Goal: Information Seeking & Learning: Learn about a topic

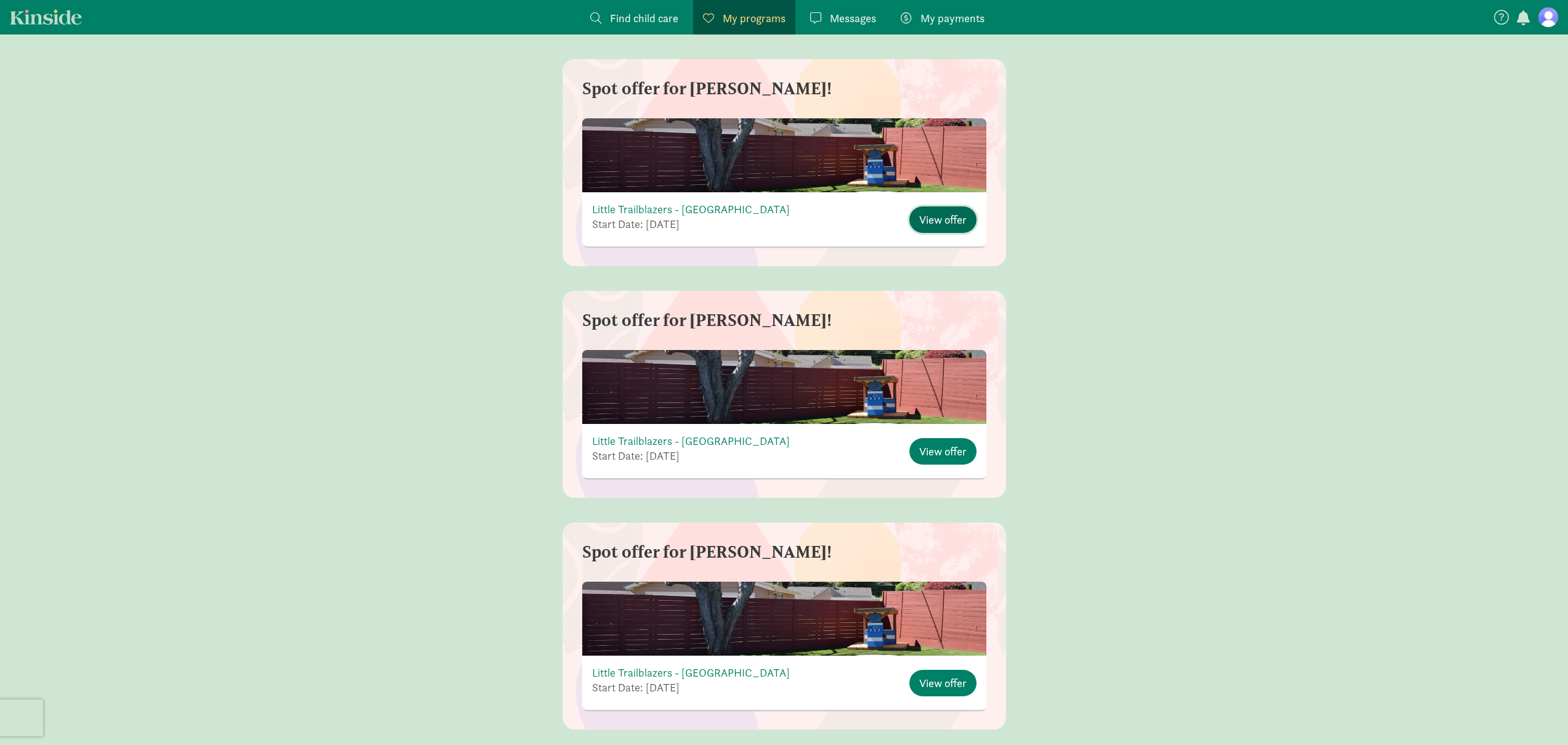
click at [957, 222] on span "View offer" at bounding box center [943, 219] width 48 height 16
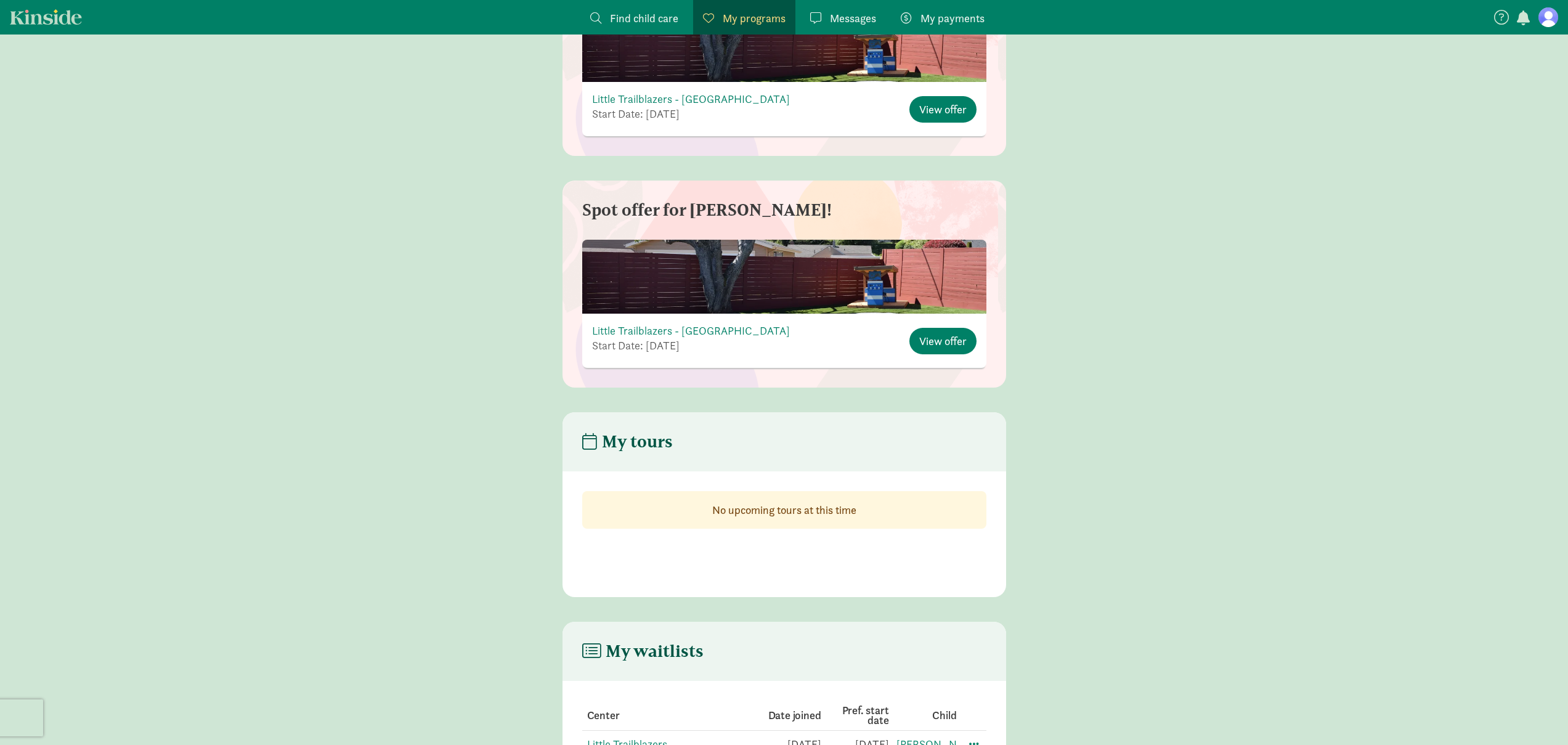
scroll to position [1817, 0]
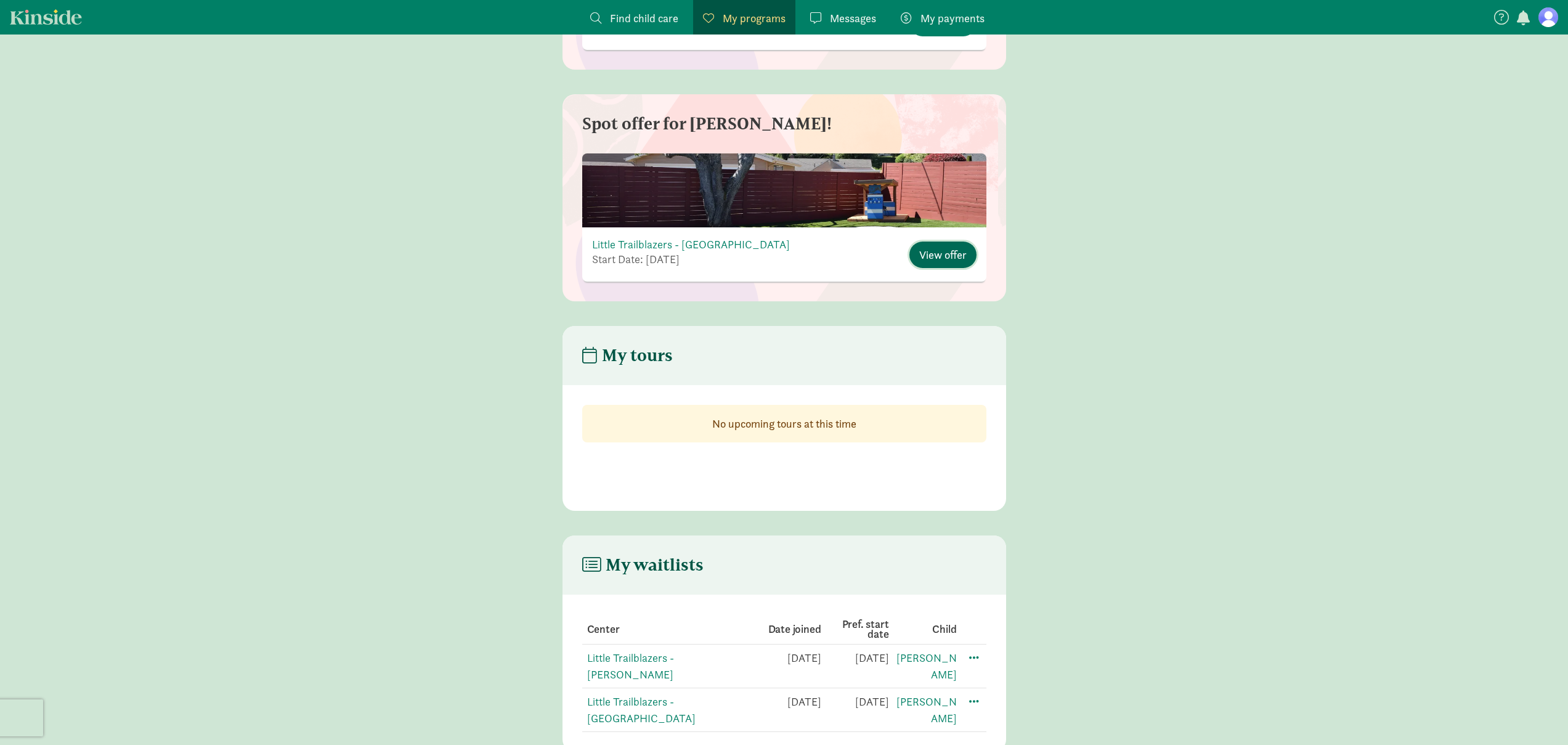
click at [950, 256] on span "View offer" at bounding box center [943, 254] width 48 height 16
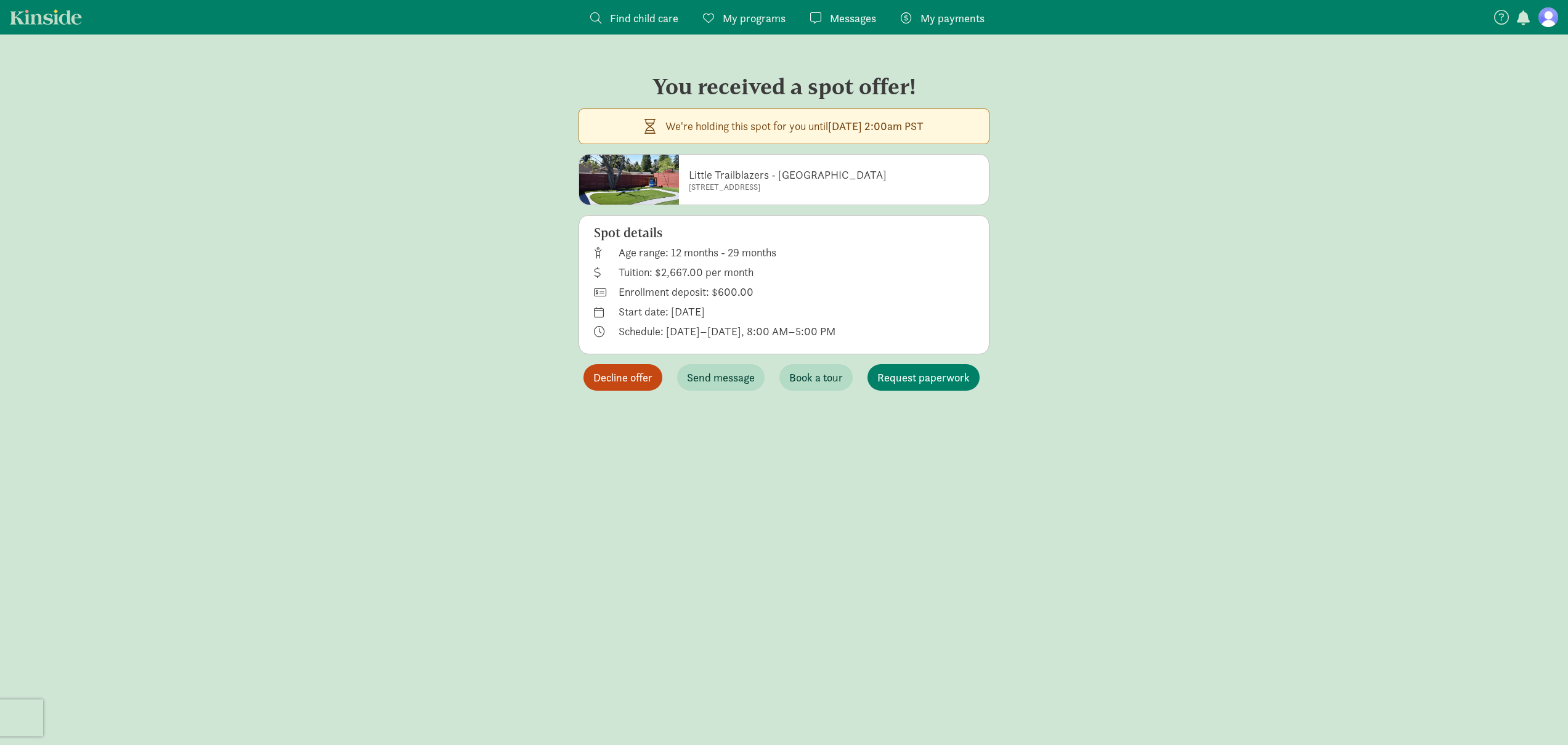
click at [753, 189] on small "[STREET_ADDRESS]" at bounding box center [787, 186] width 197 height 10
copy div "[STREET_ADDRESS]"
click at [620, 390] on div "You received a spot offer! We're holding this spot for you until Thursday, Sept…" at bounding box center [784, 227] width 1568 height 336
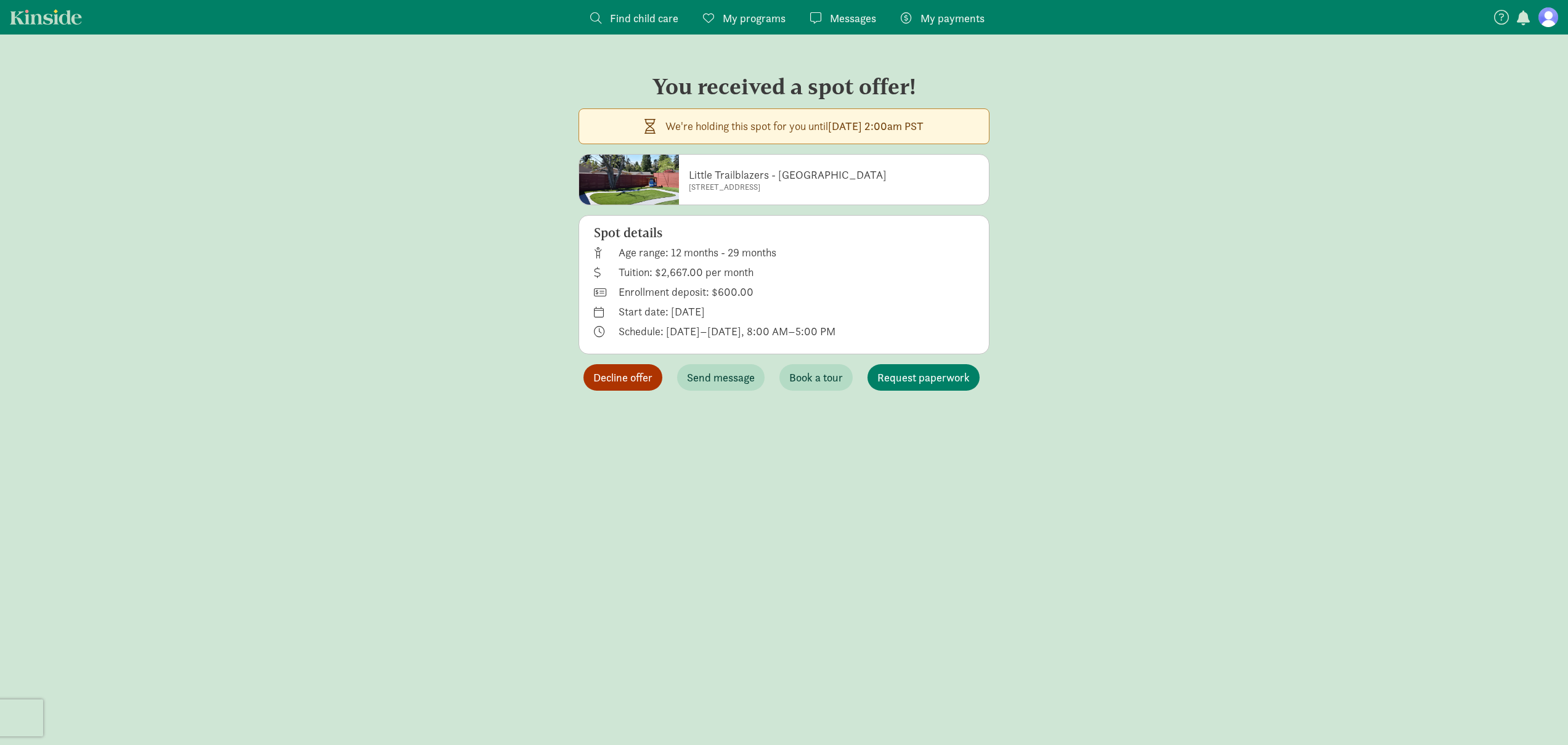
click at [626, 384] on span "Decline offer" at bounding box center [623, 377] width 59 height 16
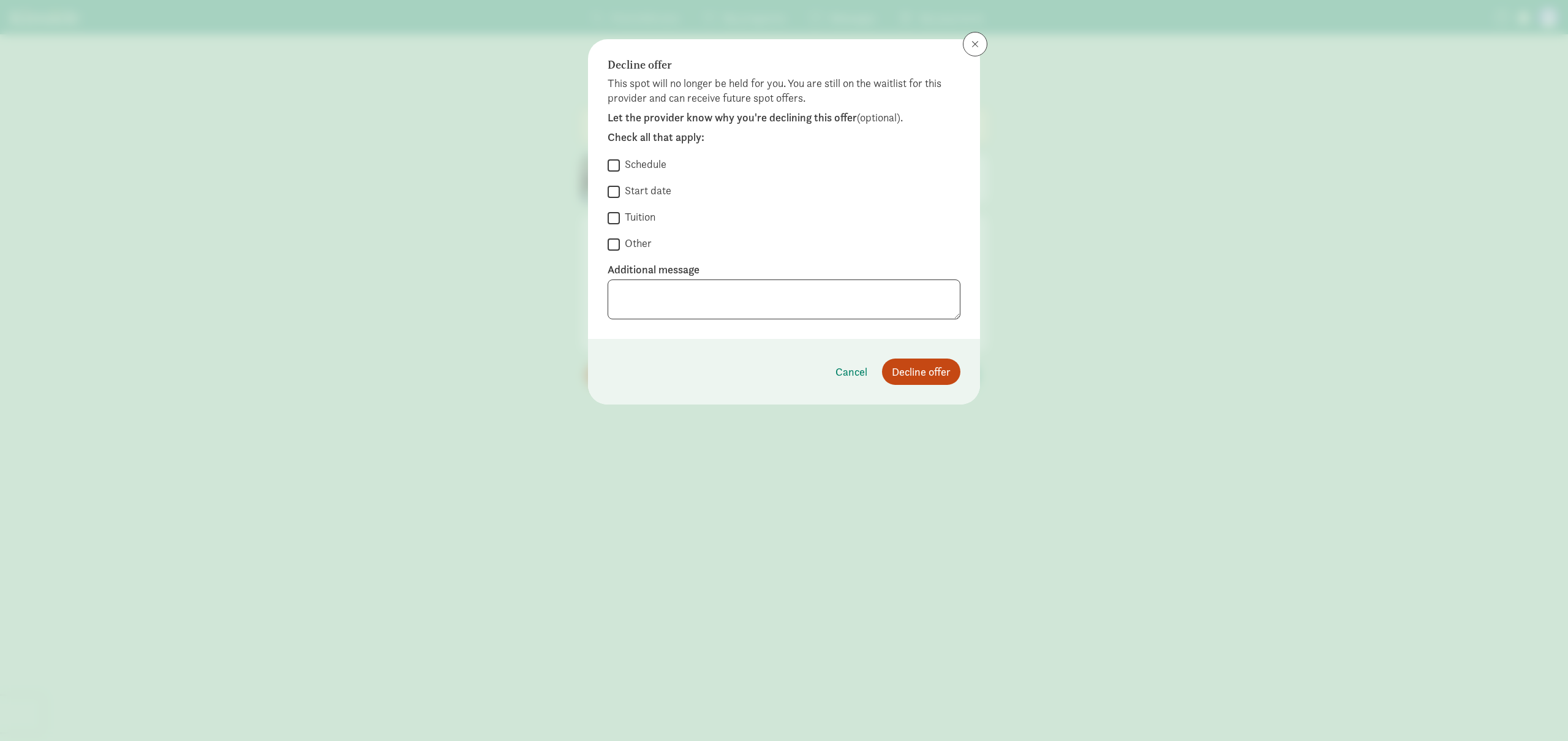
click at [652, 194] on label "Start date" at bounding box center [645, 190] width 51 height 14
click at [620, 194] on input "Start date" at bounding box center [614, 191] width 13 height 16
checkbox input "true"
drag, startPoint x: 711, startPoint y: 299, endPoint x: 728, endPoint y: 299, distance: 17.0
click at [711, 299] on textarea at bounding box center [784, 299] width 353 height 39
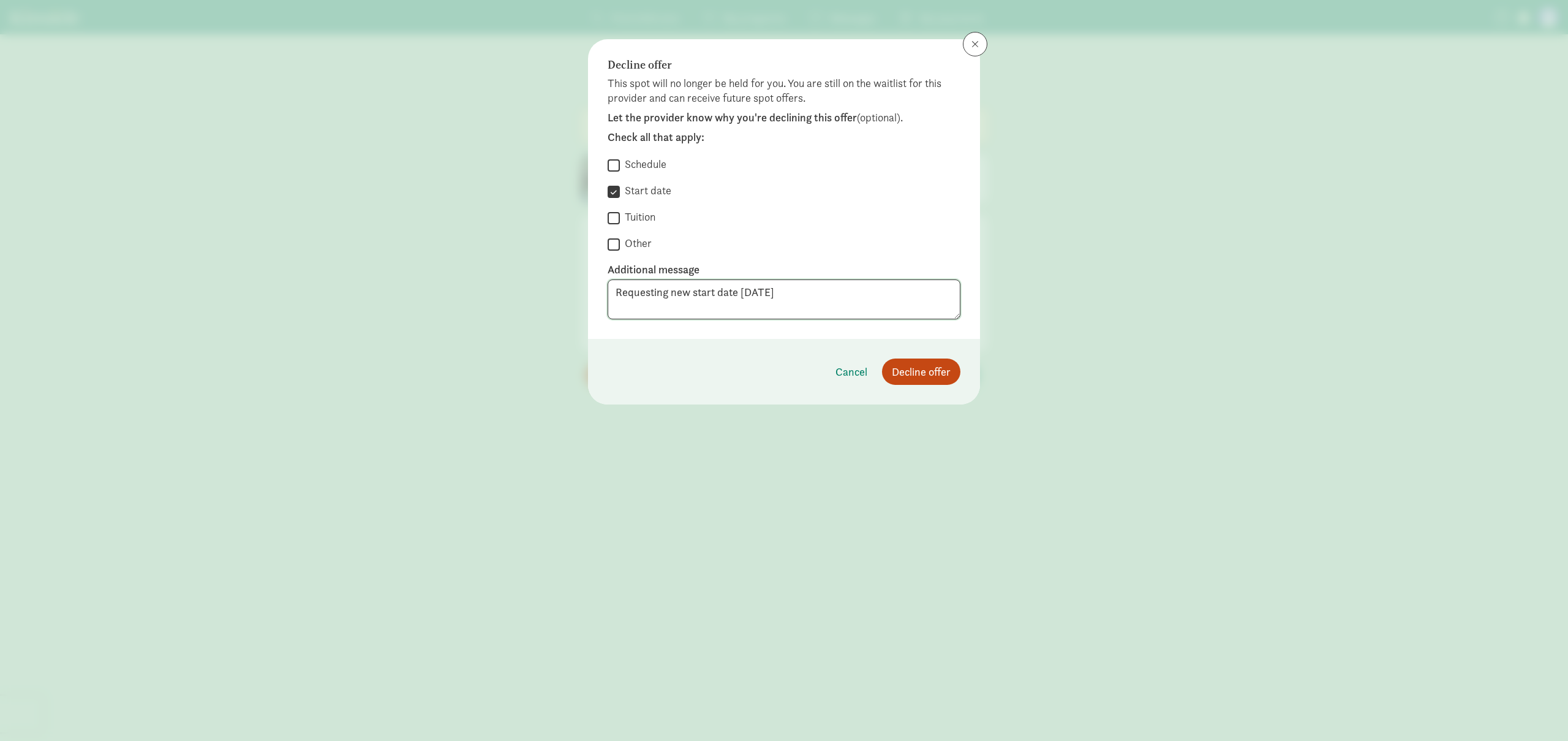
drag, startPoint x: 737, startPoint y: 296, endPoint x: 793, endPoint y: 266, distance: 63.5
click at [737, 296] on textarea "Requesting new start date September 2026" at bounding box center [784, 299] width 353 height 39
click at [868, 294] on textarea "Requesting new start date: September 2026" at bounding box center [784, 299] width 353 height 39
type textarea "Requesting new start date: September 2026"
click at [934, 366] on span "Decline offer" at bounding box center [921, 371] width 59 height 16
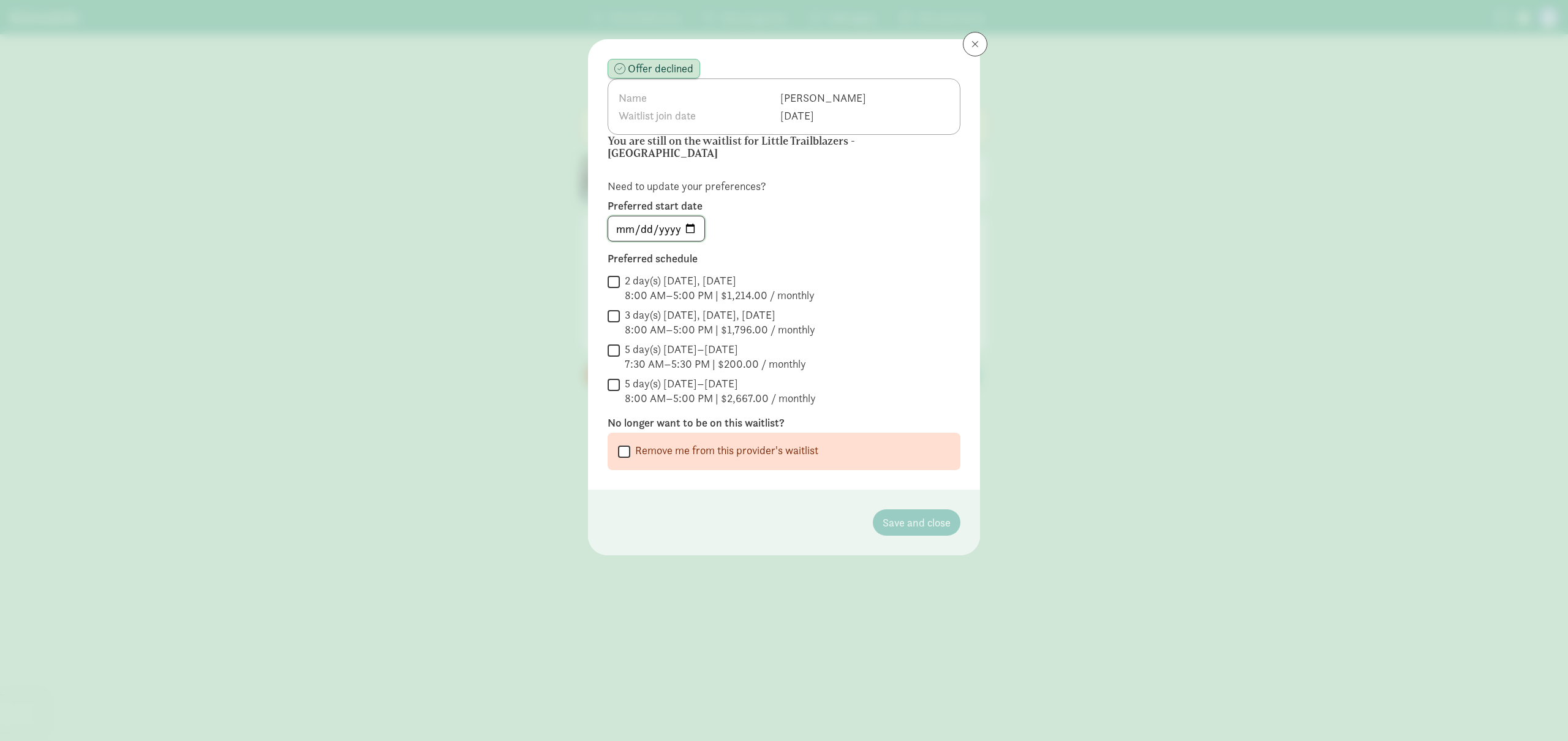
click at [686, 216] on input "2025-05-31" at bounding box center [656, 228] width 96 height 24
type input "[DATE]"
click at [846, 251] on label "Preferred schedule" at bounding box center [784, 258] width 353 height 14
click at [750, 391] on div "8:00 AM–5:00 PM | $2,667.00 / monthly" at bounding box center [719, 398] width 191 height 14
click at [620, 386] on input "5 day(s) Monday–Friday 8:00 AM–5:00 PM | $2,667.00 / monthly" at bounding box center [614, 384] width 13 height 16
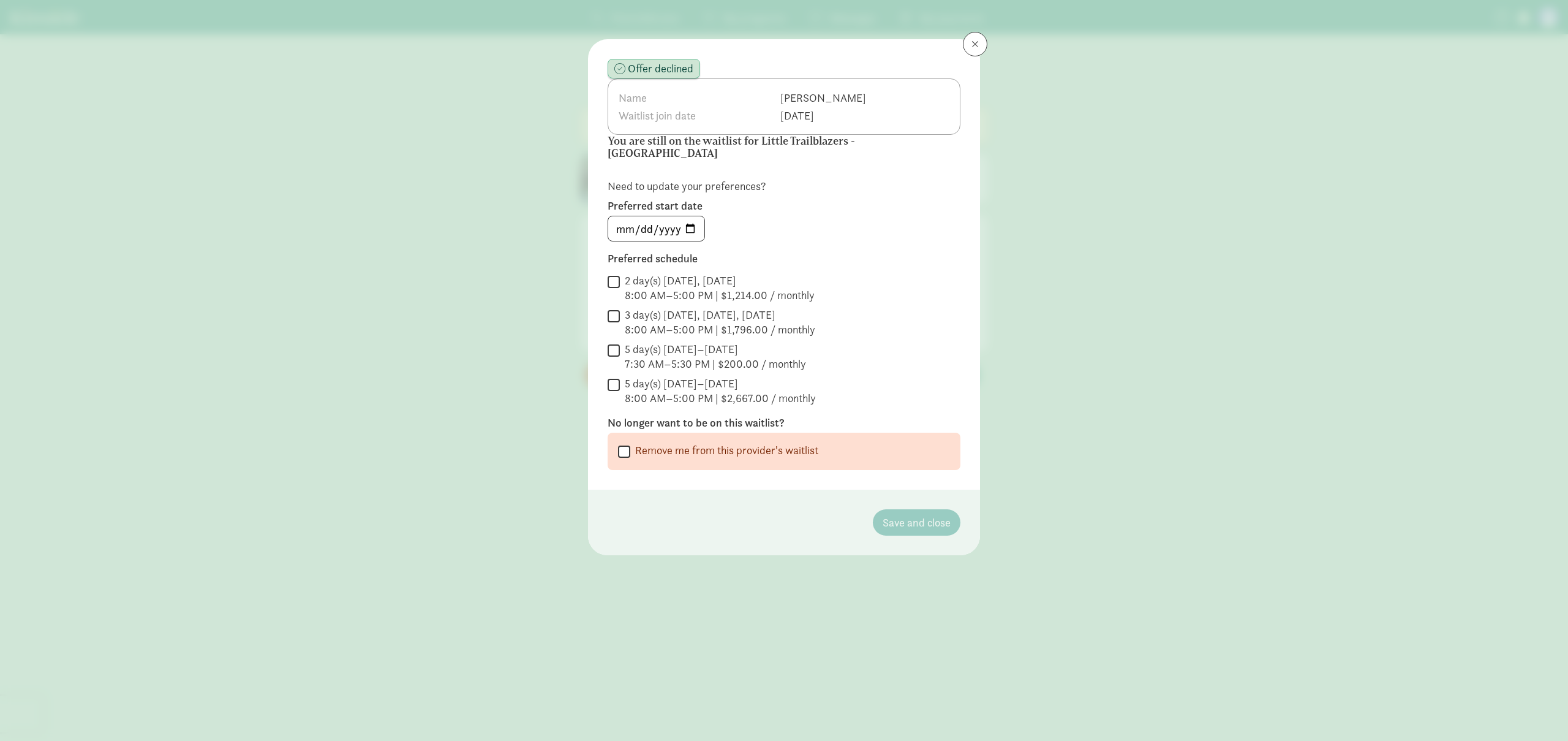
checkbox input "true"
click at [686, 357] on div "7:30 AM–5:30 PM | $200.00 / monthly" at bounding box center [715, 364] width 181 height 14
click at [620, 351] on input "5 day(s) Monday–Friday 7:30 AM–5:30 PM | $200.00 / monthly" at bounding box center [614, 349] width 13 height 16
checkbox input "true"
click at [930, 514] on span "Save and close" at bounding box center [917, 522] width 68 height 16
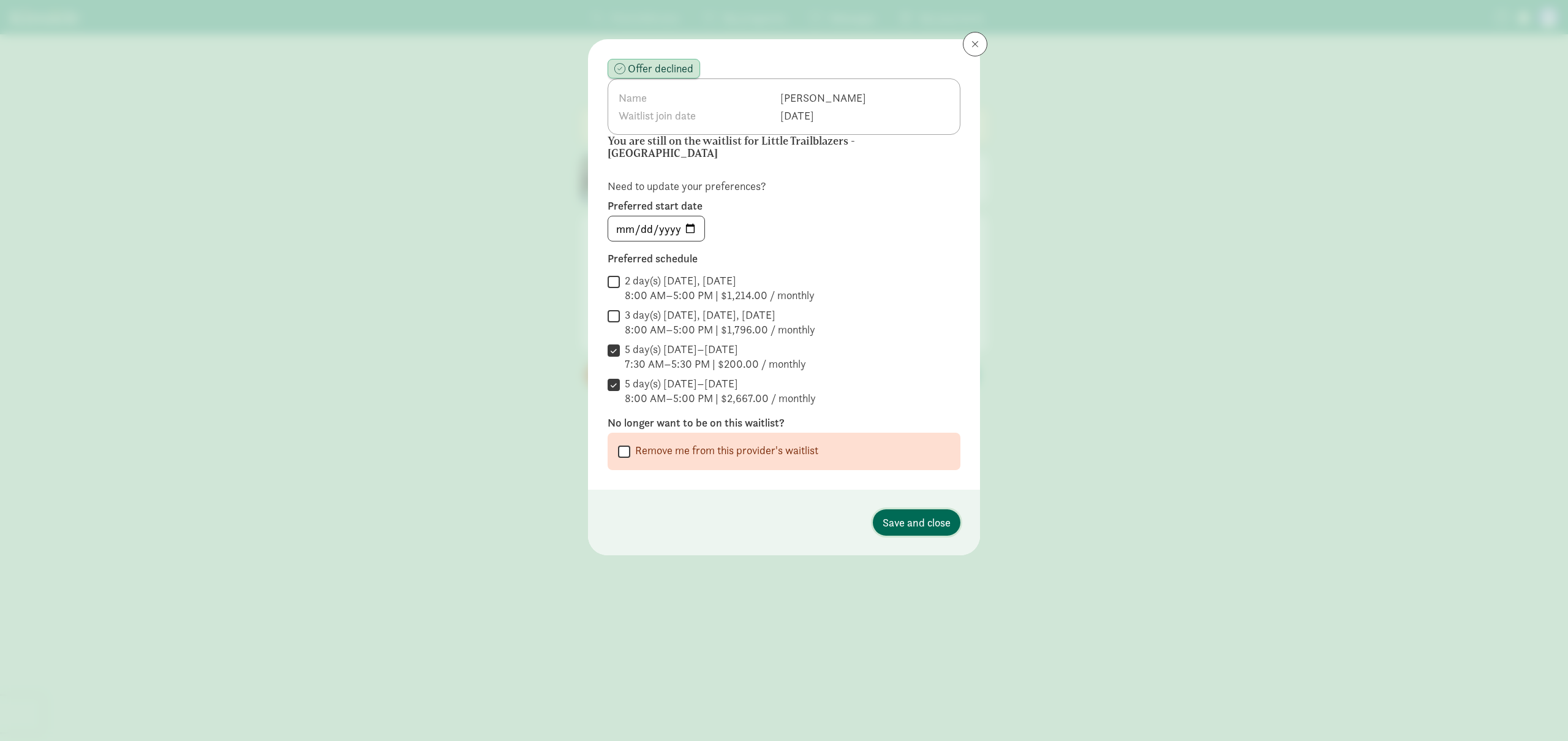
click at [925, 514] on span "Save and close" at bounding box center [917, 522] width 68 height 16
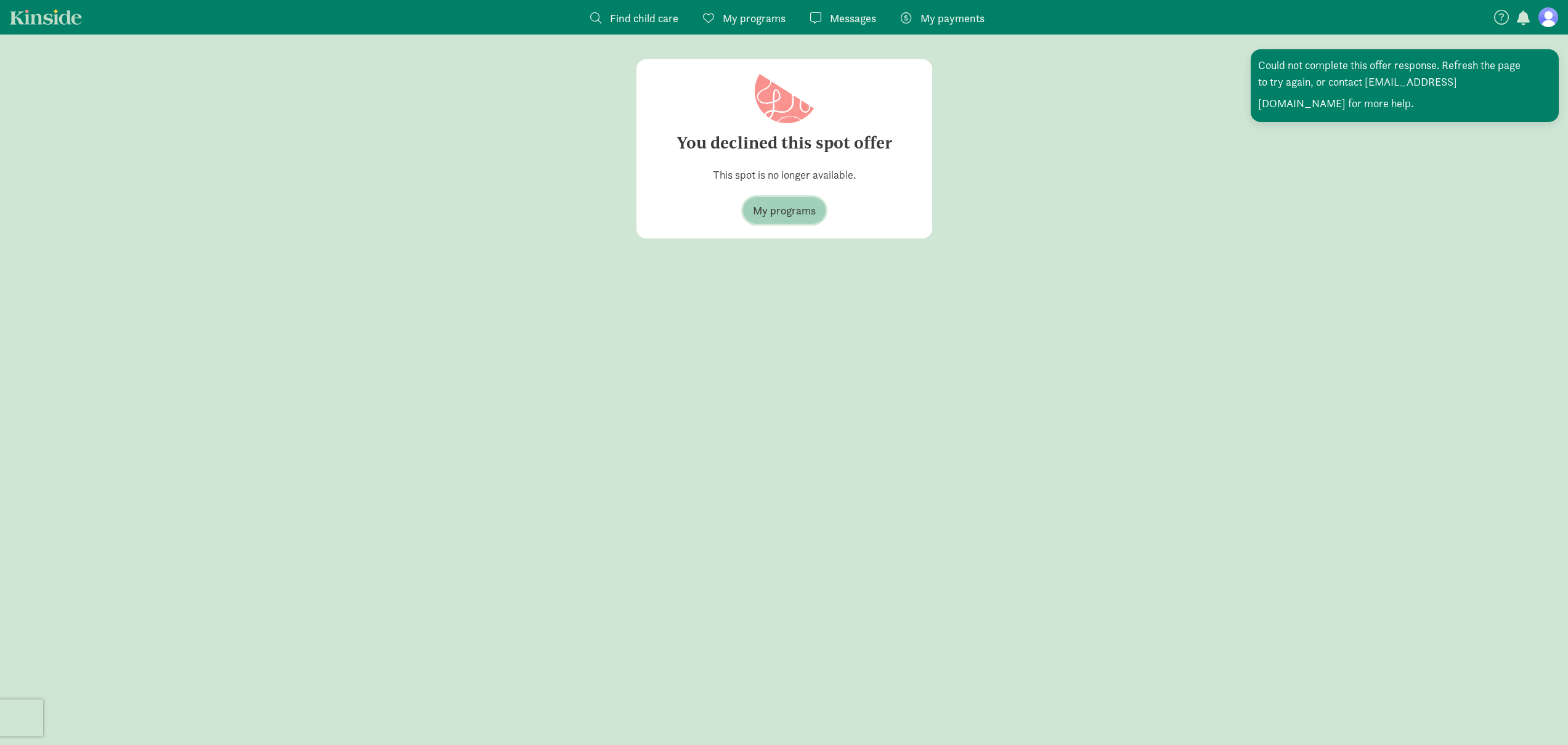
click at [778, 214] on span "My programs" at bounding box center [784, 210] width 63 height 16
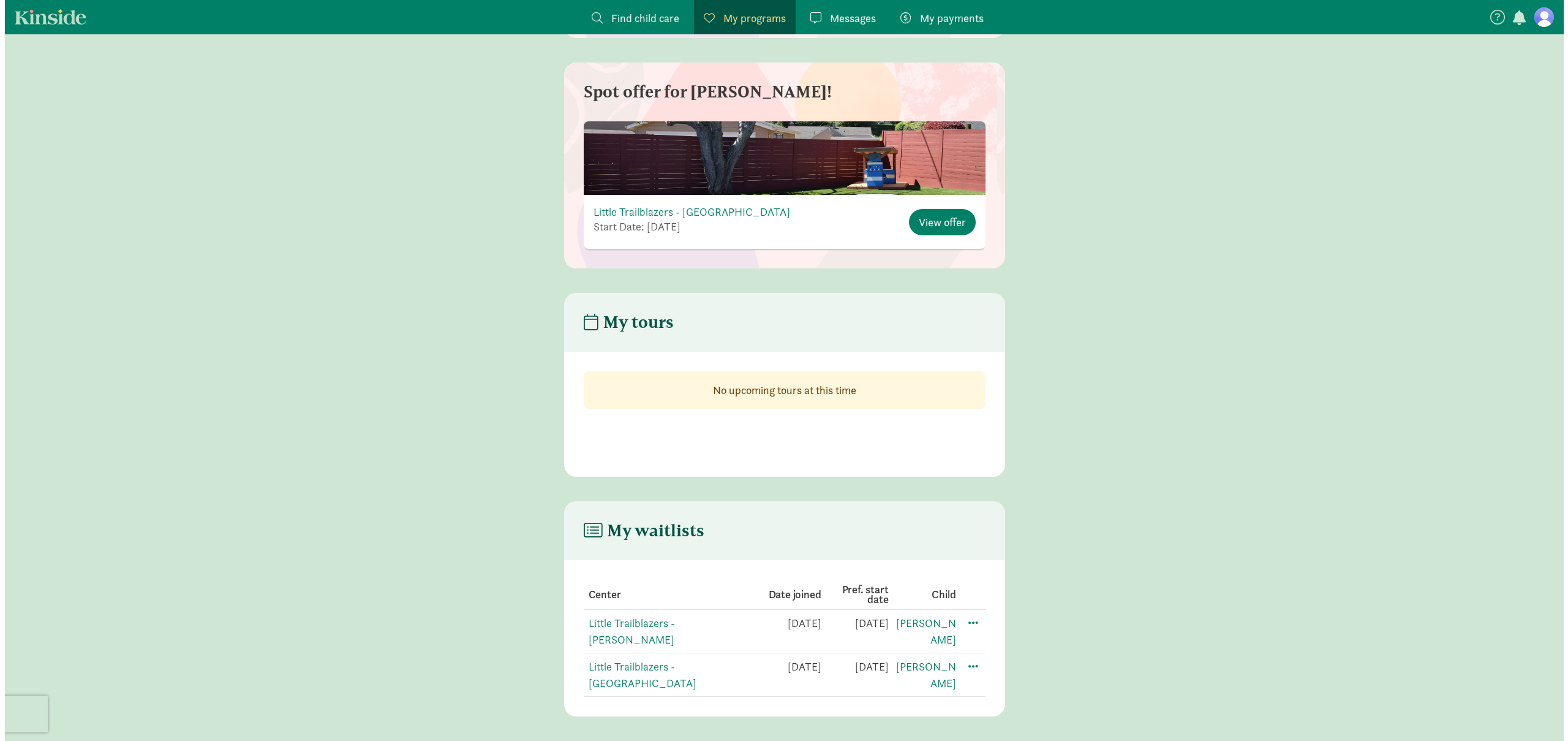
scroll to position [1577, 0]
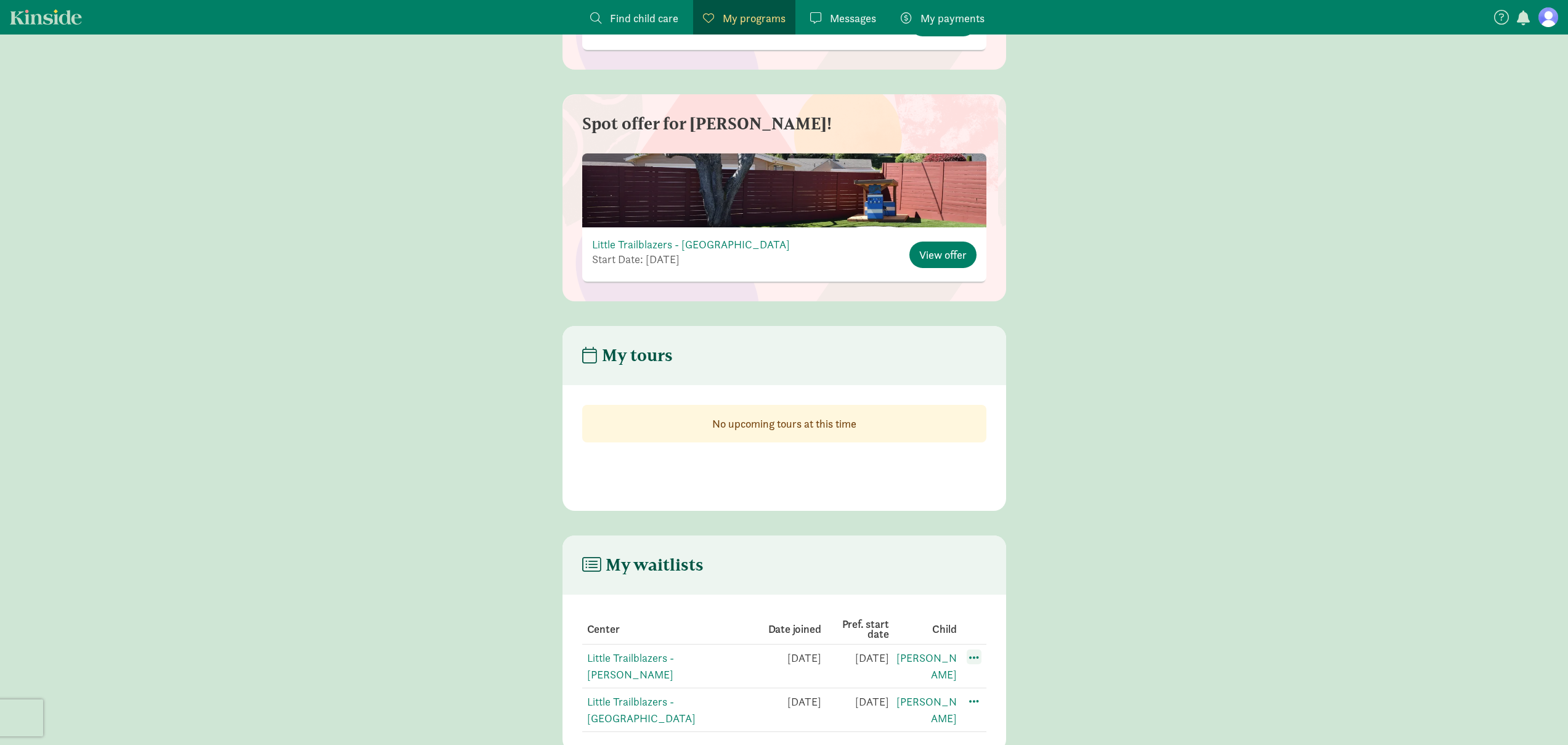
click at [970, 657] on span at bounding box center [974, 657] width 14 height 14
click at [994, 679] on div "Edit preferences" at bounding box center [1016, 683] width 111 height 26
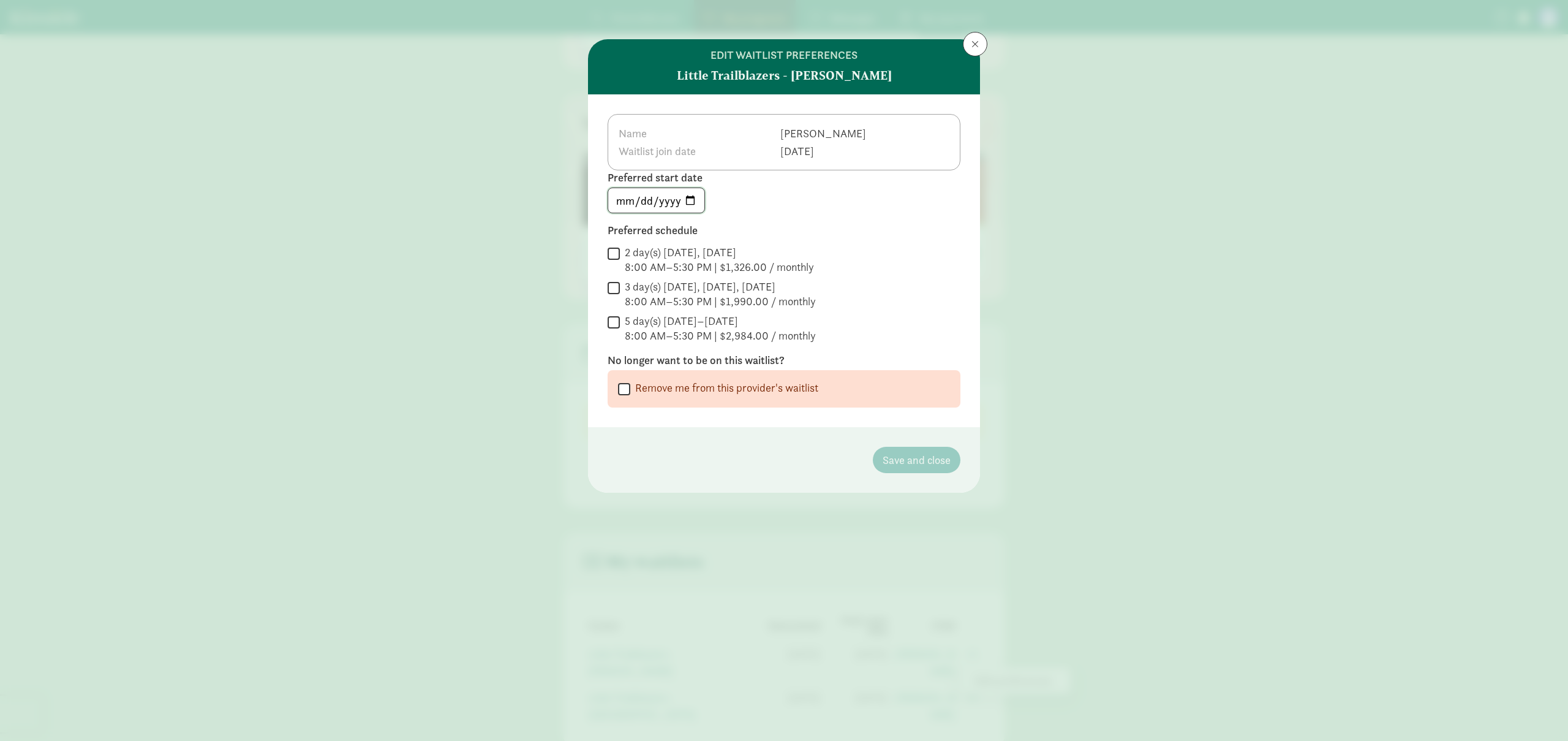
click at [691, 194] on input "2025-05-31" at bounding box center [656, 200] width 96 height 24
type input "[DATE]"
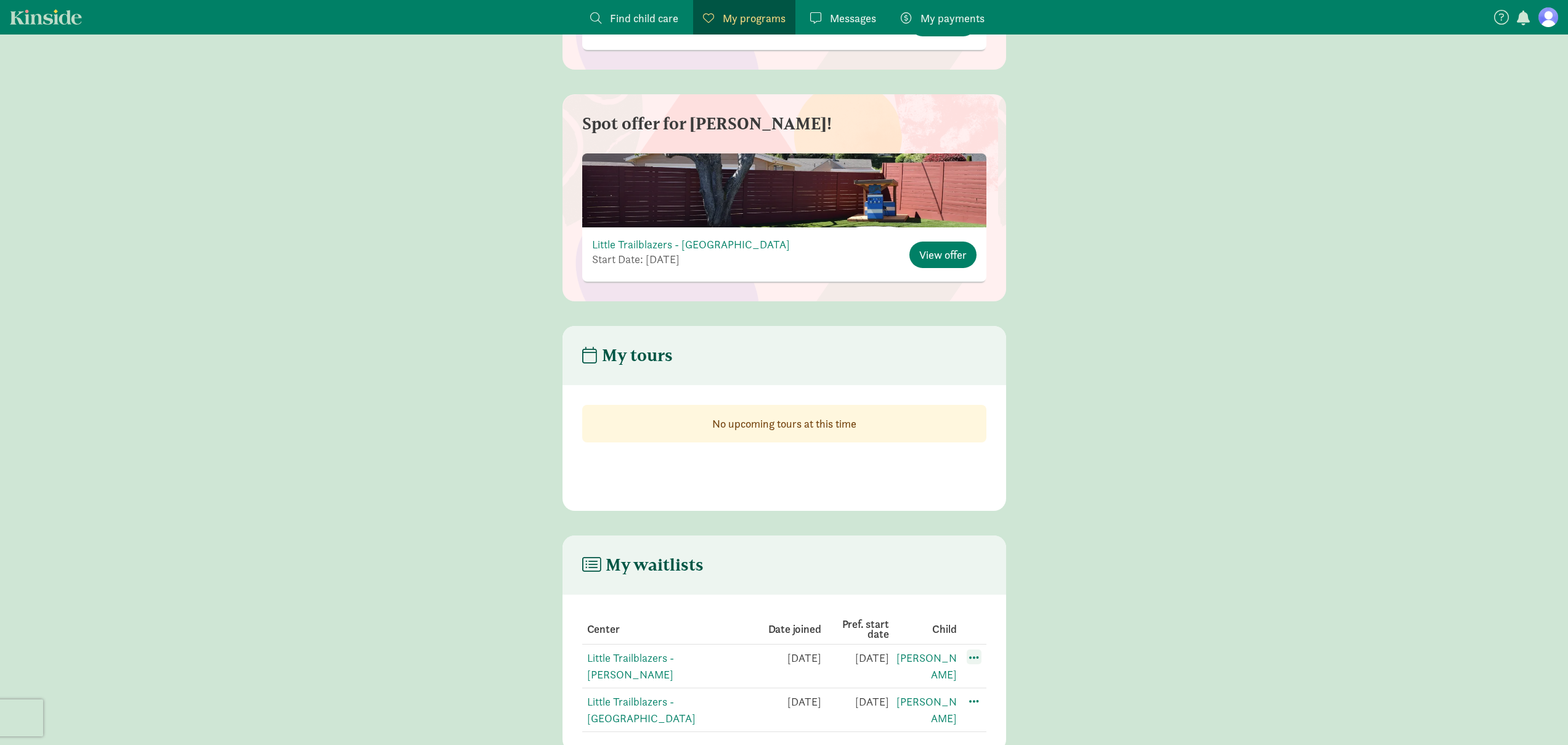
click at [972, 657] on span at bounding box center [974, 657] width 14 height 14
click at [988, 683] on div "Edit preferences" at bounding box center [1016, 683] width 111 height 26
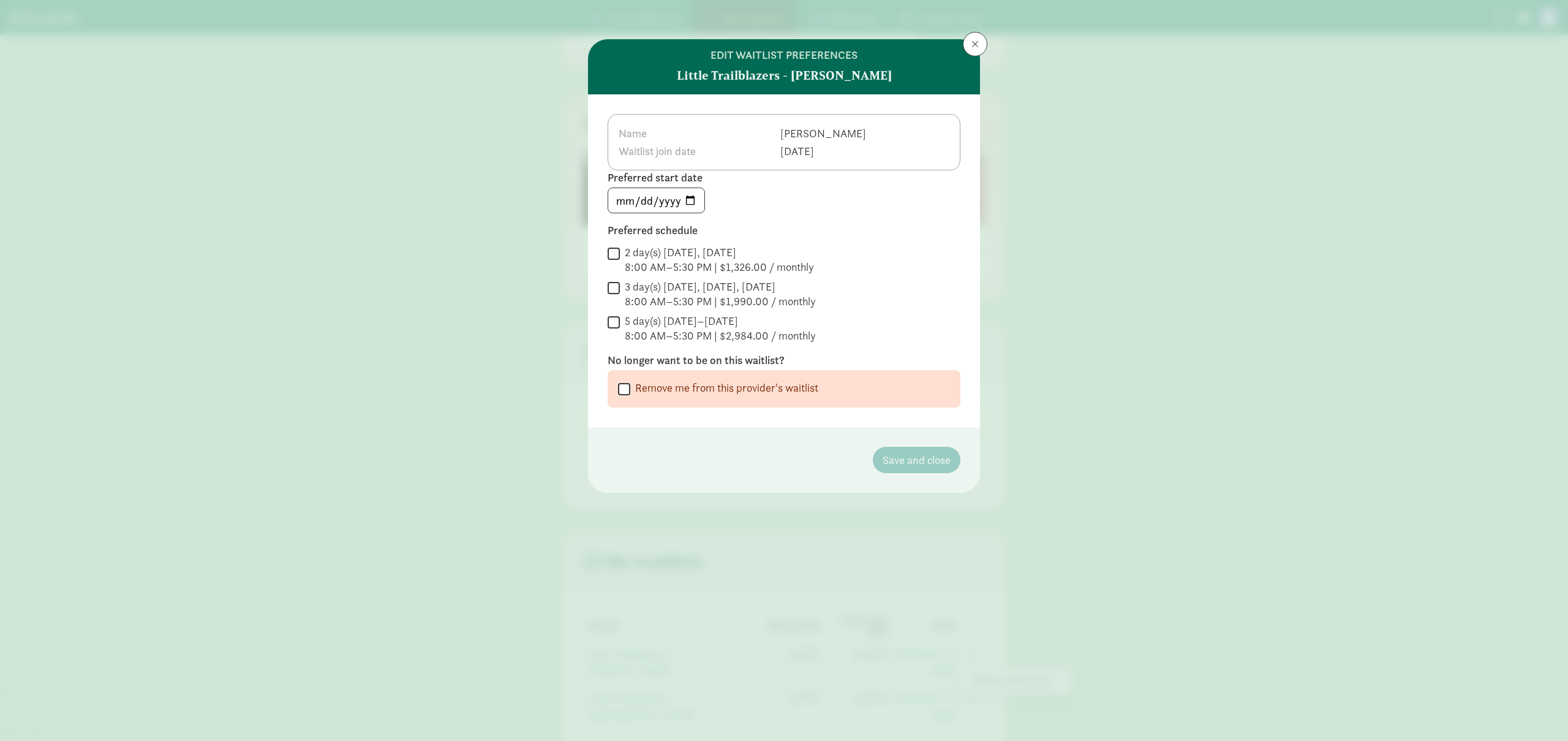
click at [697, 327] on div "5 day(s) [DATE]–[DATE]" at bounding box center [719, 321] width 191 height 14
click at [620, 327] on input "5 day(s) Monday–Friday 8:00 AM–5:30 PM | $2,984.00 / monthly" at bounding box center [614, 322] width 13 height 16
checkbox input "true"
click at [690, 205] on input "2025-05-31" at bounding box center [656, 200] width 96 height 24
type input "2026-09-21"
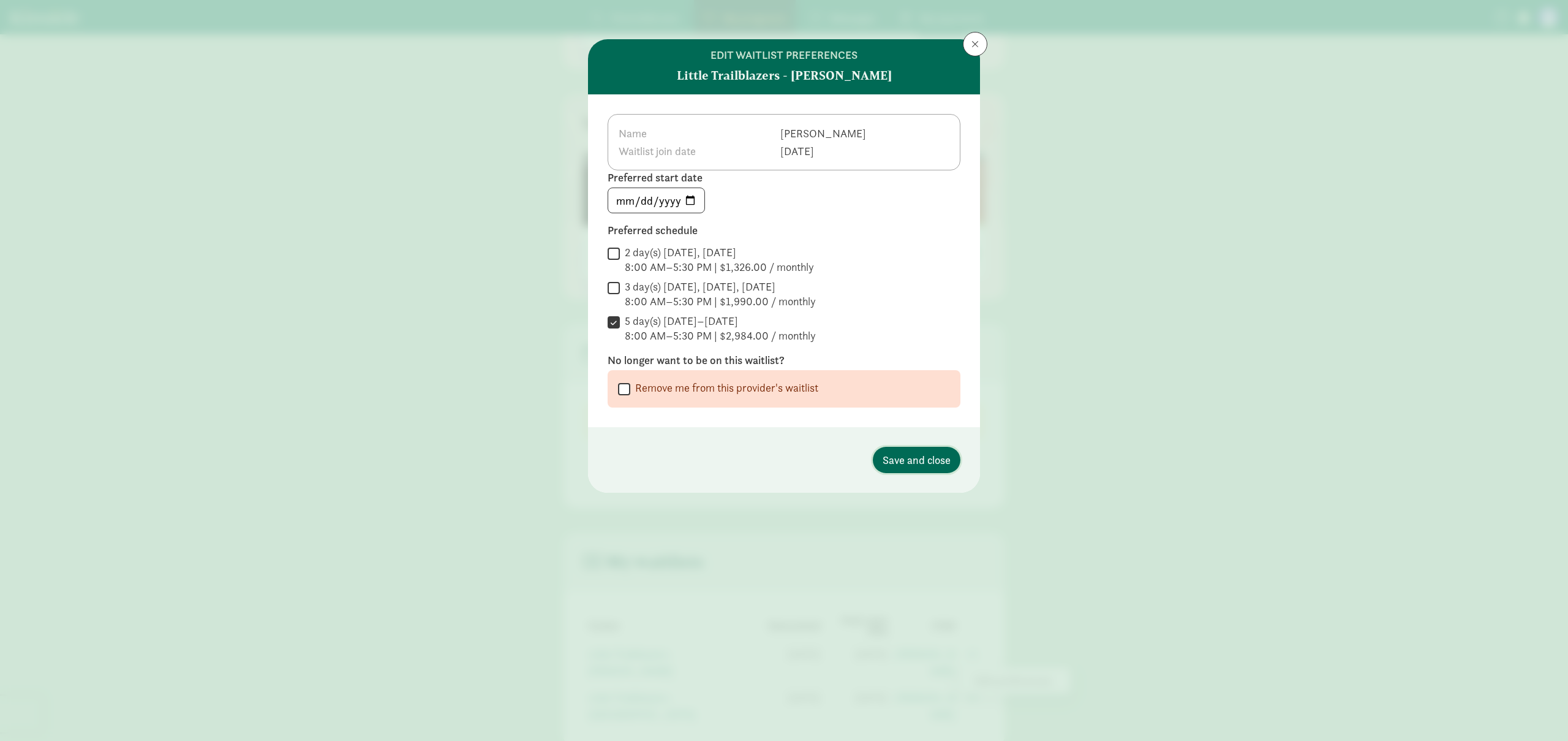
click at [915, 457] on span "Save and close" at bounding box center [917, 460] width 68 height 16
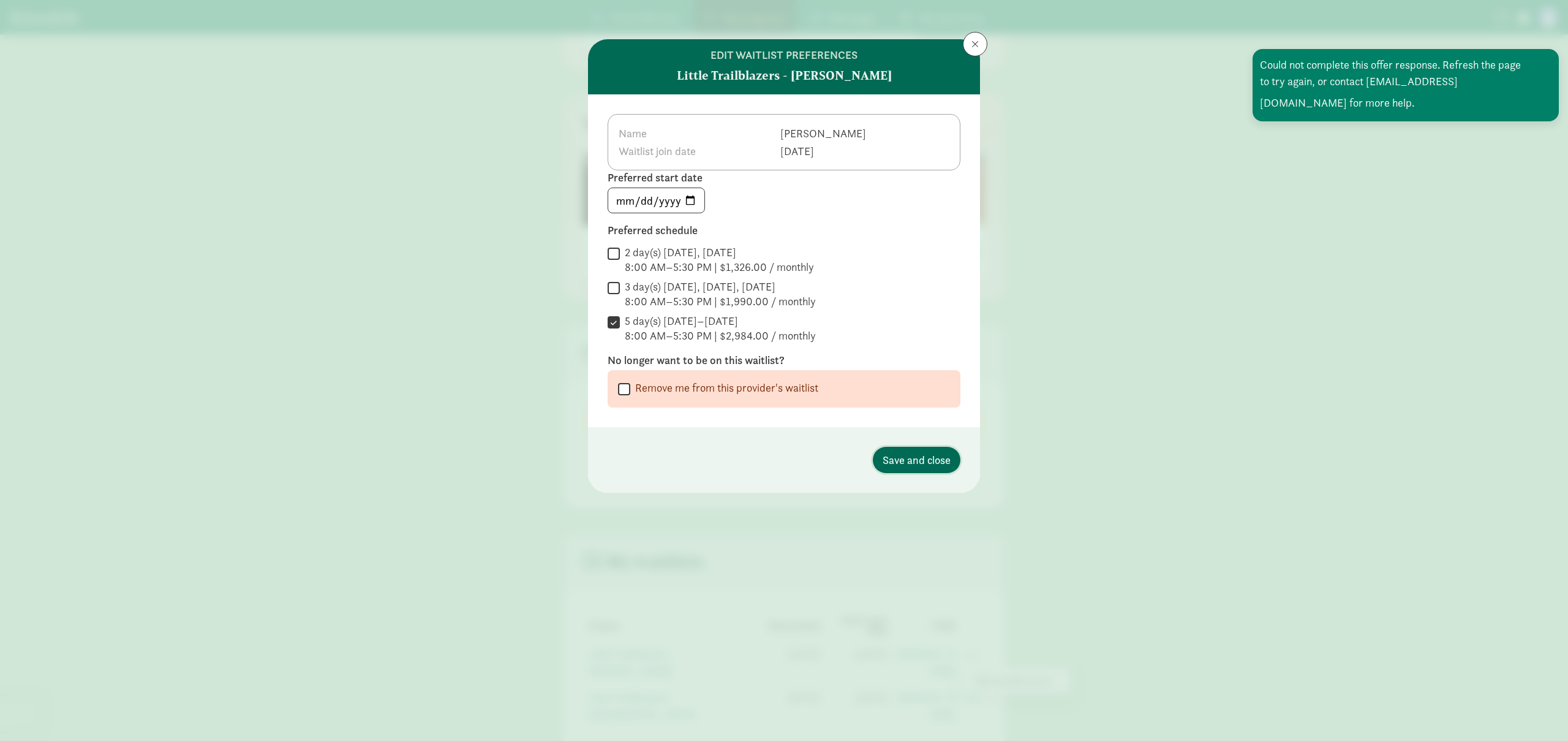
click at [936, 462] on span "Save and close" at bounding box center [917, 460] width 68 height 16
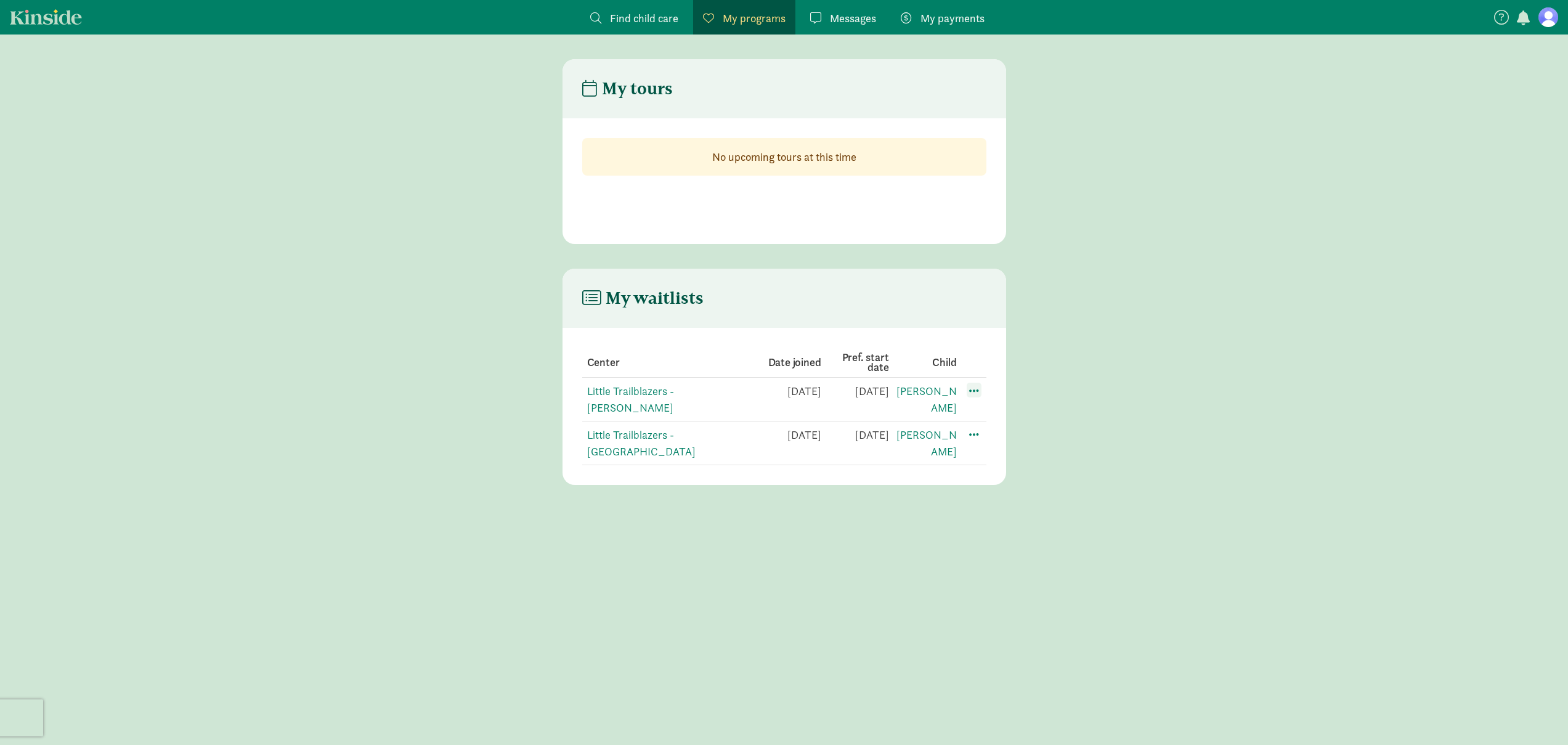
click at [972, 391] on span at bounding box center [974, 390] width 14 height 14
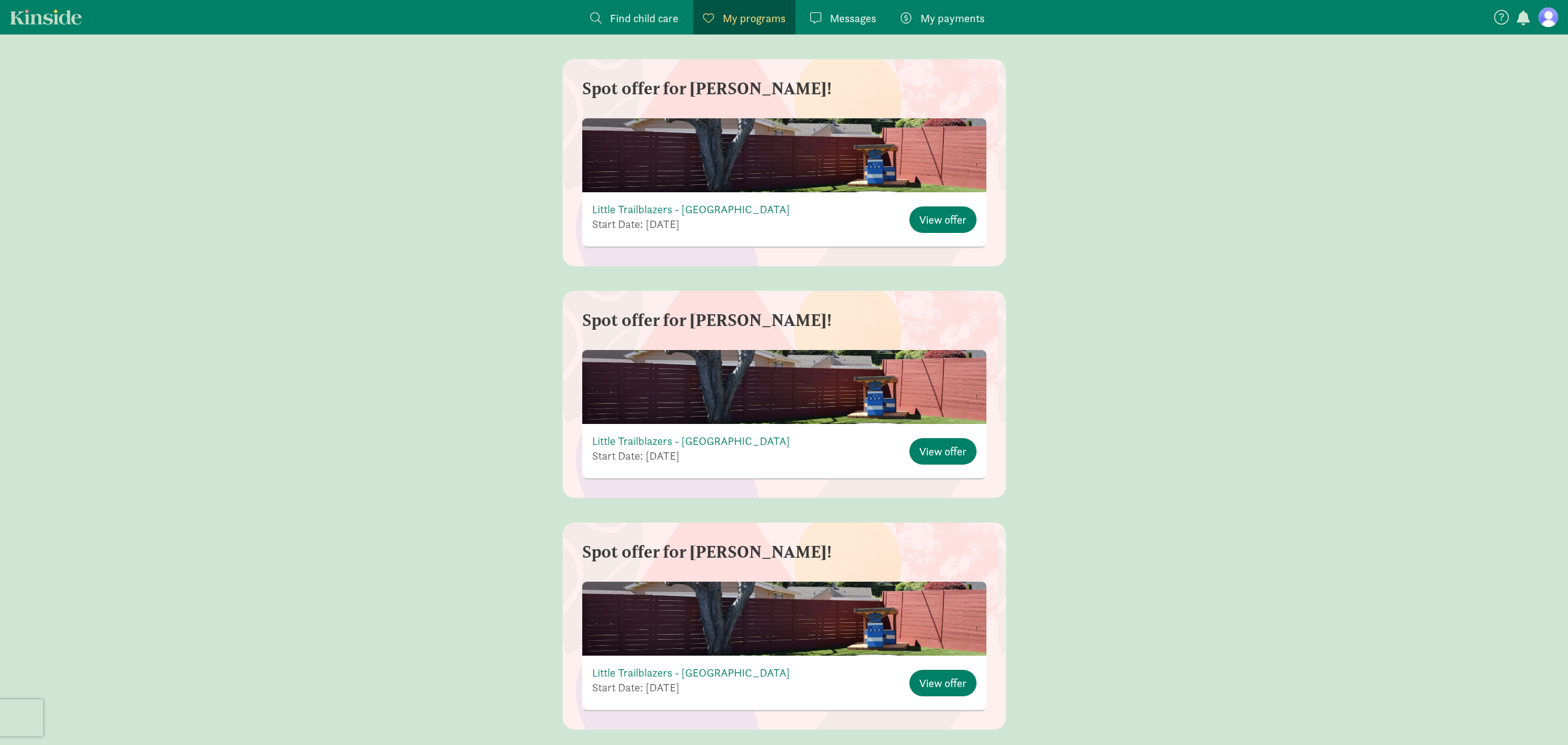
click at [1019, 420] on main "Spot offer for Keanu! Little Trailblazers - West Seattle Start Date: October 8,…" at bounding box center [784, 395] width 1568 height 207
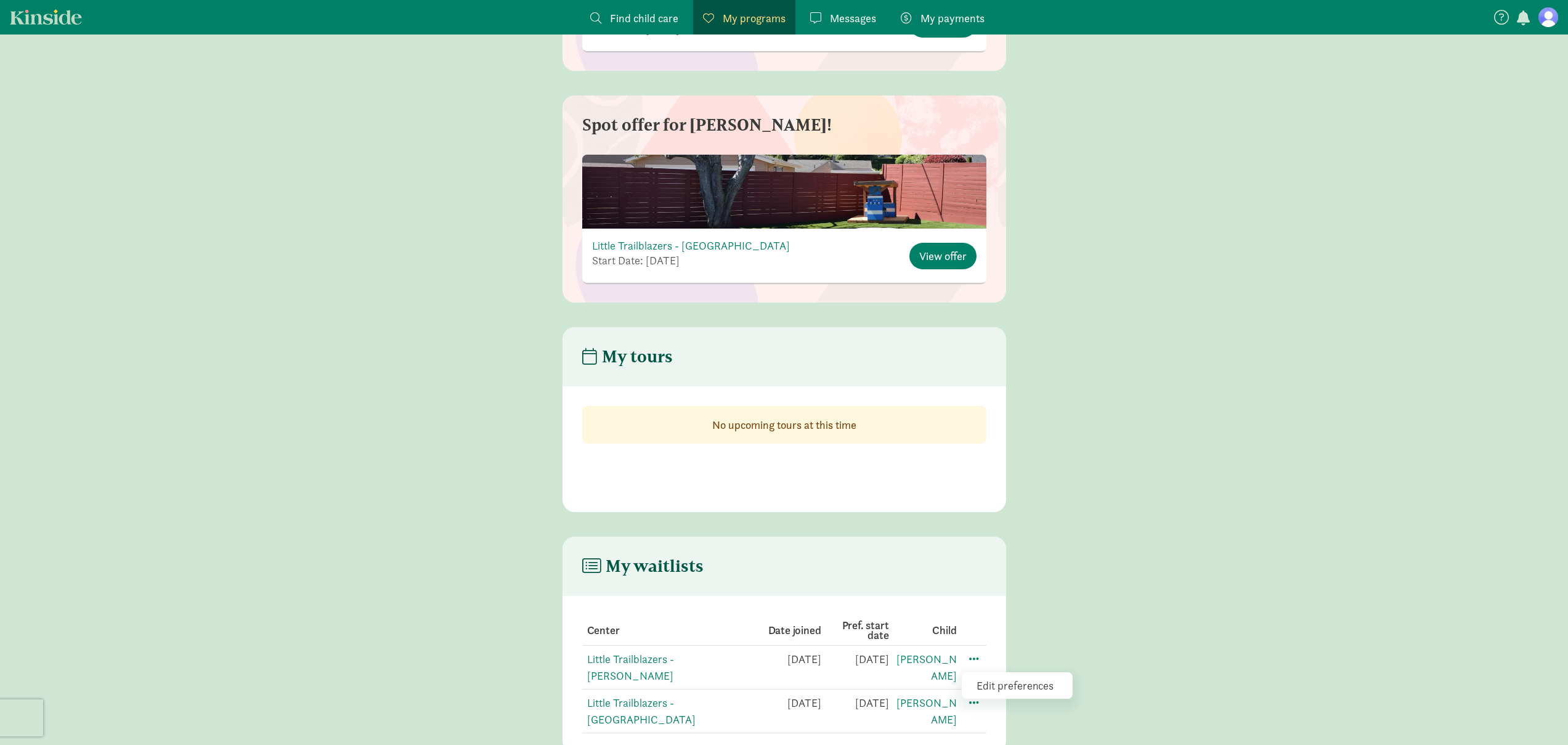
scroll to position [1585, 0]
click at [971, 651] on span at bounding box center [974, 657] width 14 height 14
click at [976, 659] on span at bounding box center [974, 657] width 14 height 14
click at [1004, 677] on div "Edit preferences" at bounding box center [1016, 683] width 111 height 26
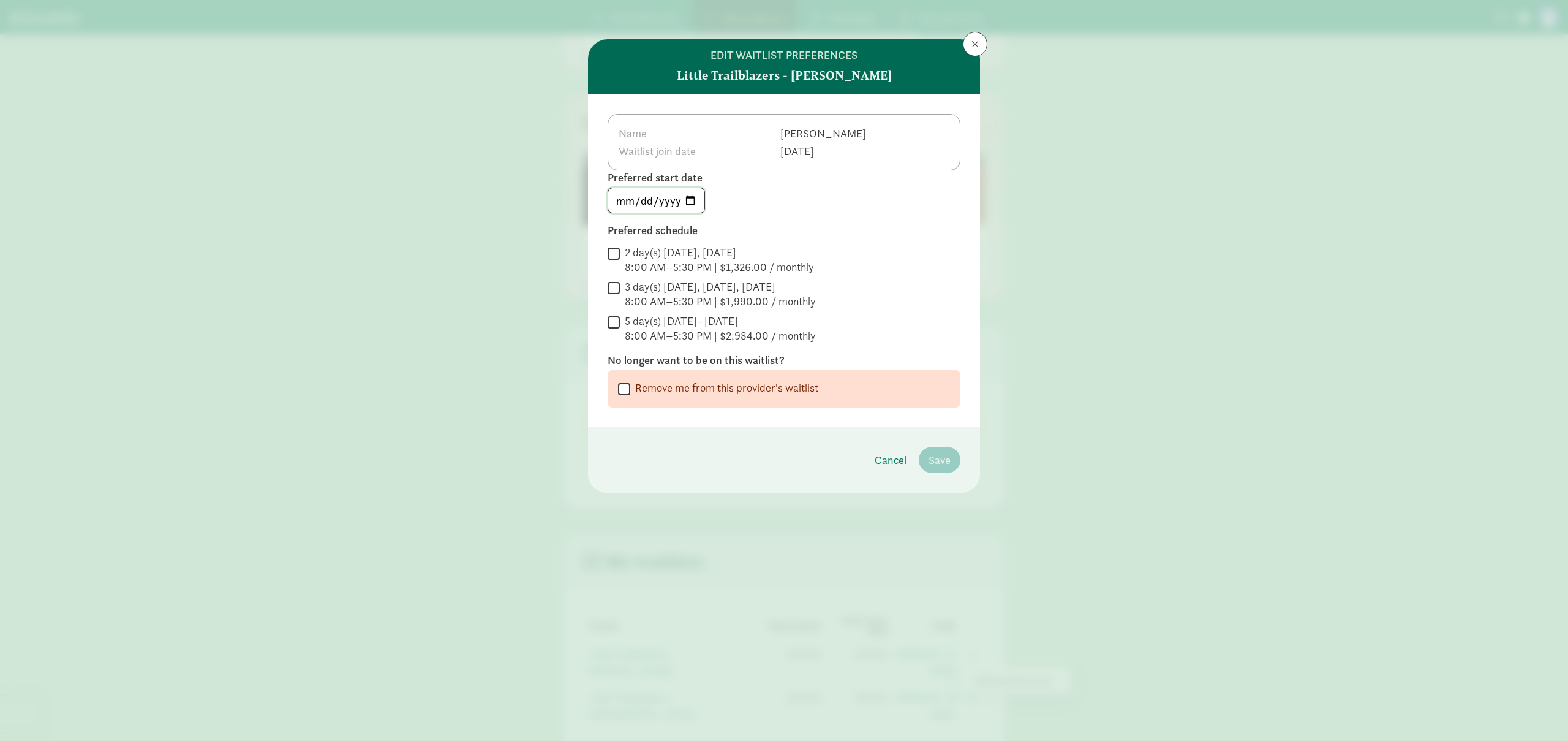
click at [698, 203] on input "2025-05-31" at bounding box center [656, 200] width 96 height 24
click at [696, 202] on input "2025-05-31" at bounding box center [656, 200] width 96 height 24
click at [692, 201] on input "2025-05-31" at bounding box center [656, 200] width 96 height 24
type input "[DATE]"
click at [667, 321] on div "5 day(s) [DATE]–[DATE]" at bounding box center [719, 321] width 191 height 14
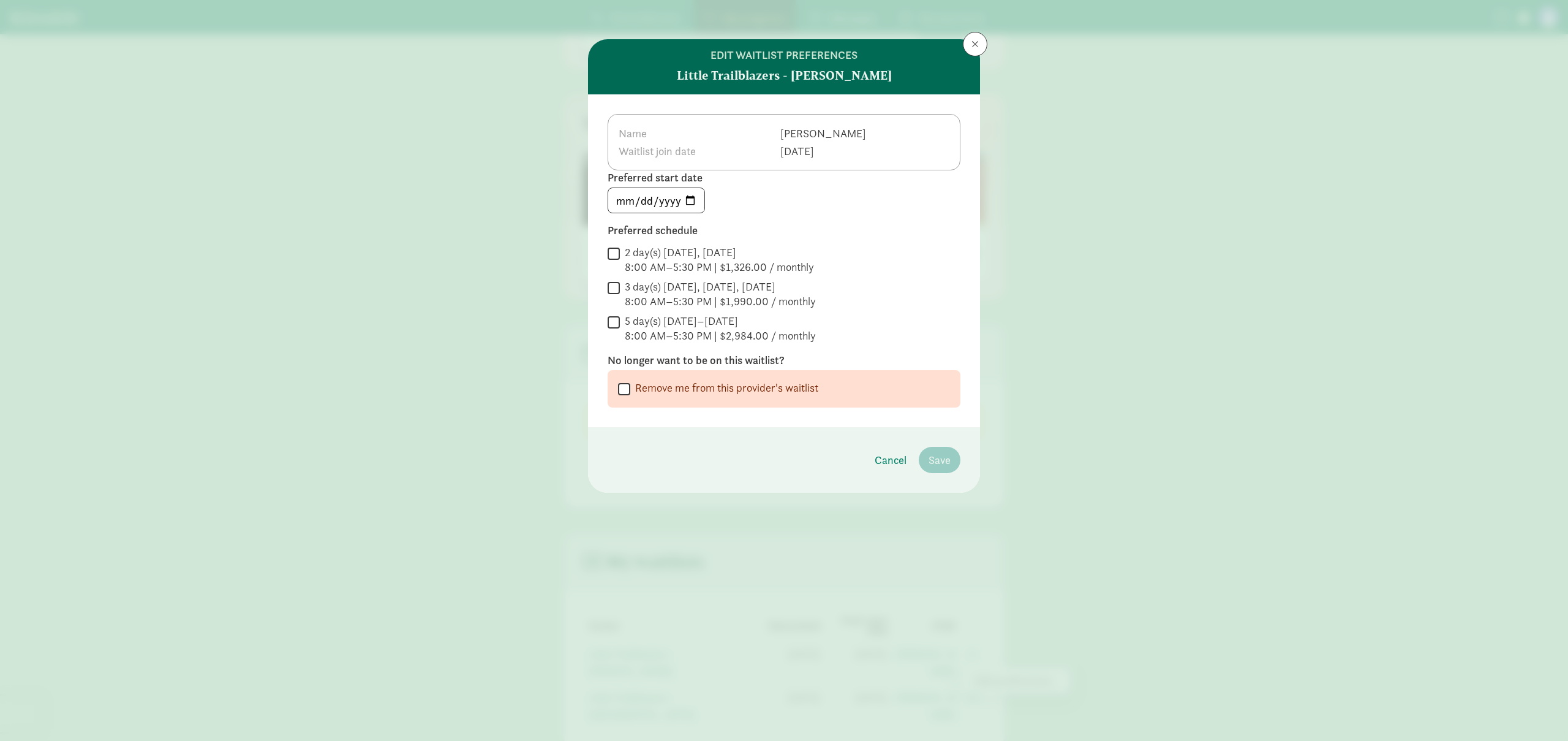
click at [620, 321] on input "5 day(s) Monday–Friday 8:00 AM–5:30 PM | $2,984.00 / monthly" at bounding box center [614, 322] width 13 height 16
checkbox input "true"
click at [945, 465] on span "Save" at bounding box center [939, 460] width 22 height 16
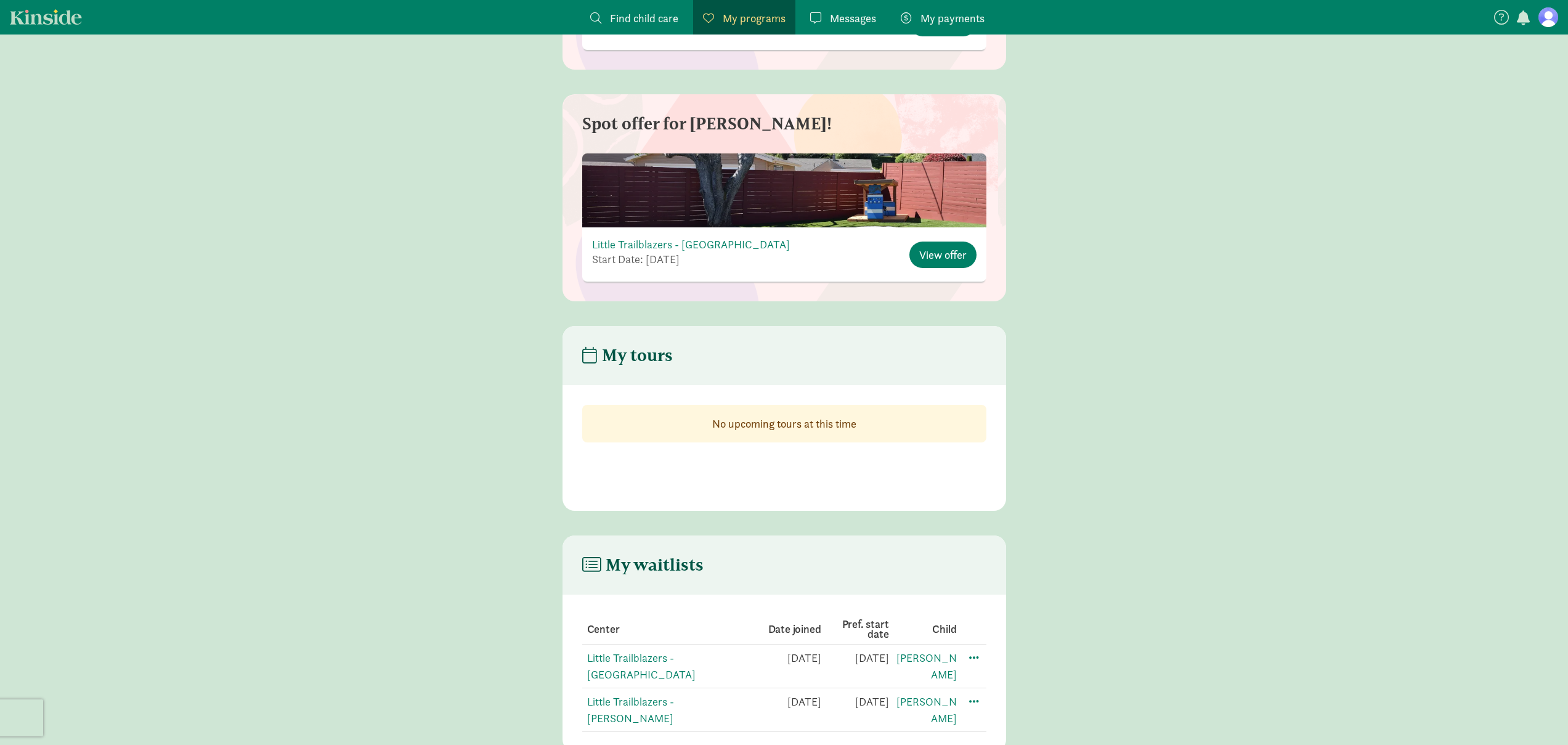
click at [1098, 387] on main "My tours No upcoming tours at this time" at bounding box center [784, 418] width 1568 height 185
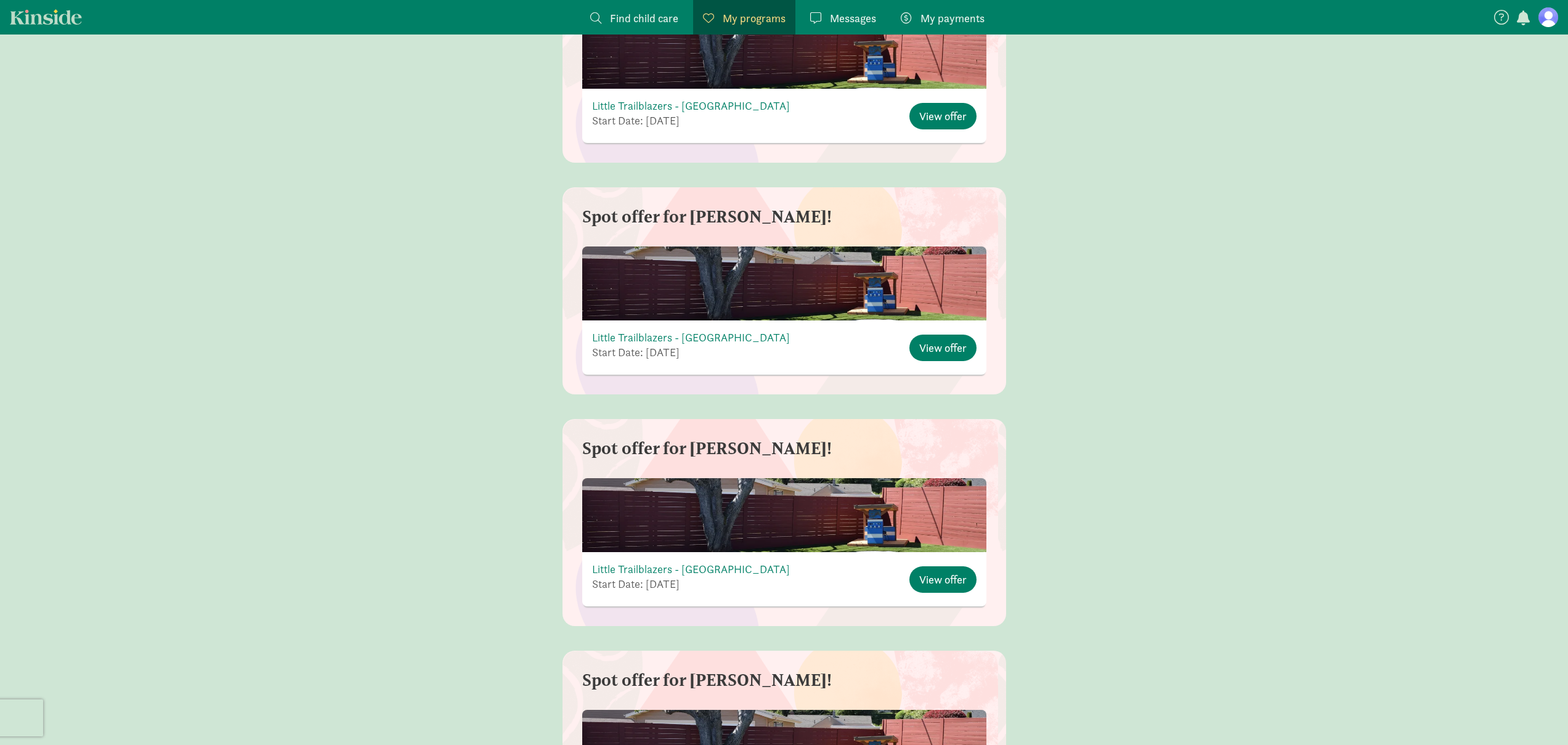
scroll to position [0, 0]
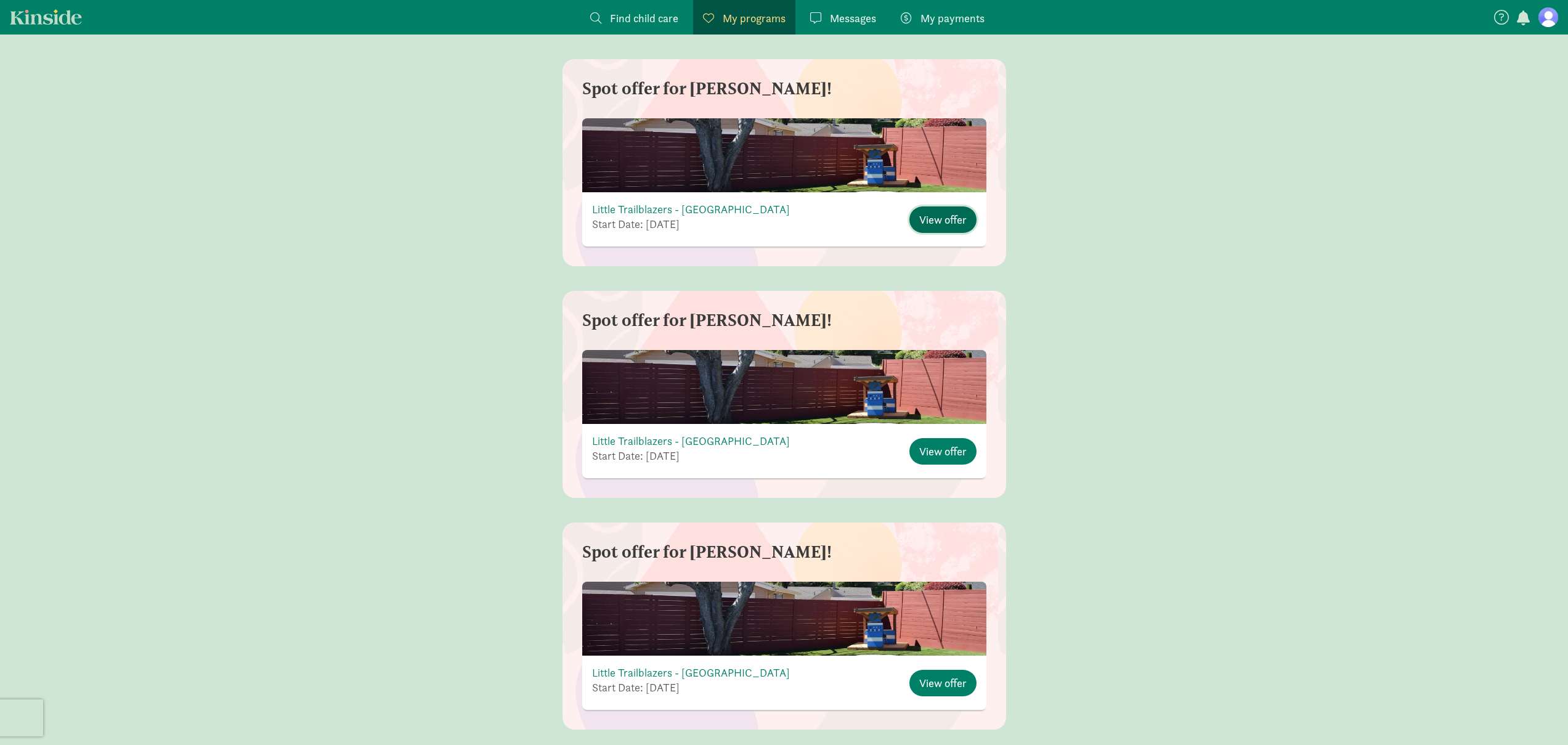
click at [953, 221] on span "View offer" at bounding box center [943, 219] width 48 height 16
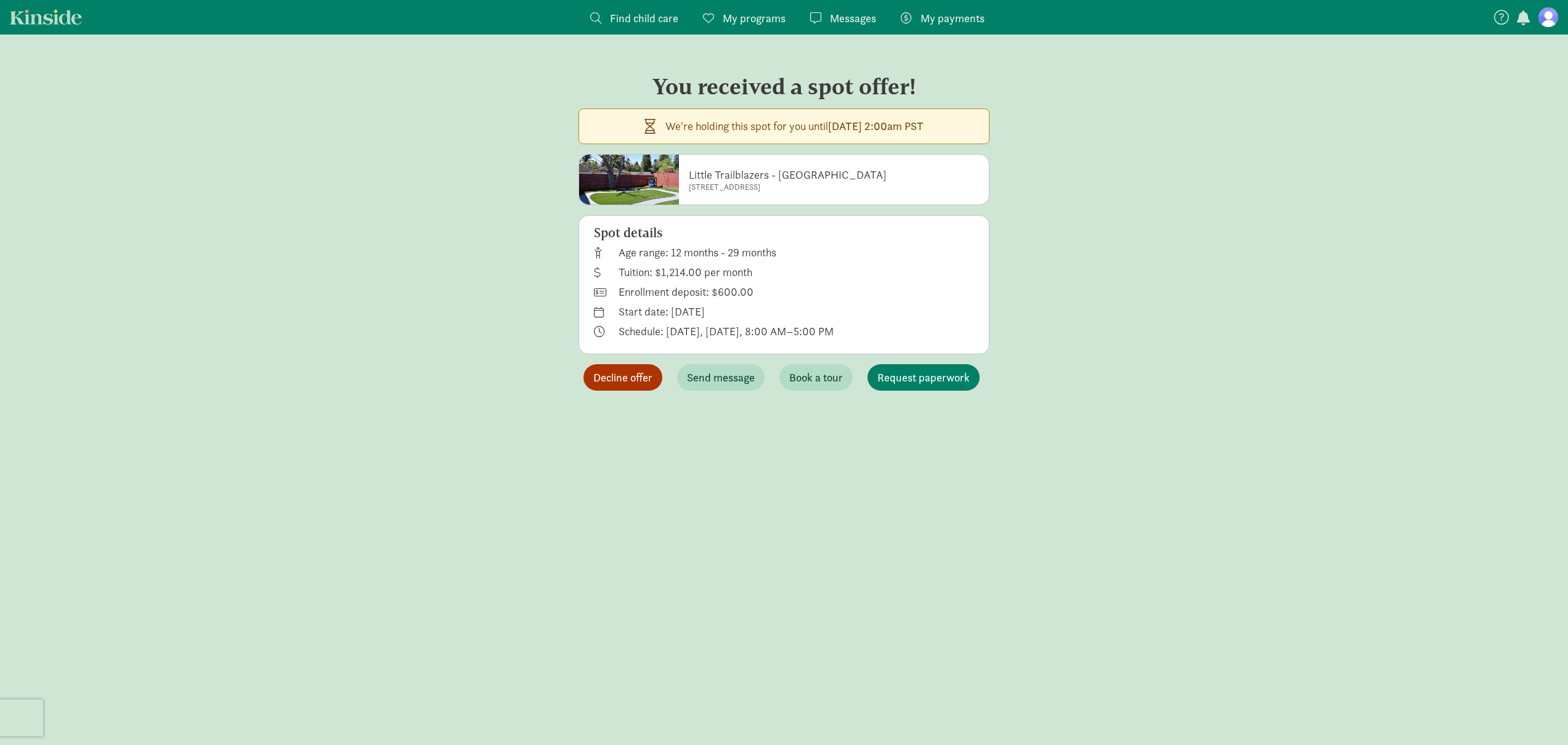
click at [620, 378] on span "Decline offer" at bounding box center [623, 377] width 59 height 16
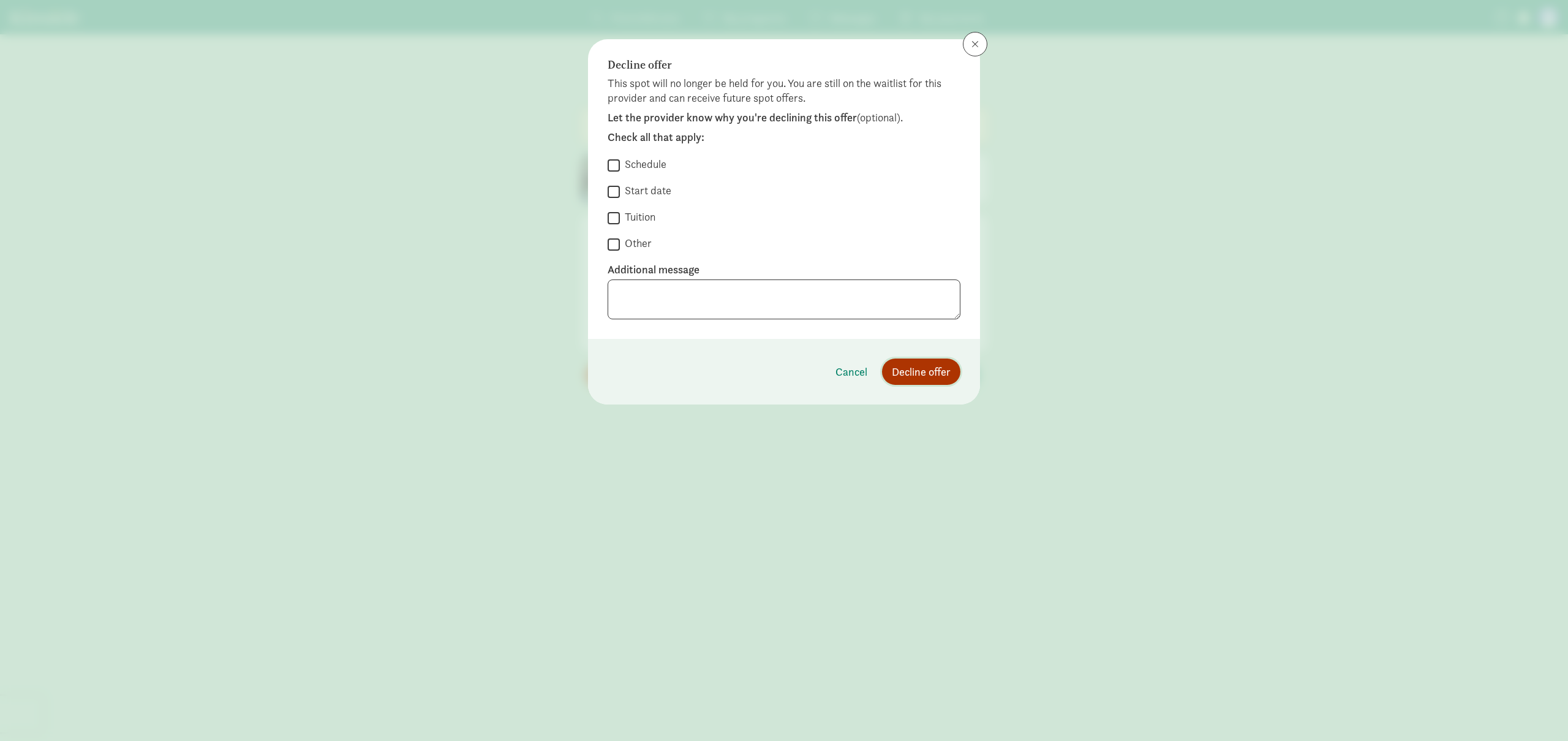
click at [940, 373] on span "Decline offer" at bounding box center [921, 371] width 59 height 16
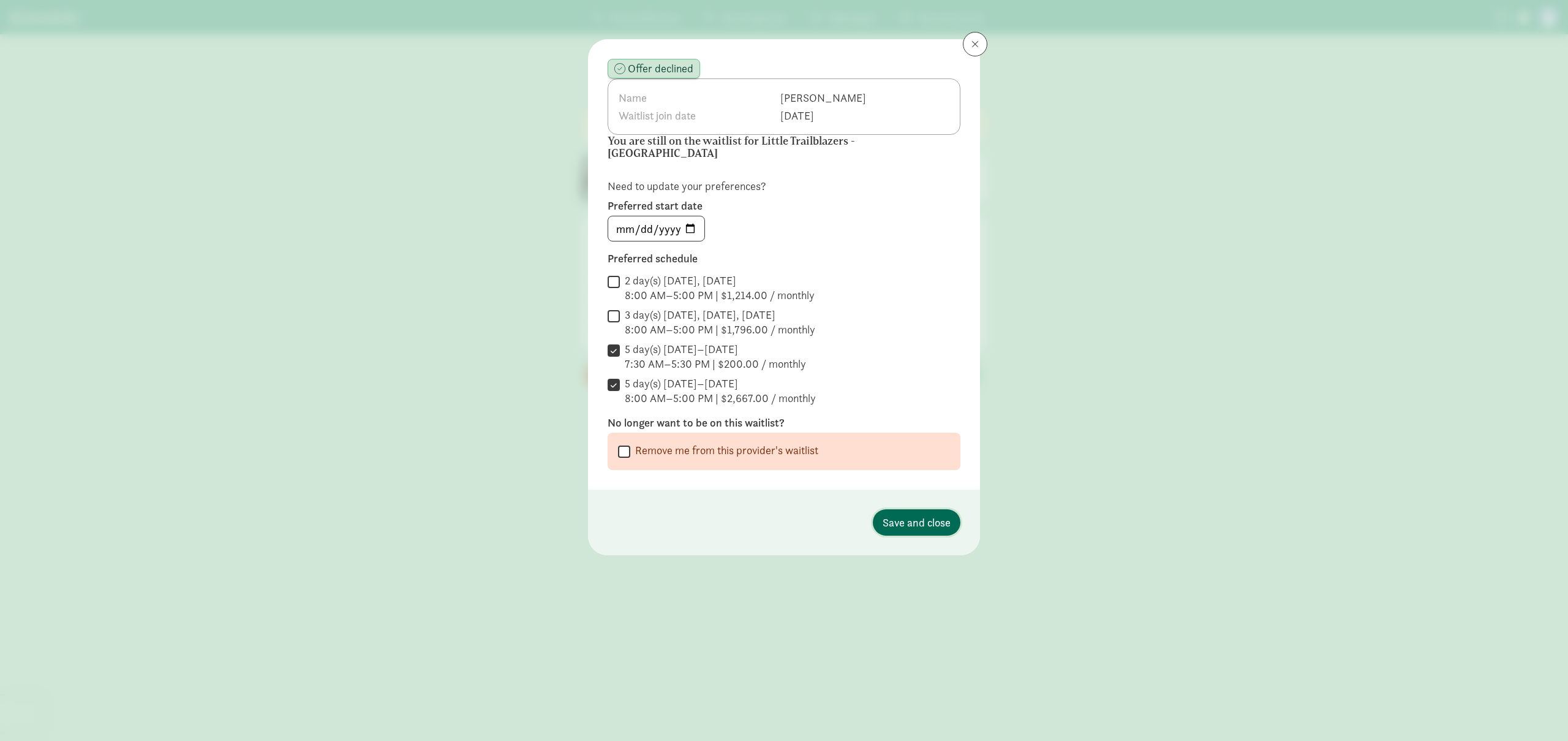
click at [912, 514] on span "Save and close" at bounding box center [917, 522] width 68 height 16
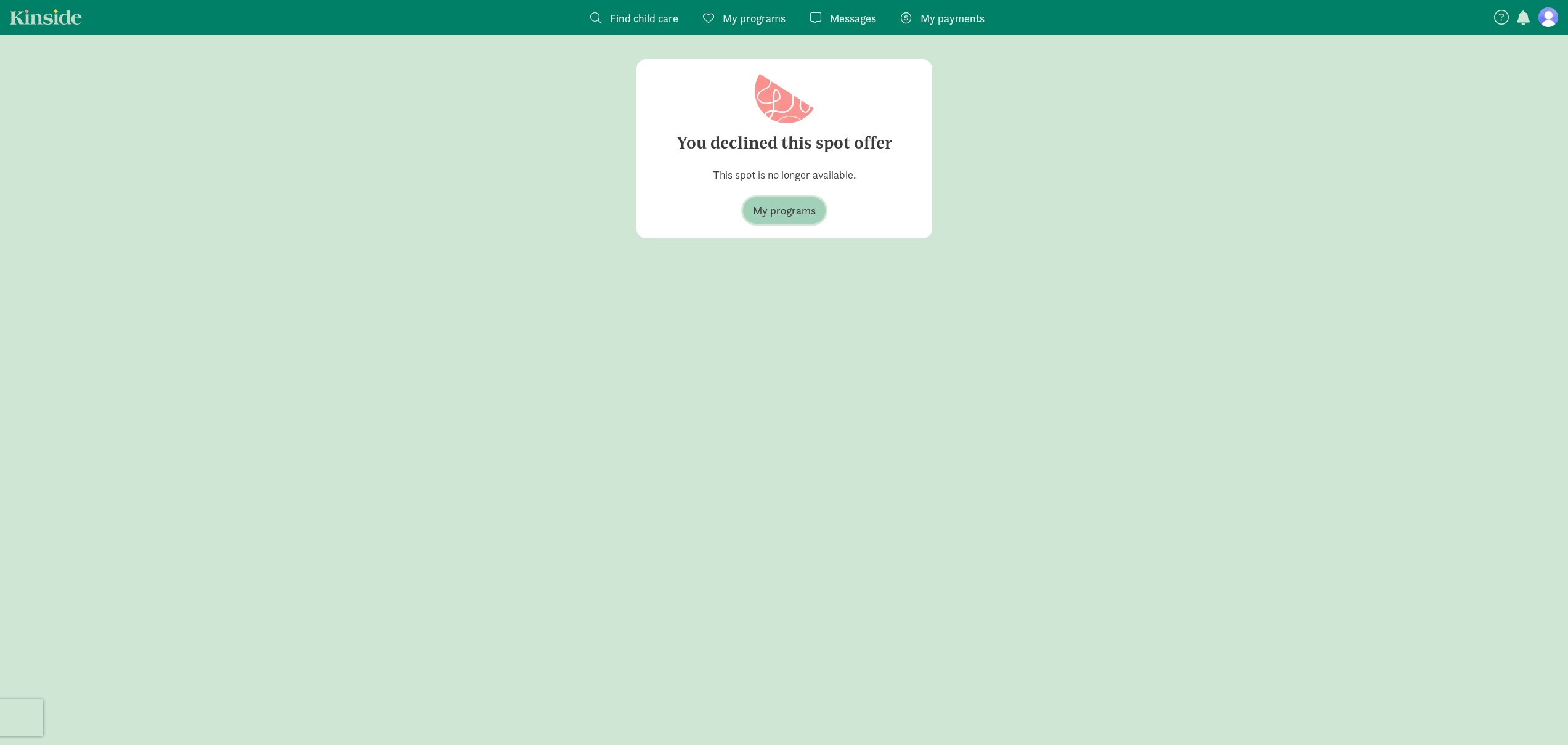
click at [793, 214] on span "My programs" at bounding box center [784, 210] width 63 height 16
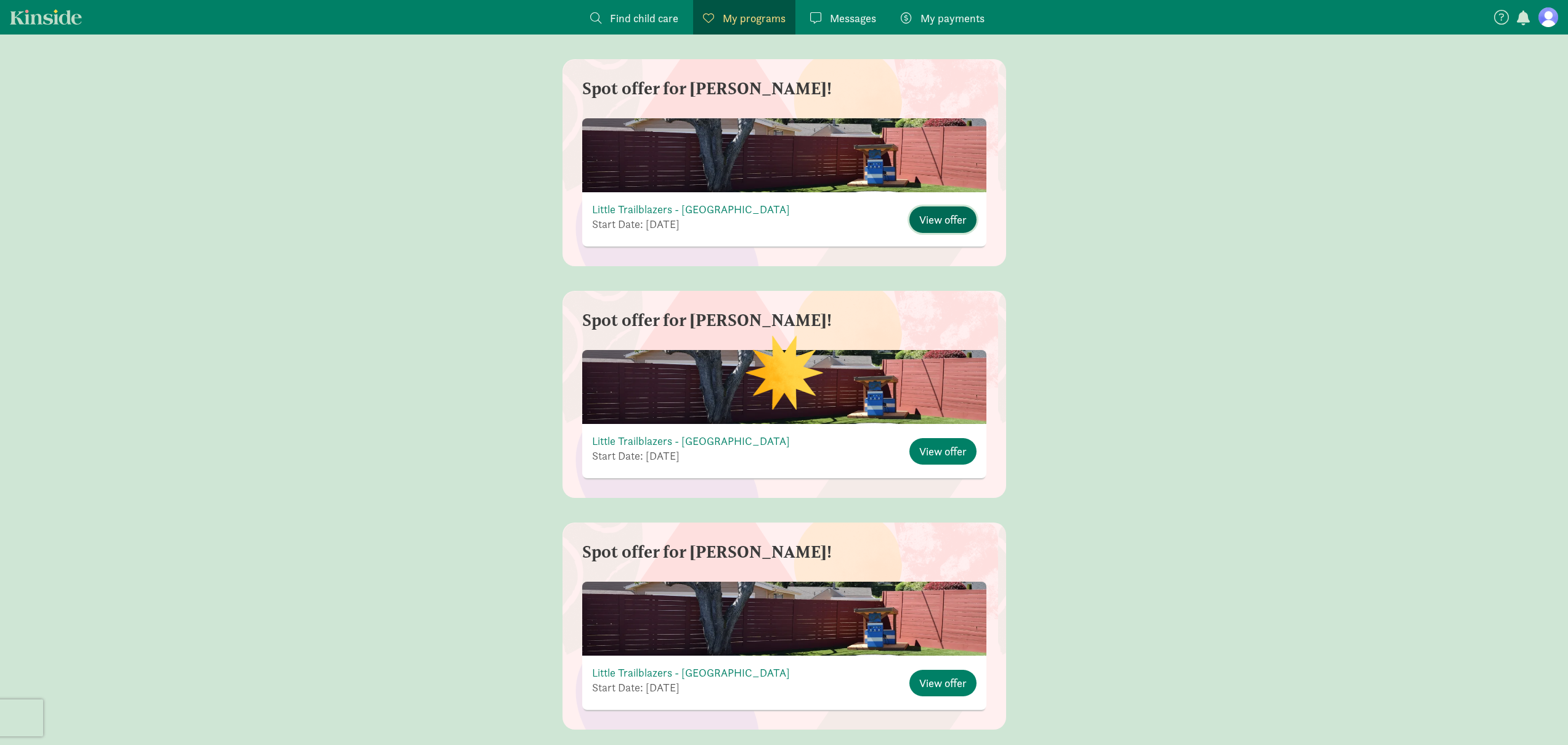
click at [936, 214] on span "View offer" at bounding box center [943, 219] width 48 height 16
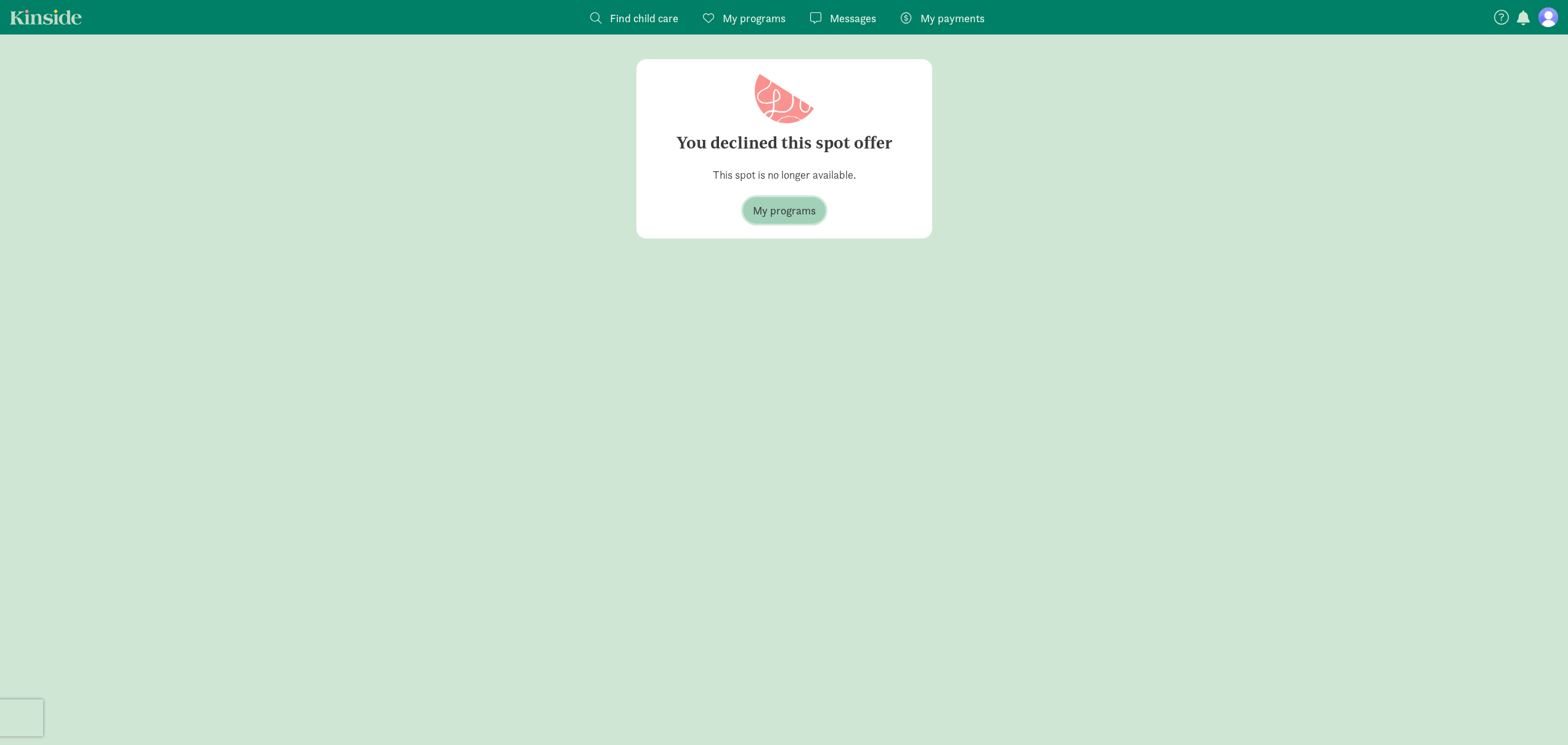
click at [789, 209] on span "My programs" at bounding box center [784, 210] width 63 height 16
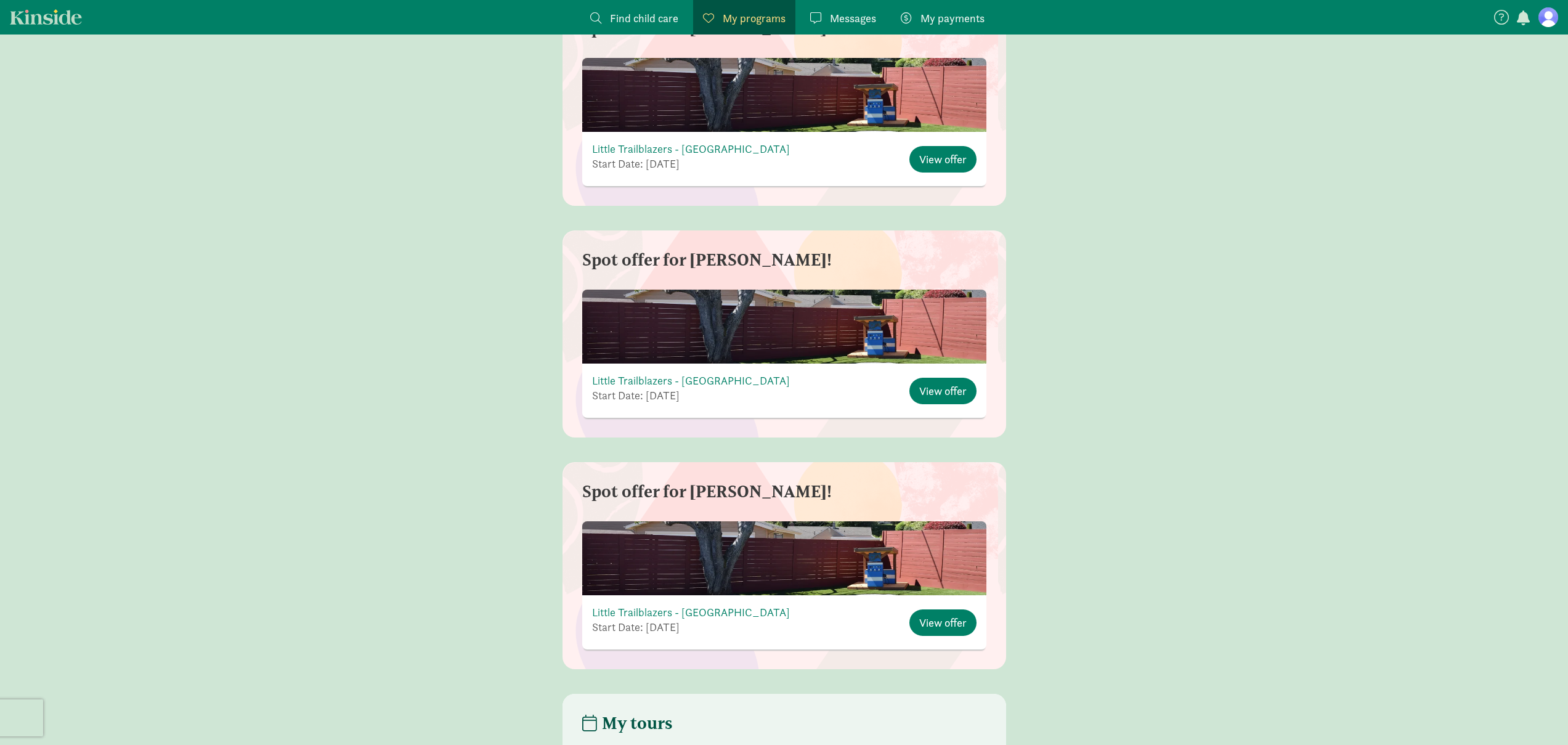
scroll to position [1354, 0]
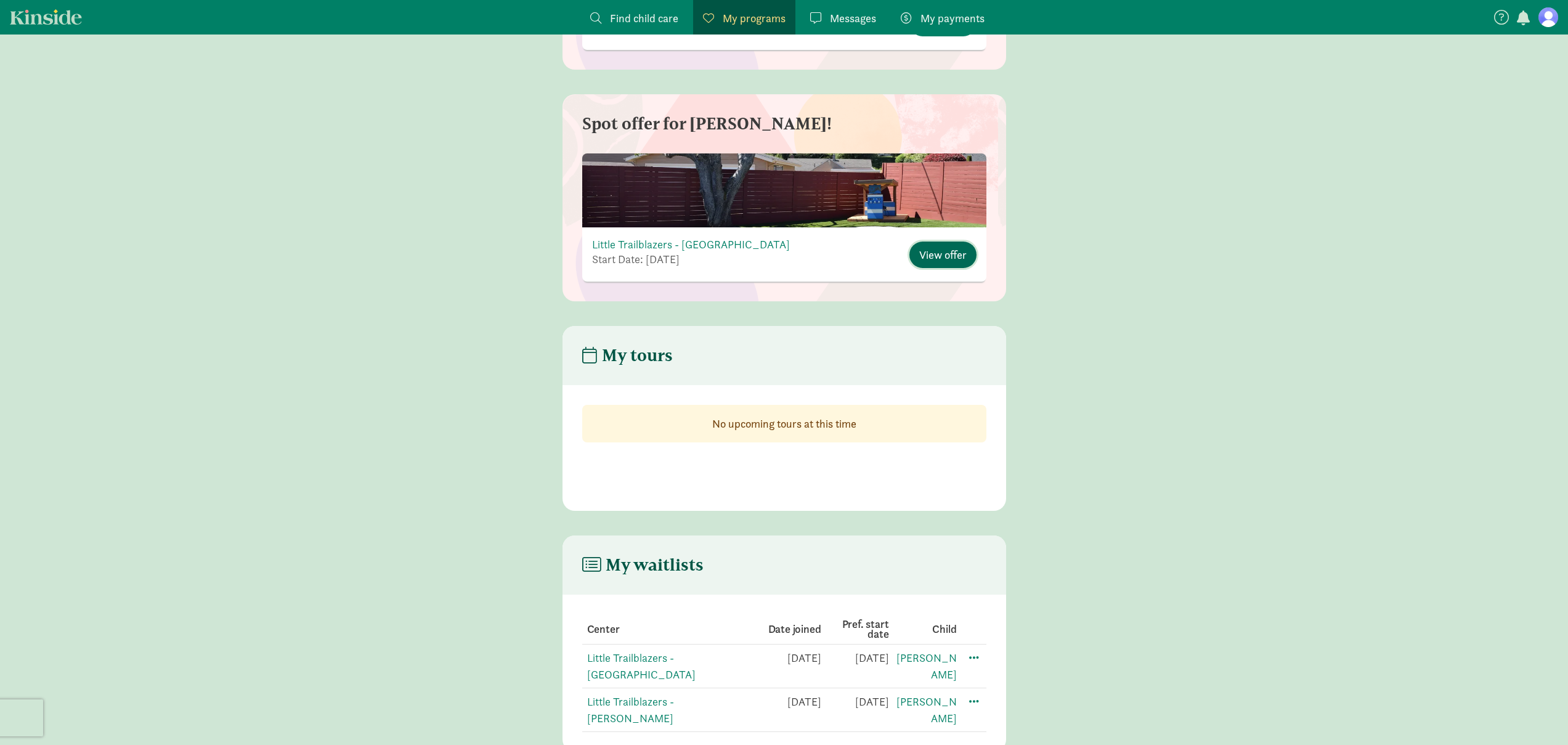
click at [952, 252] on span "View offer" at bounding box center [943, 254] width 48 height 16
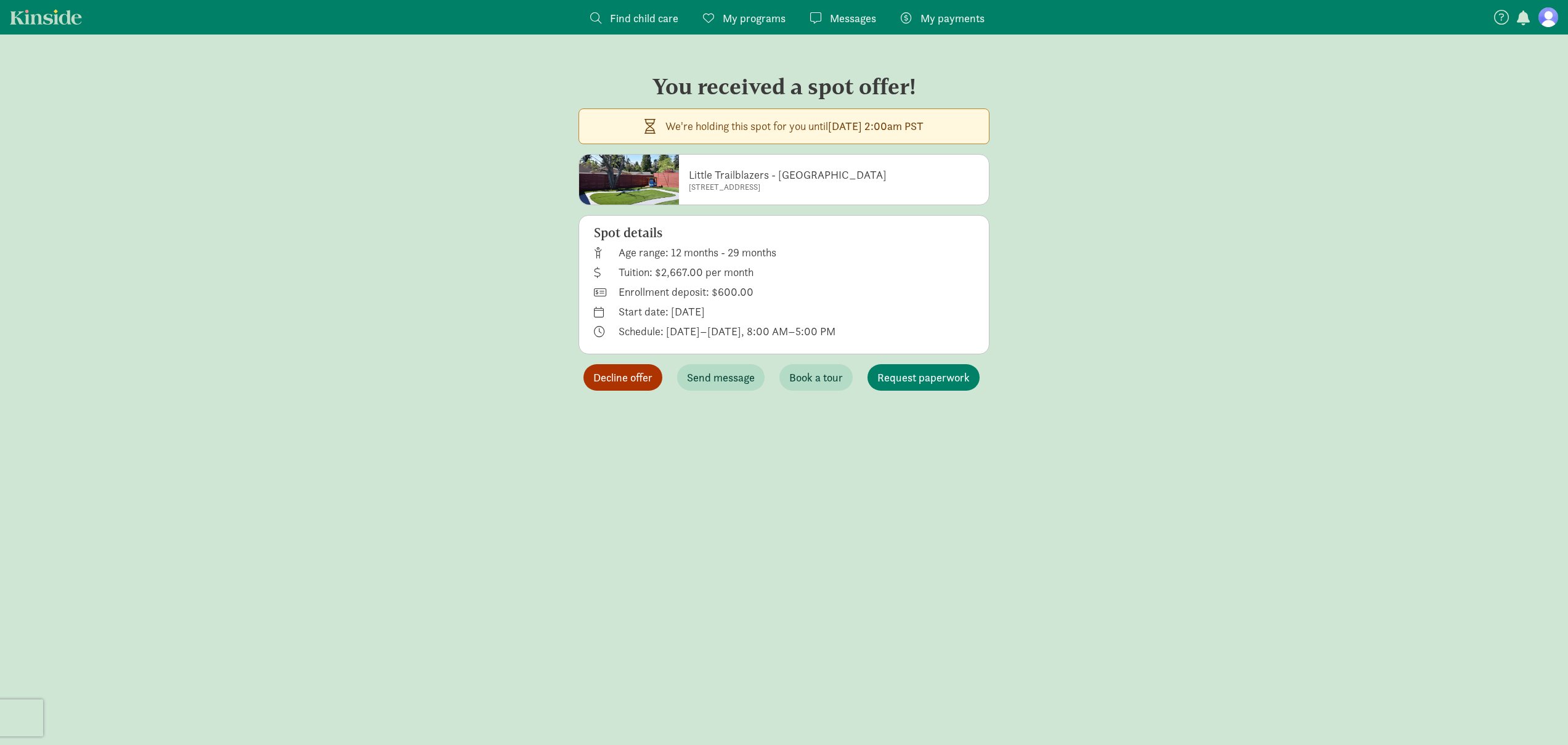
click at [645, 378] on span "Decline offer" at bounding box center [623, 377] width 59 height 16
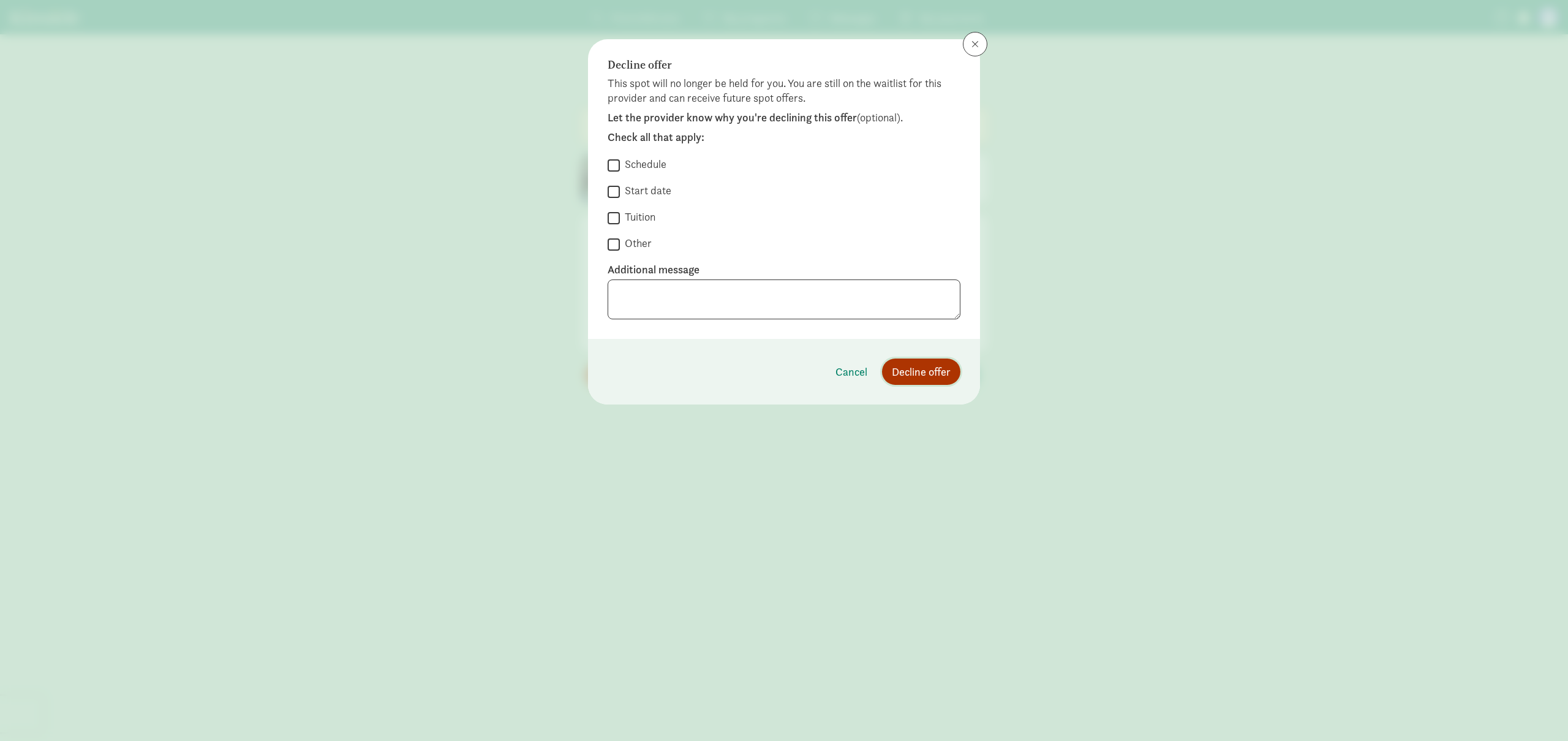
click at [918, 375] on span "Decline offer" at bounding box center [921, 371] width 59 height 16
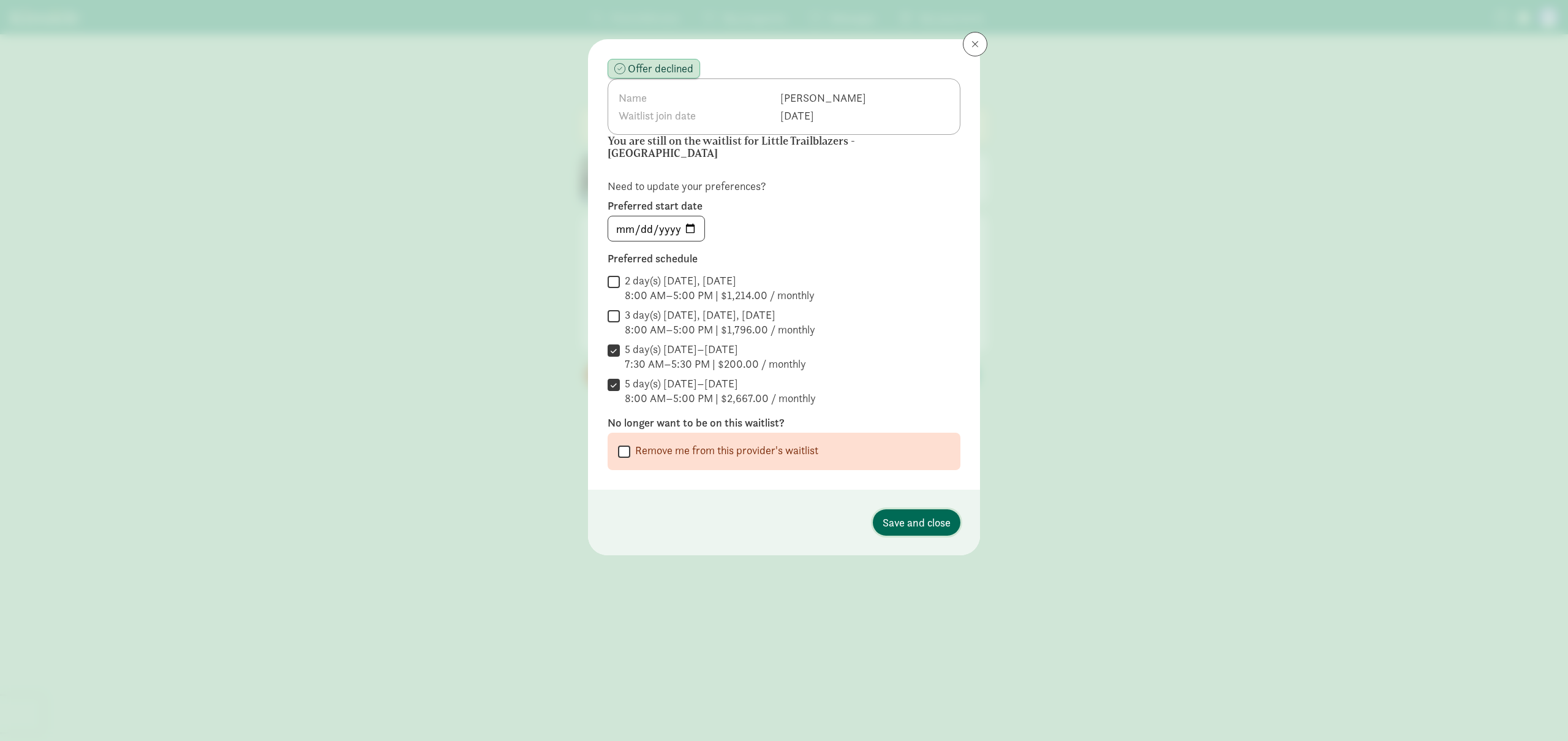
click at [926, 516] on span "Save and close" at bounding box center [917, 522] width 68 height 16
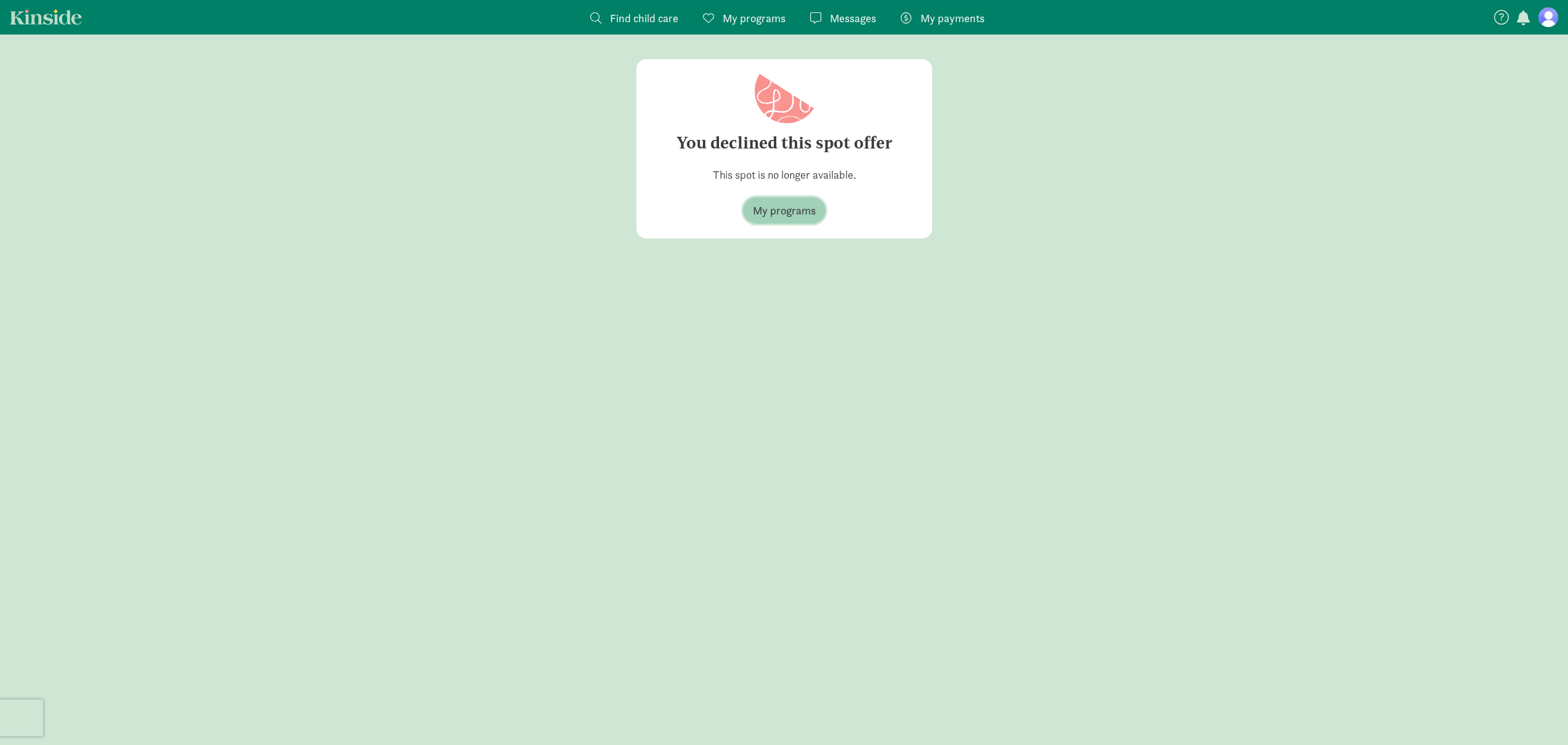
click at [789, 210] on span "My programs" at bounding box center [784, 210] width 63 height 16
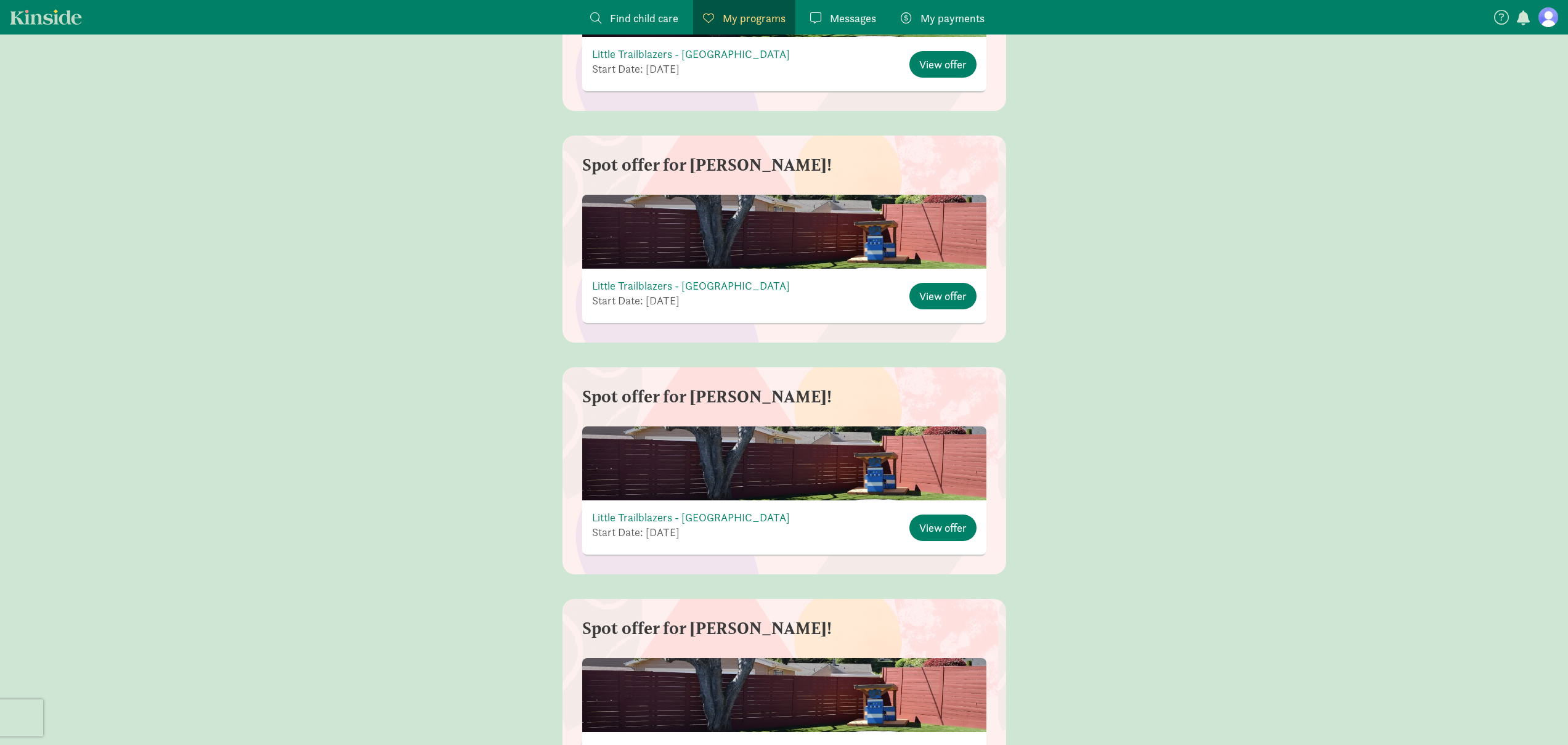
scroll to position [1118, 0]
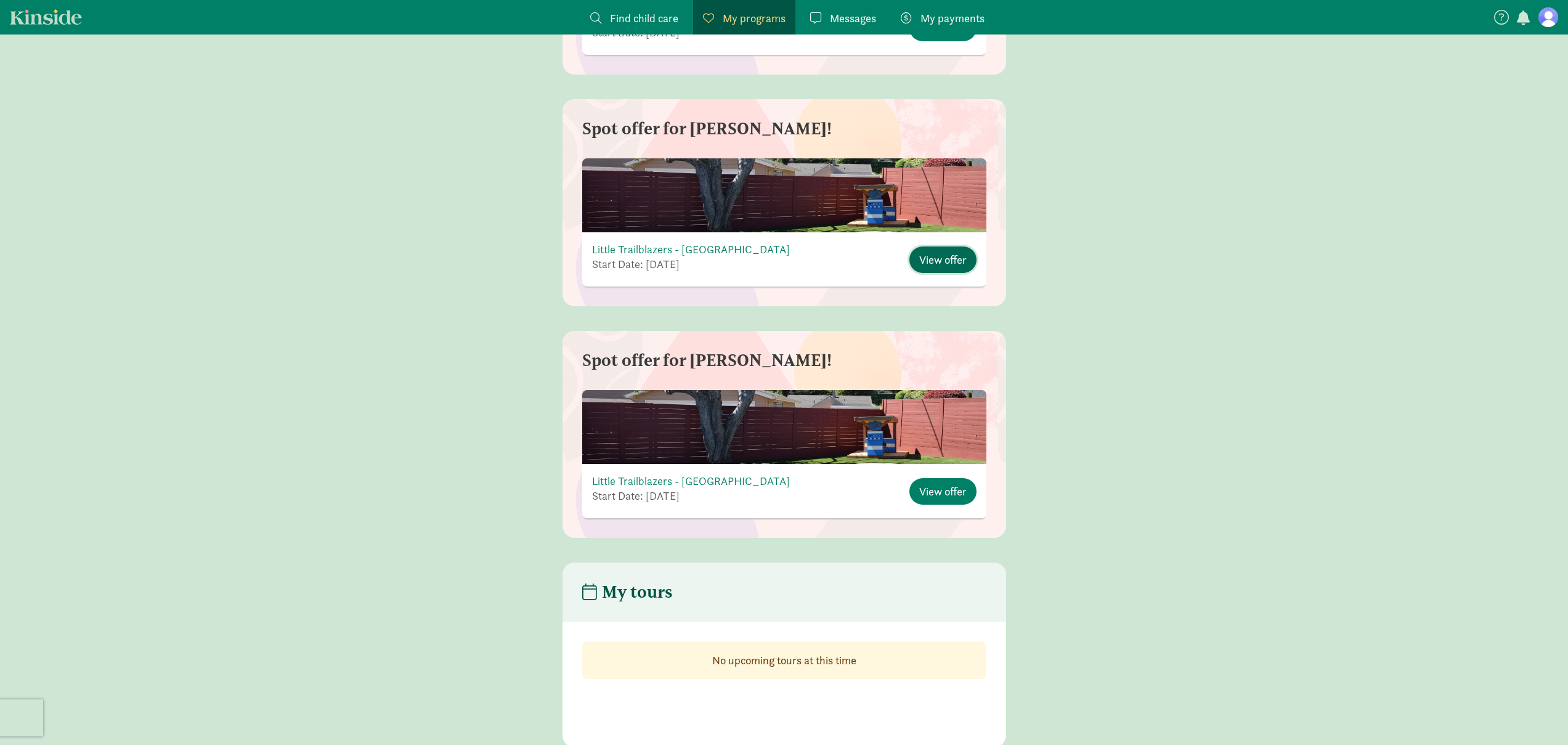
click at [952, 258] on span "View offer" at bounding box center [943, 259] width 48 height 16
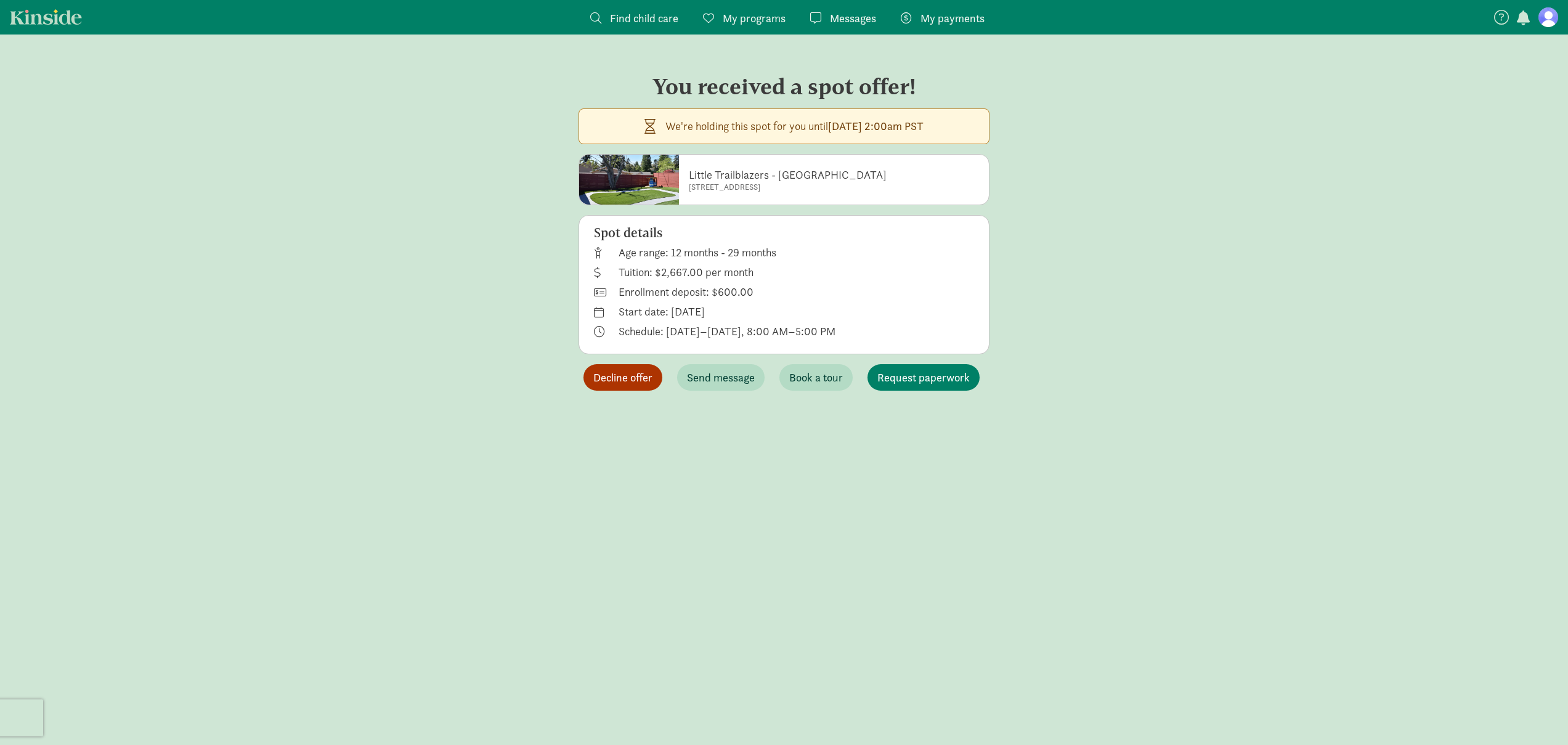
click at [611, 375] on span "Decline offer" at bounding box center [623, 377] width 59 height 16
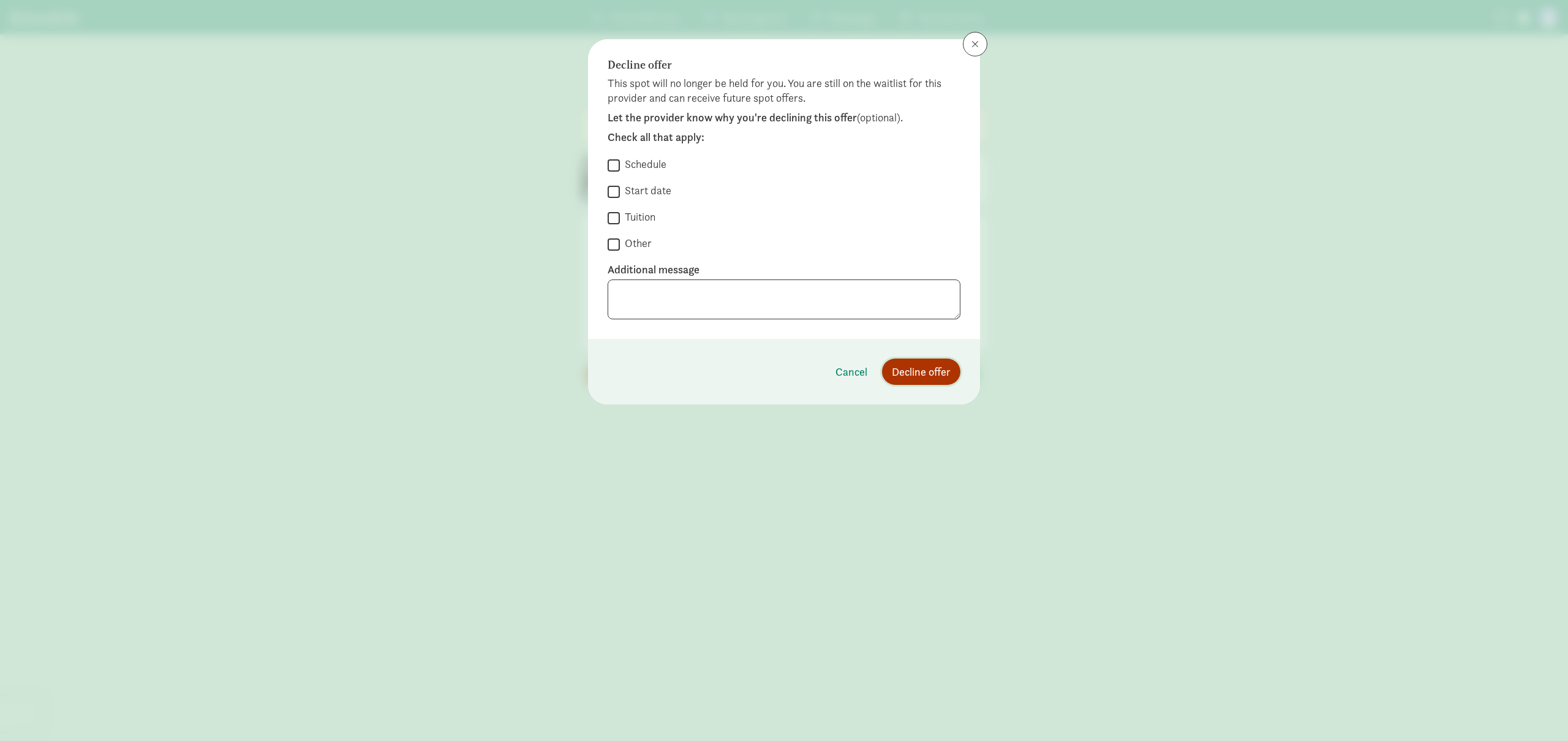
click at [932, 375] on span "Decline offer" at bounding box center [921, 371] width 59 height 16
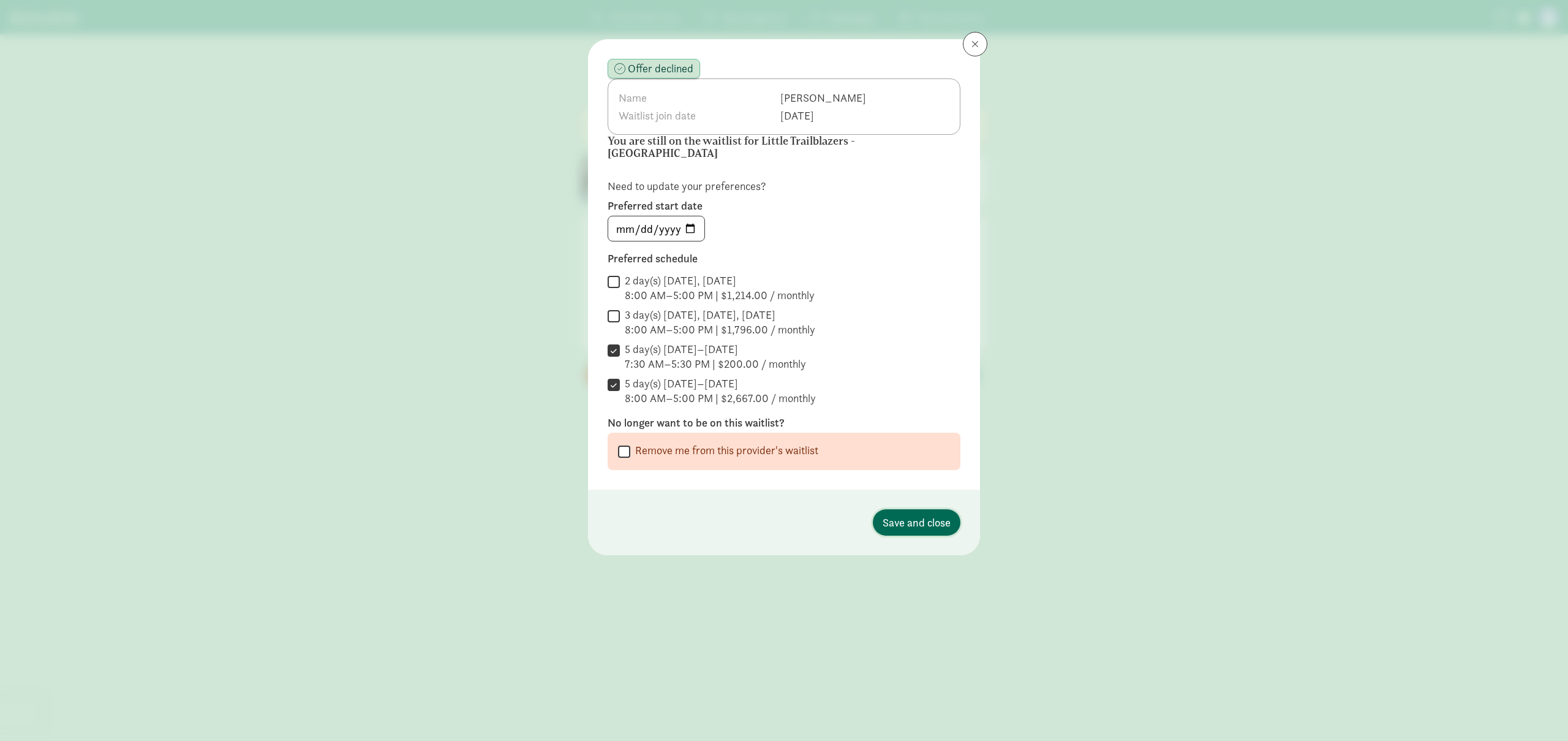
click at [915, 520] on button "Save and close" at bounding box center [917, 521] width 88 height 26
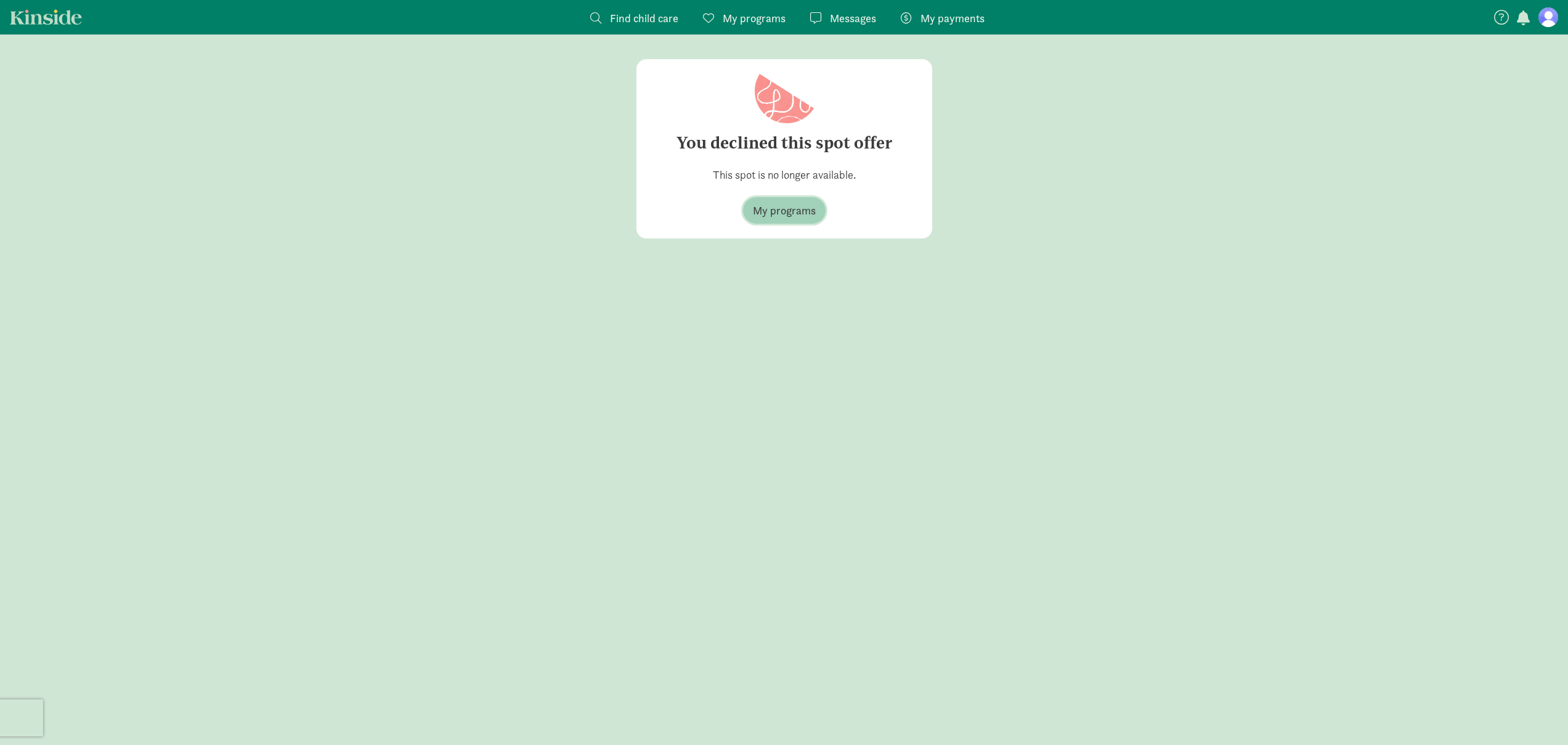
click at [803, 219] on button "My programs" at bounding box center [784, 210] width 83 height 26
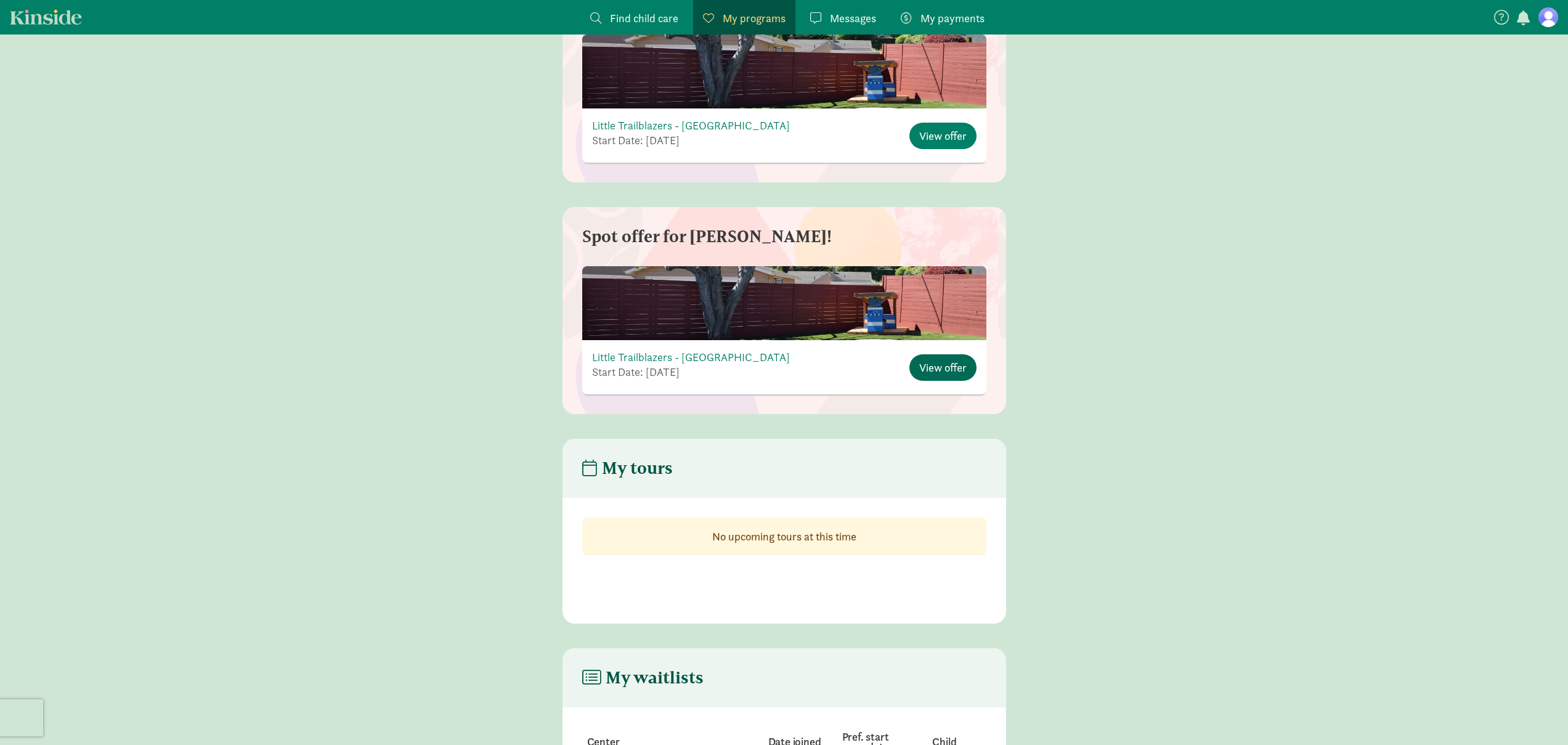
scroll to position [1013, 0]
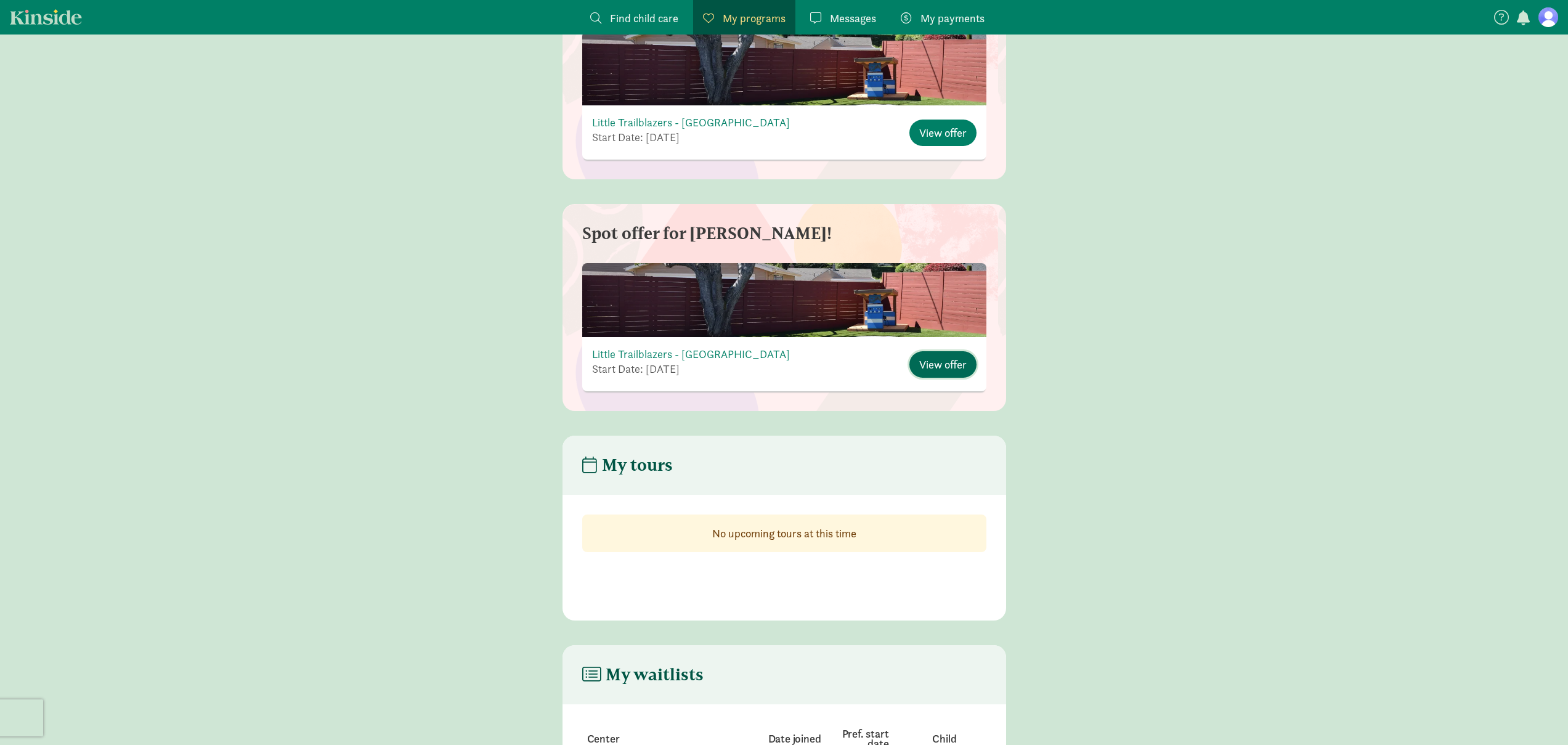
click at [934, 366] on span "View offer" at bounding box center [943, 364] width 48 height 16
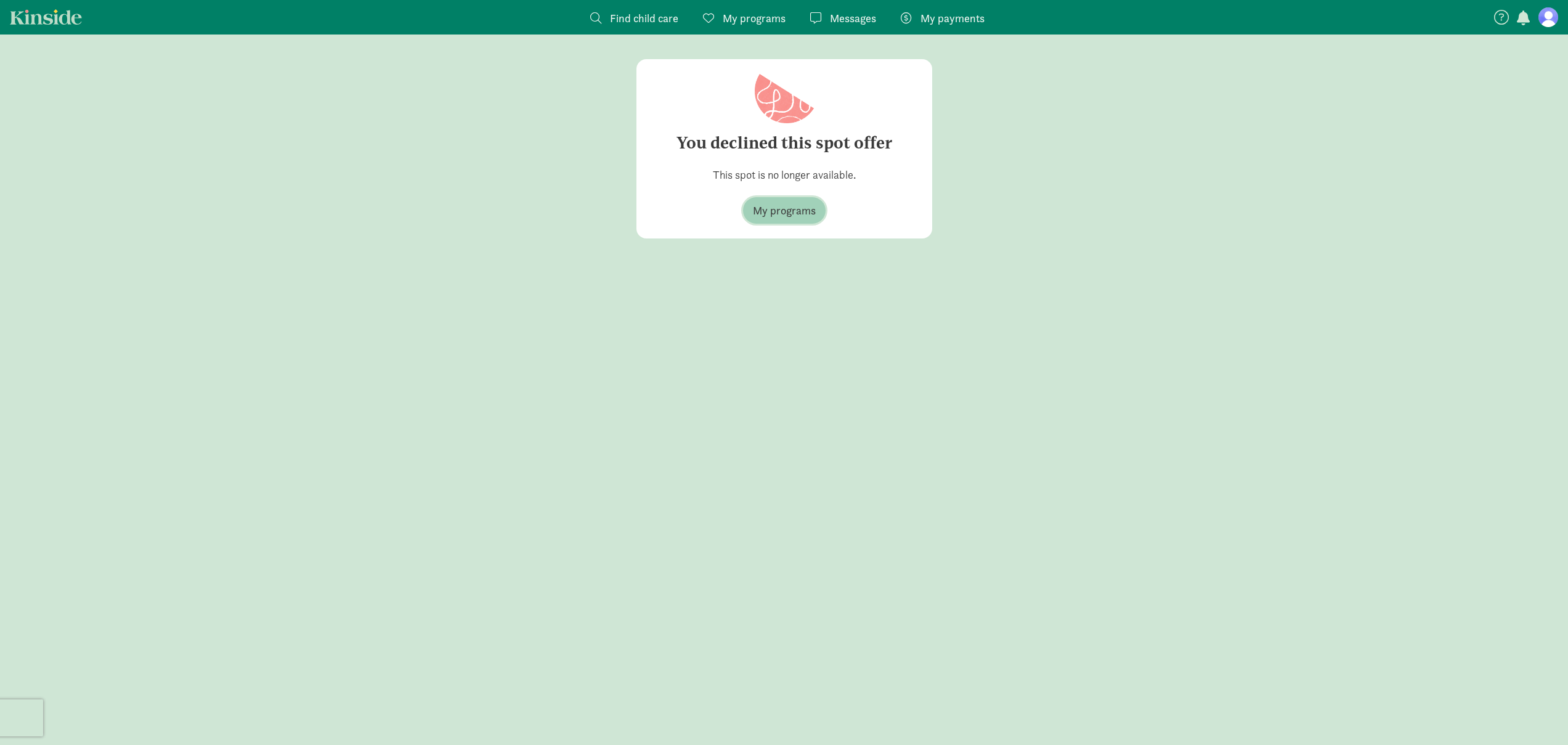
click at [792, 206] on span "My programs" at bounding box center [784, 210] width 63 height 16
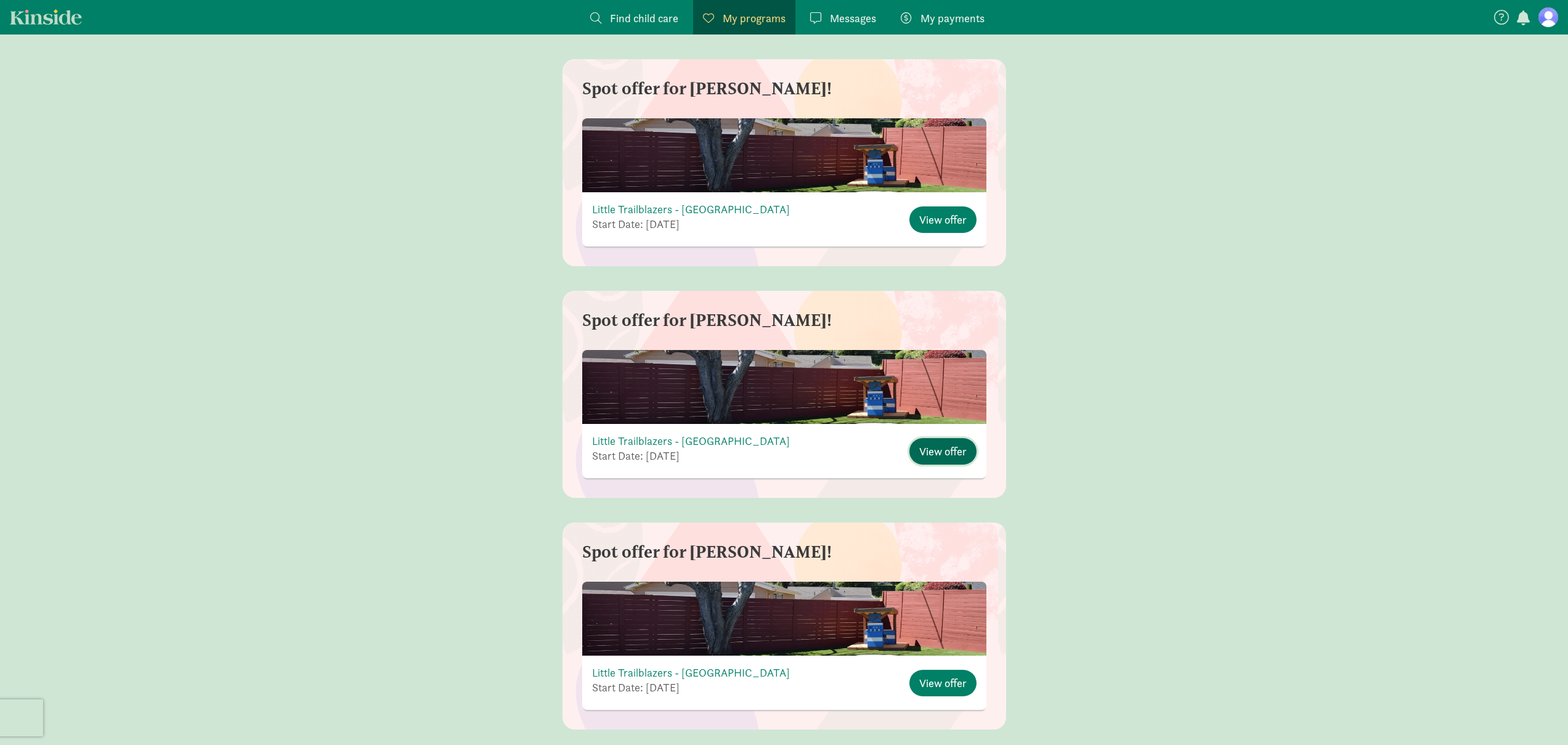
click at [957, 450] on span "View offer" at bounding box center [943, 451] width 48 height 16
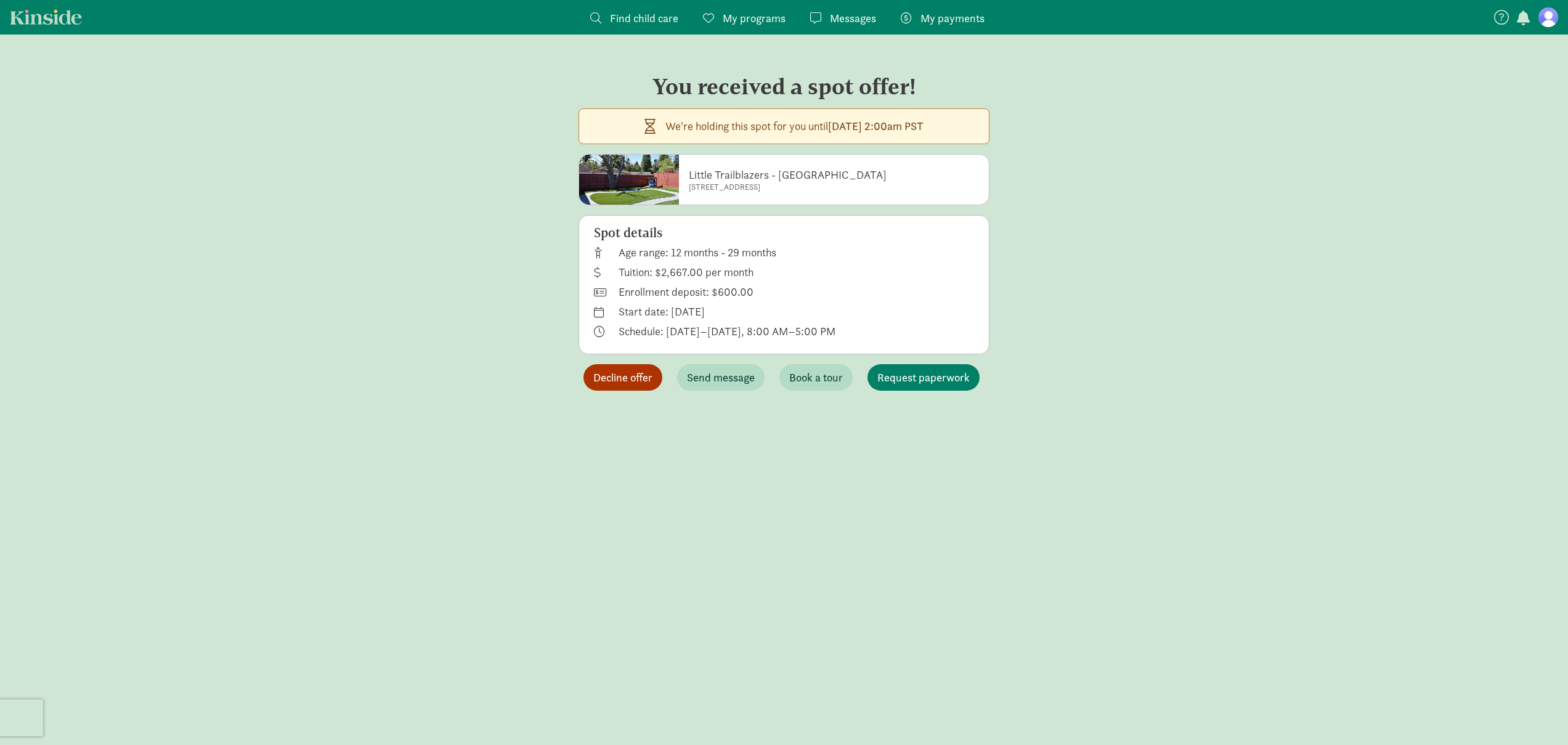
click at [623, 377] on span "Decline offer" at bounding box center [623, 377] width 59 height 16
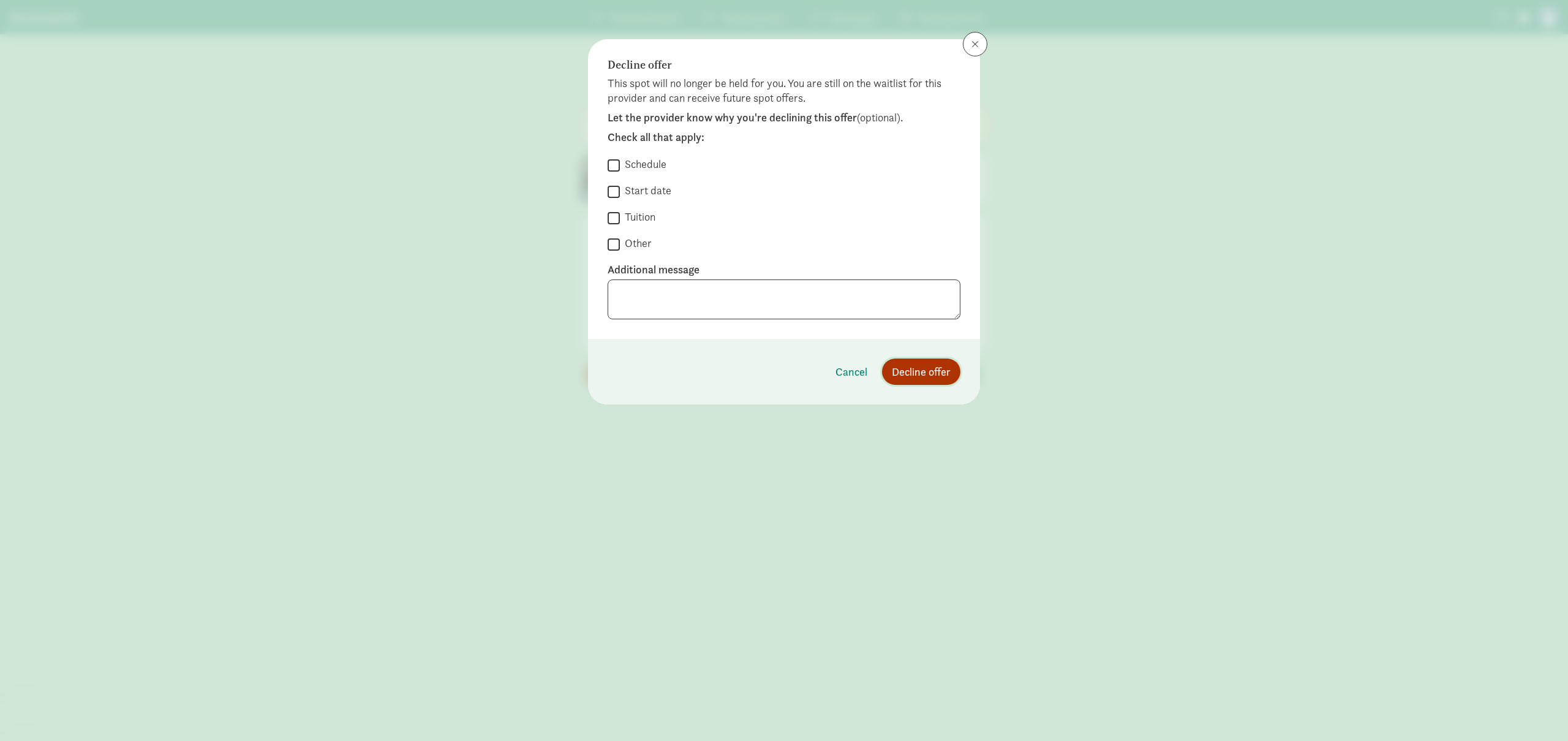
click at [939, 371] on span "Decline offer" at bounding box center [921, 371] width 59 height 16
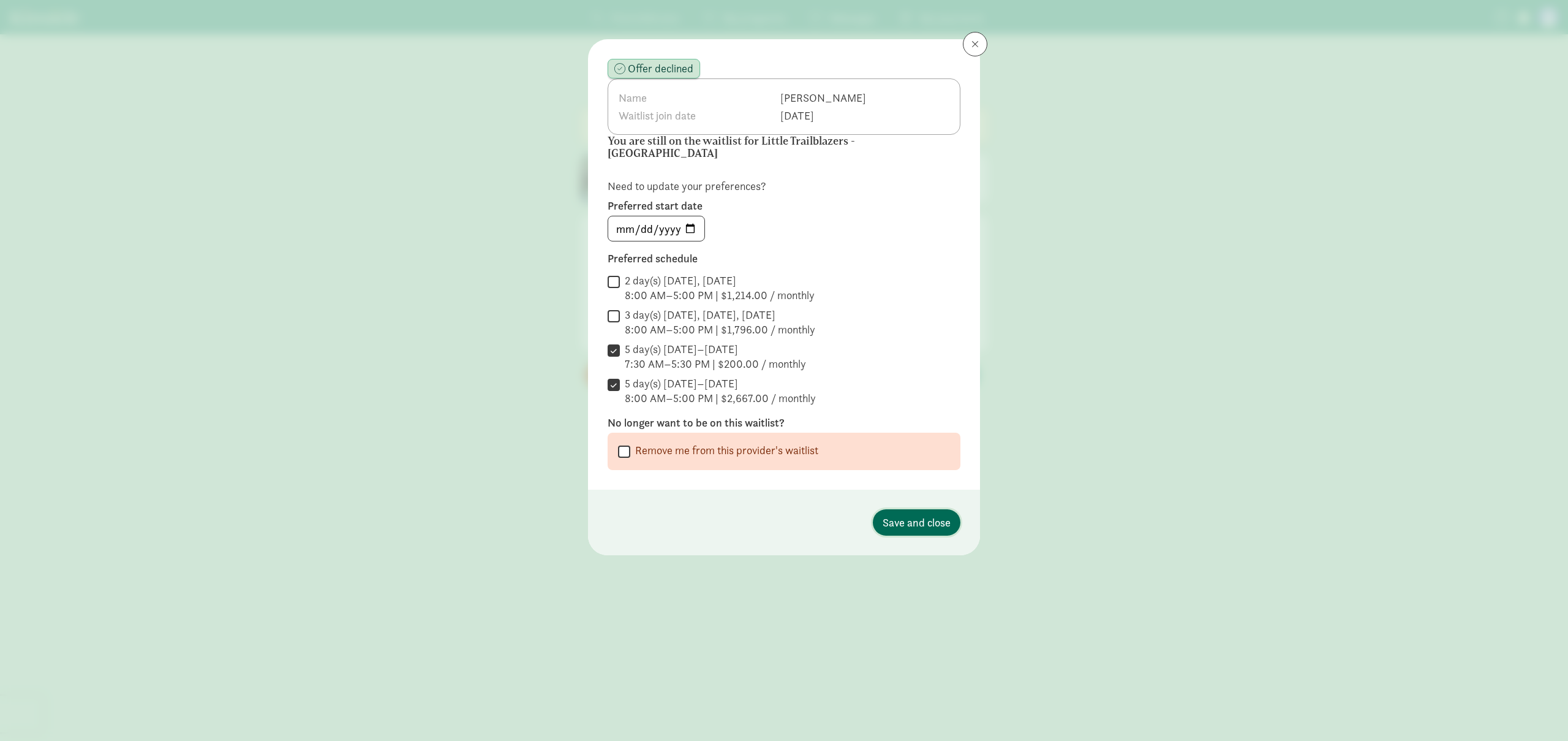
click at [913, 514] on span "Save and close" at bounding box center [917, 522] width 68 height 16
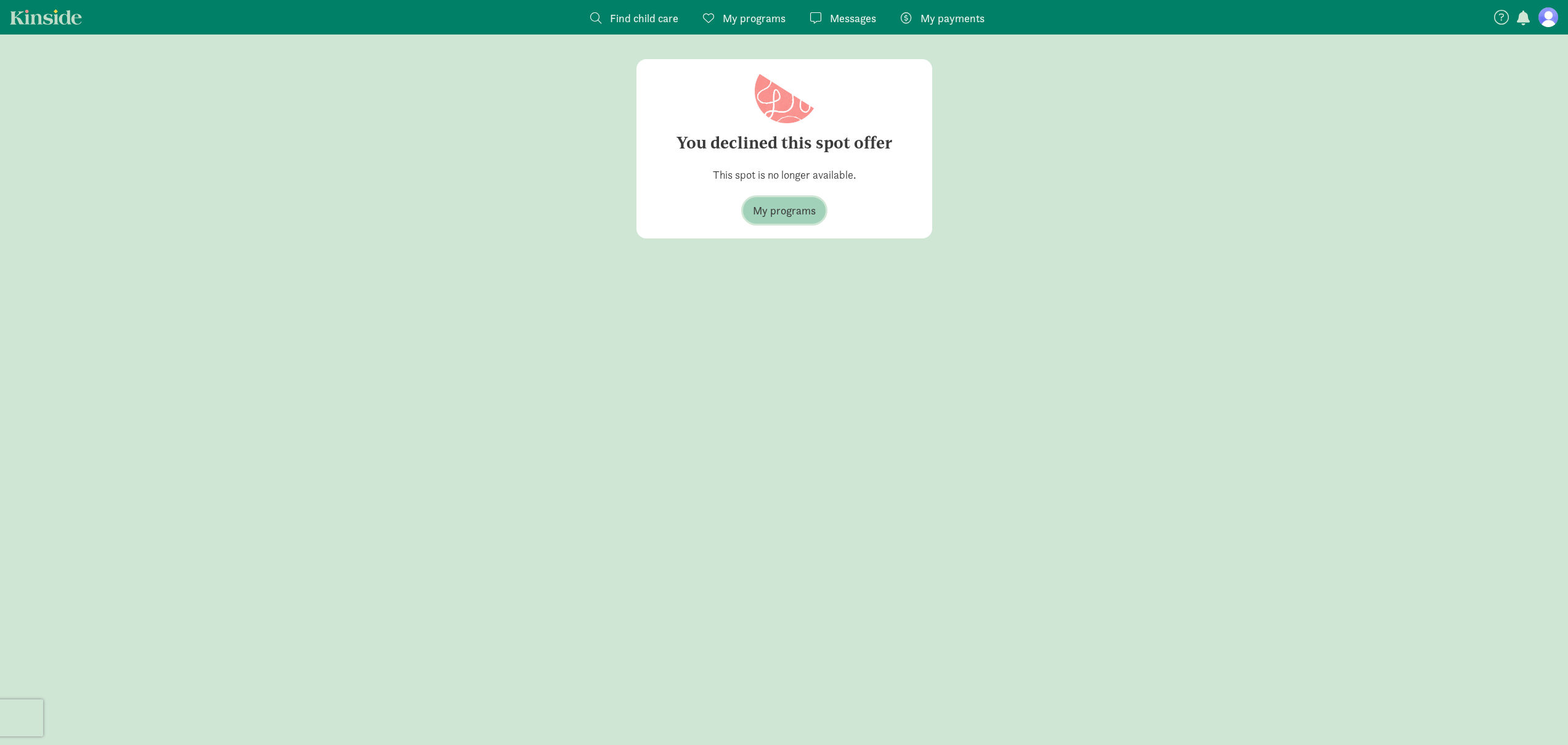
click at [792, 207] on span "My programs" at bounding box center [784, 210] width 63 height 16
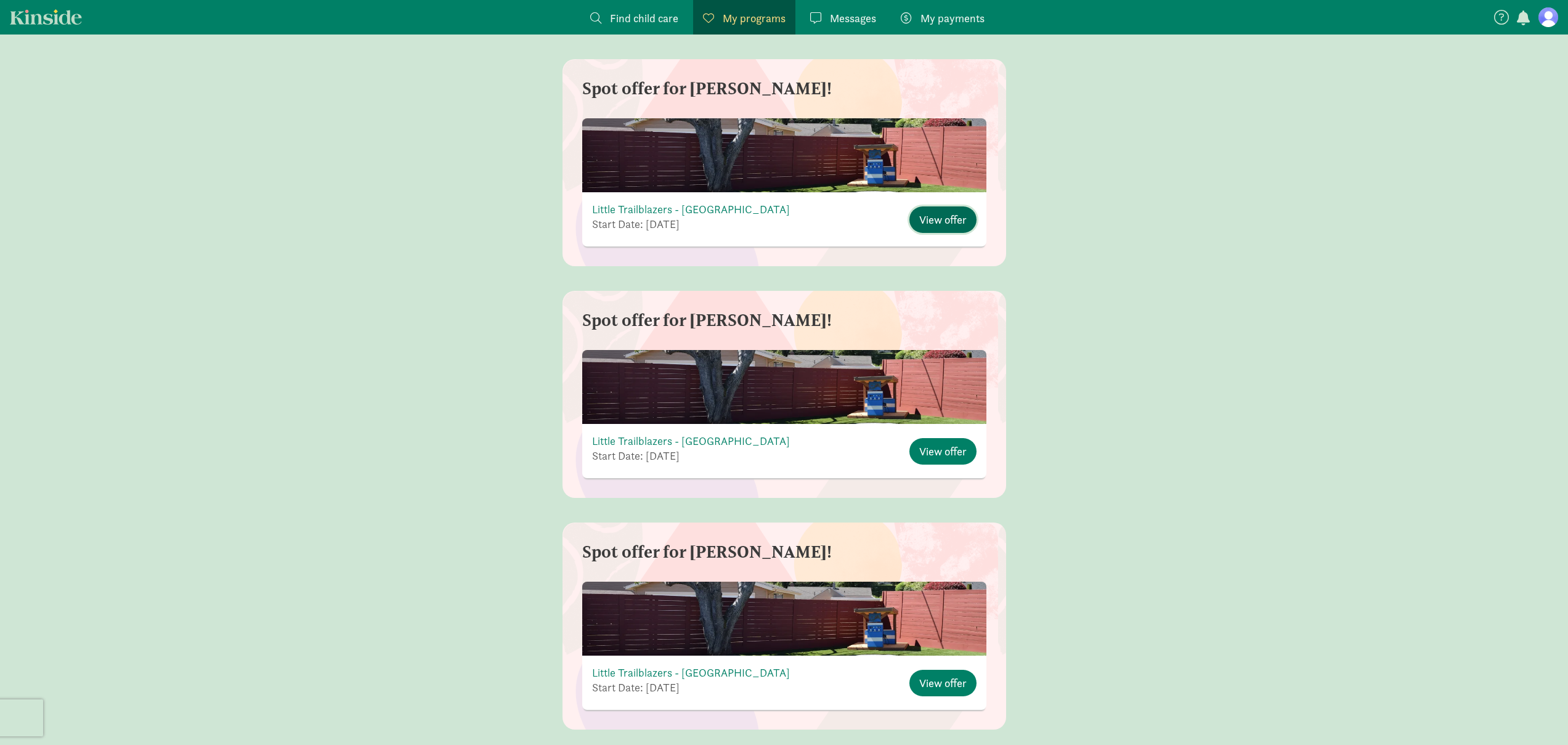
click at [961, 214] on span "View offer" at bounding box center [943, 219] width 48 height 16
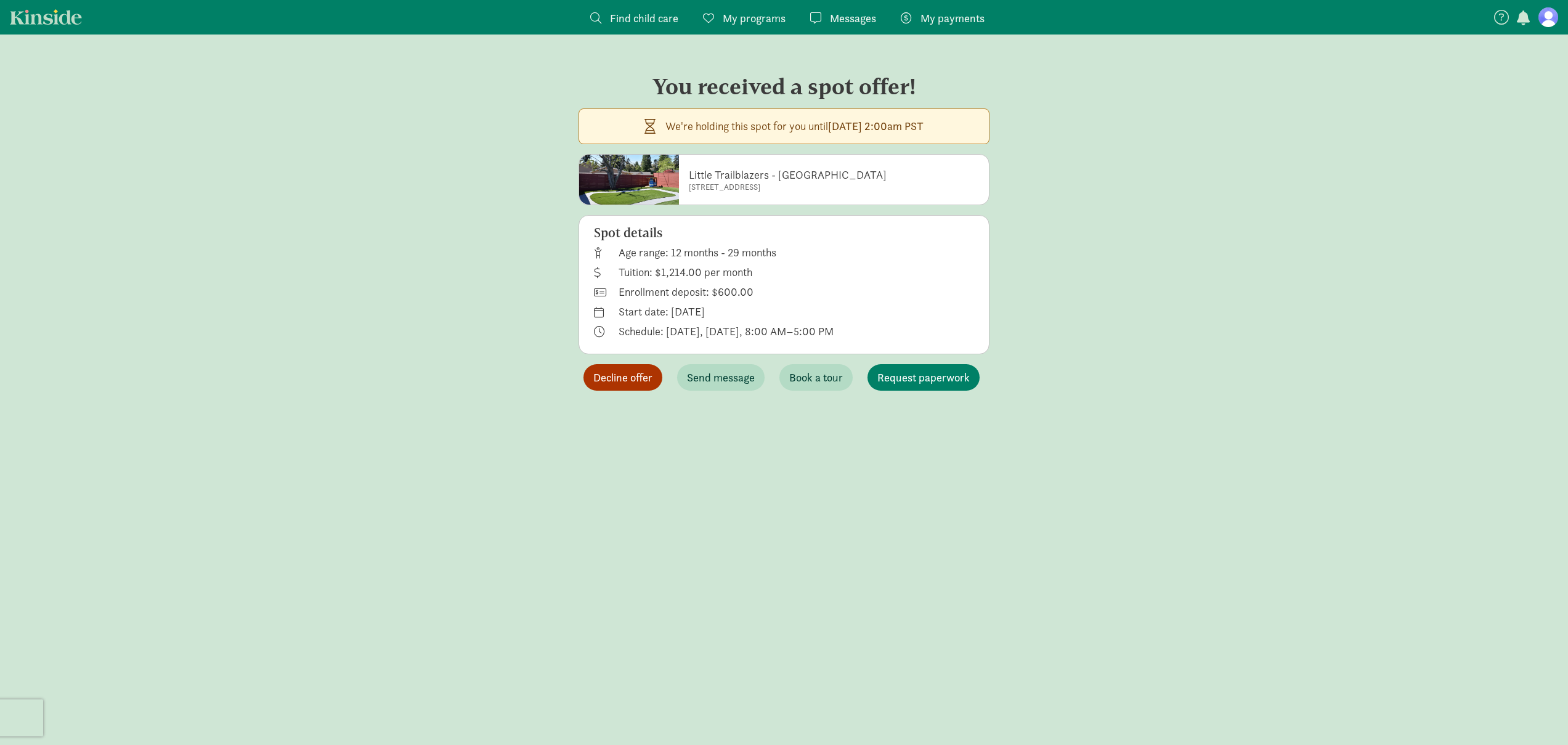
click at [620, 383] on span "Decline offer" at bounding box center [623, 377] width 59 height 16
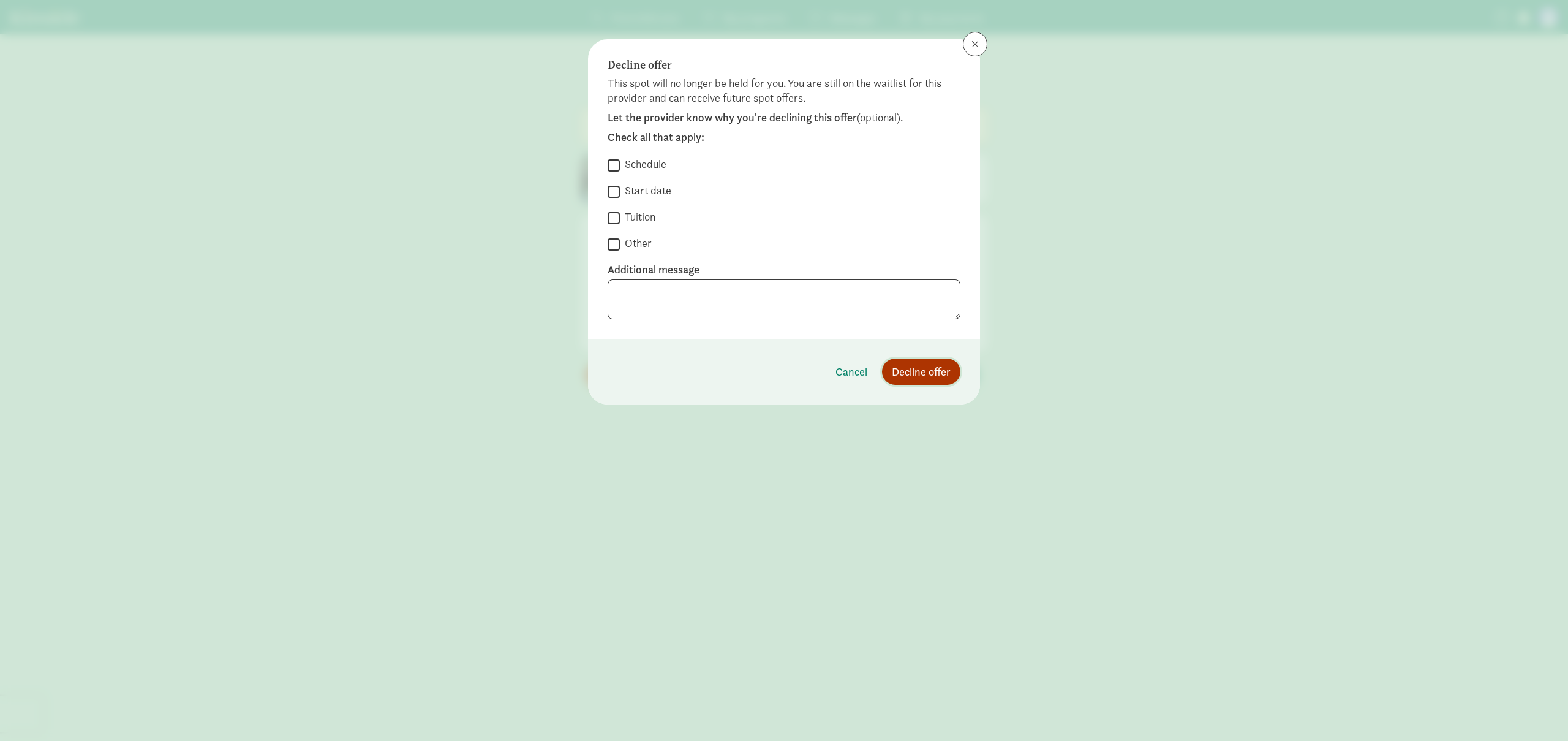
click at [939, 376] on span "Decline offer" at bounding box center [921, 371] width 59 height 16
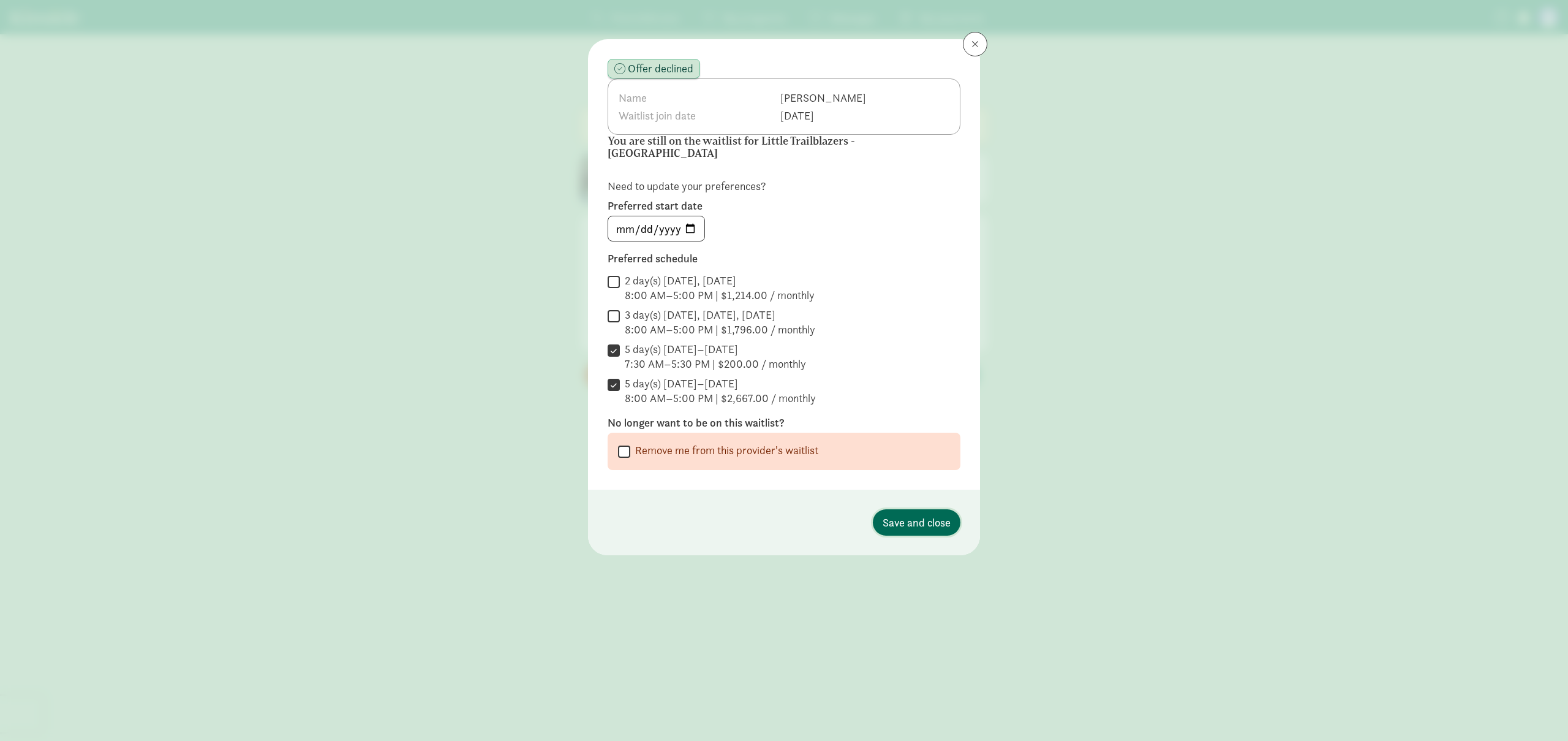
click at [935, 514] on span "Save and close" at bounding box center [917, 522] width 68 height 16
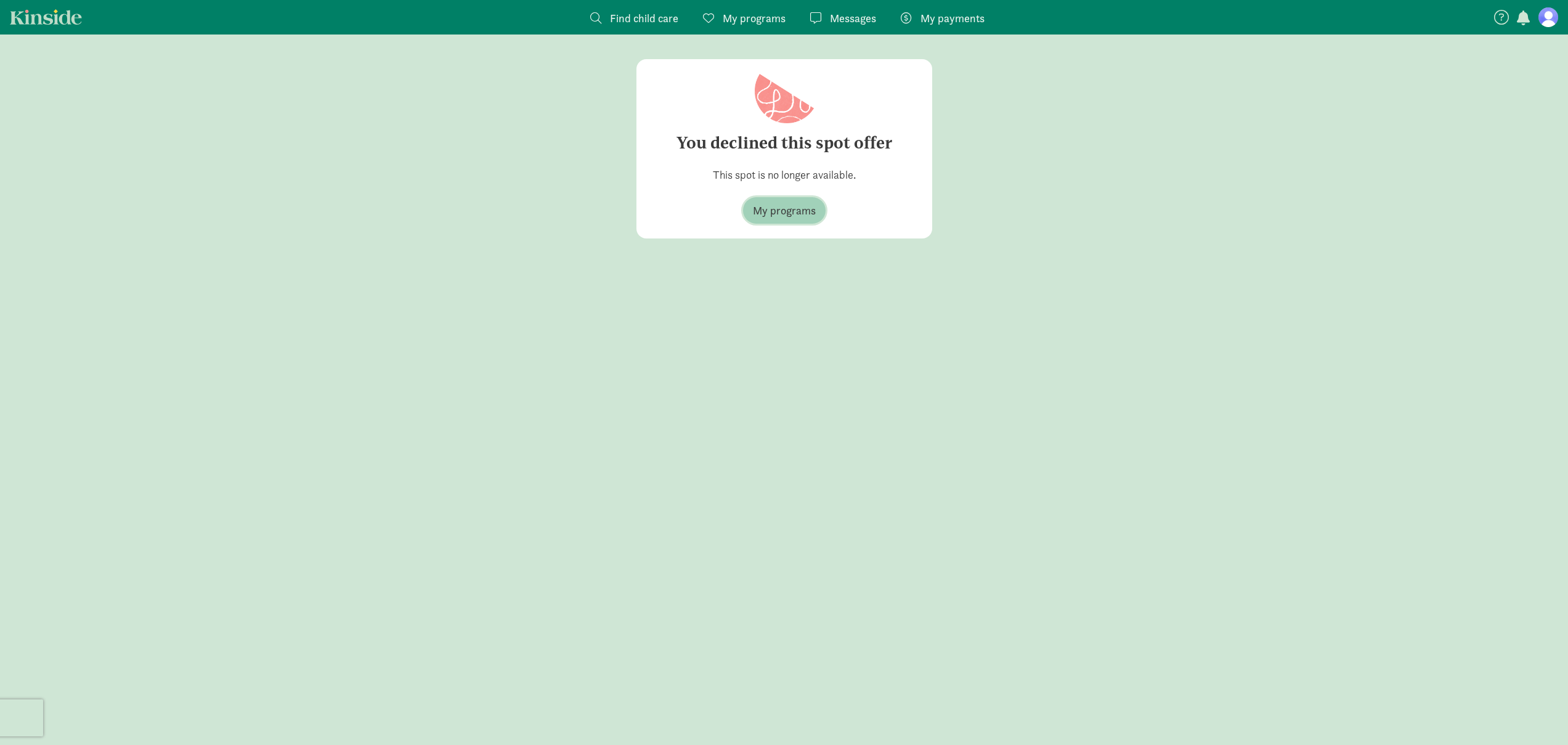
click at [780, 205] on span "My programs" at bounding box center [784, 210] width 63 height 16
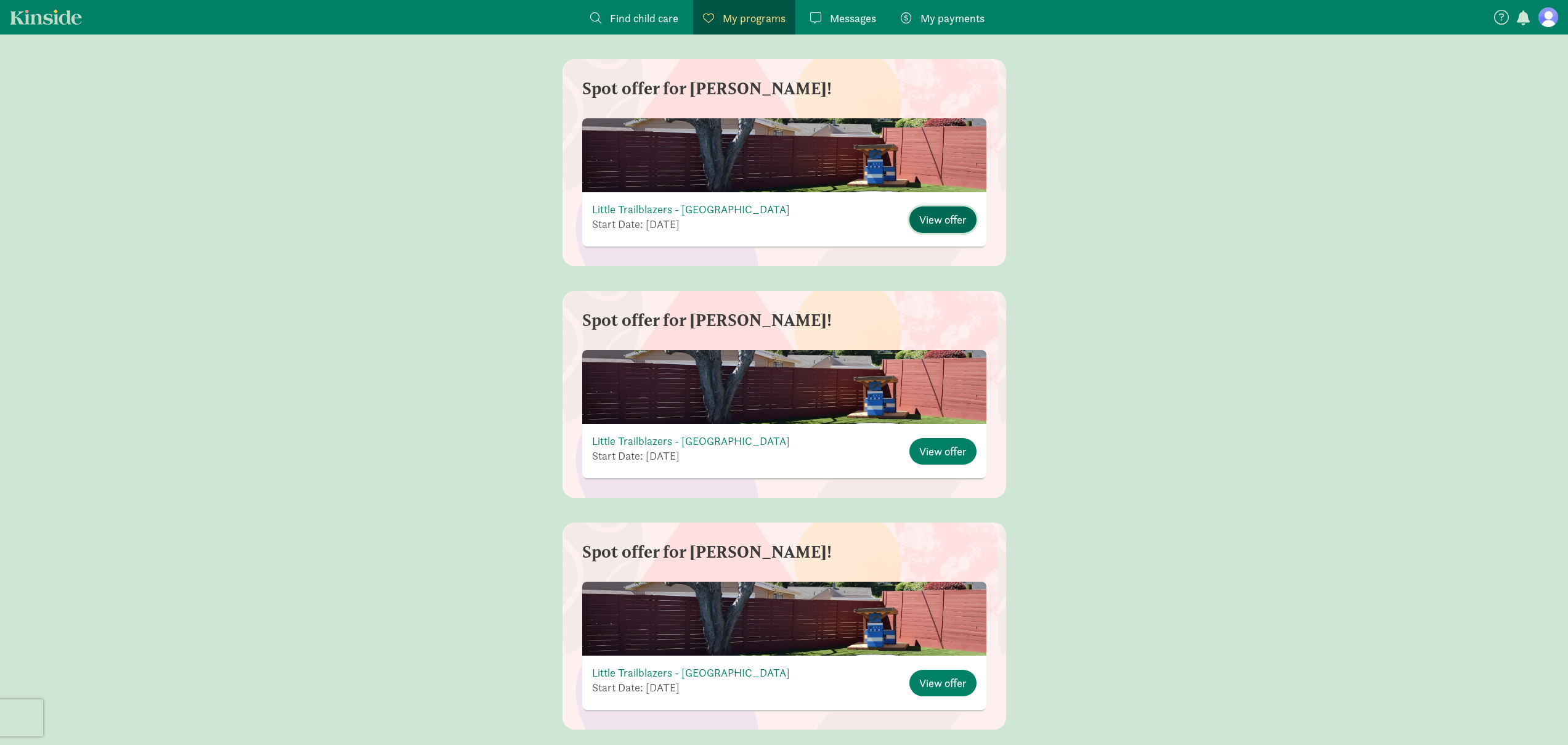
click at [950, 225] on span "View offer" at bounding box center [943, 219] width 48 height 16
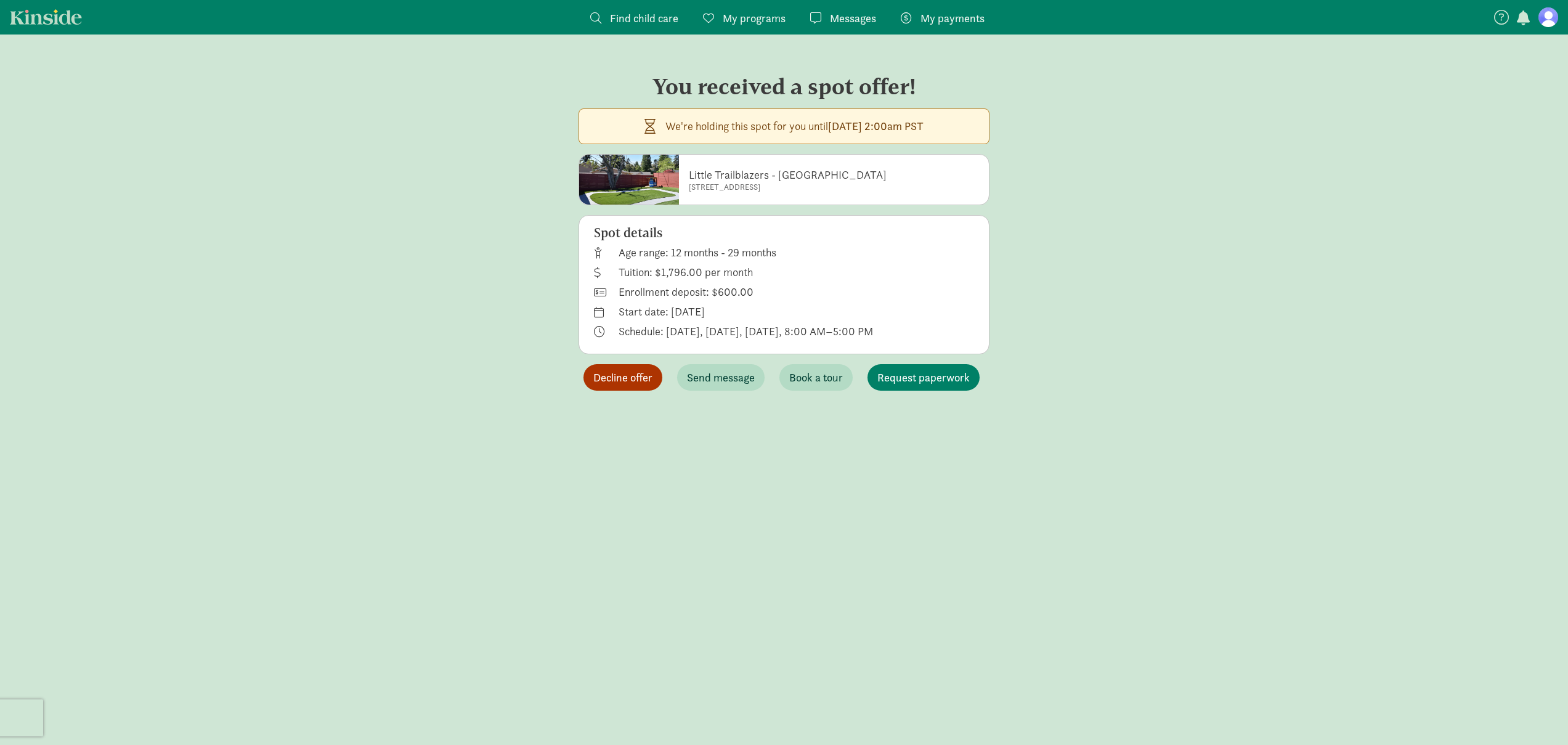
click at [597, 375] on span "Decline offer" at bounding box center [623, 377] width 59 height 16
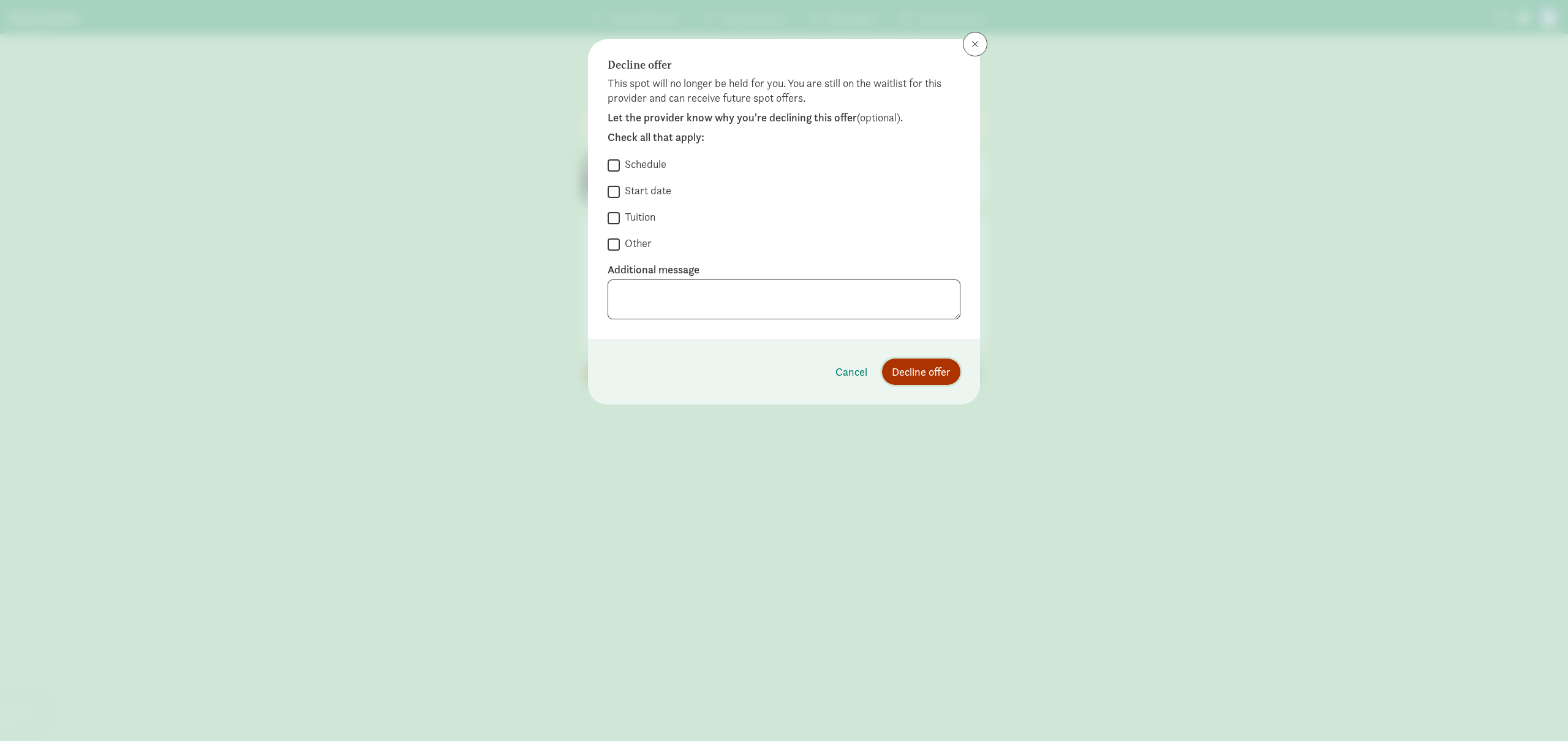
click at [933, 370] on span "Decline offer" at bounding box center [921, 371] width 59 height 16
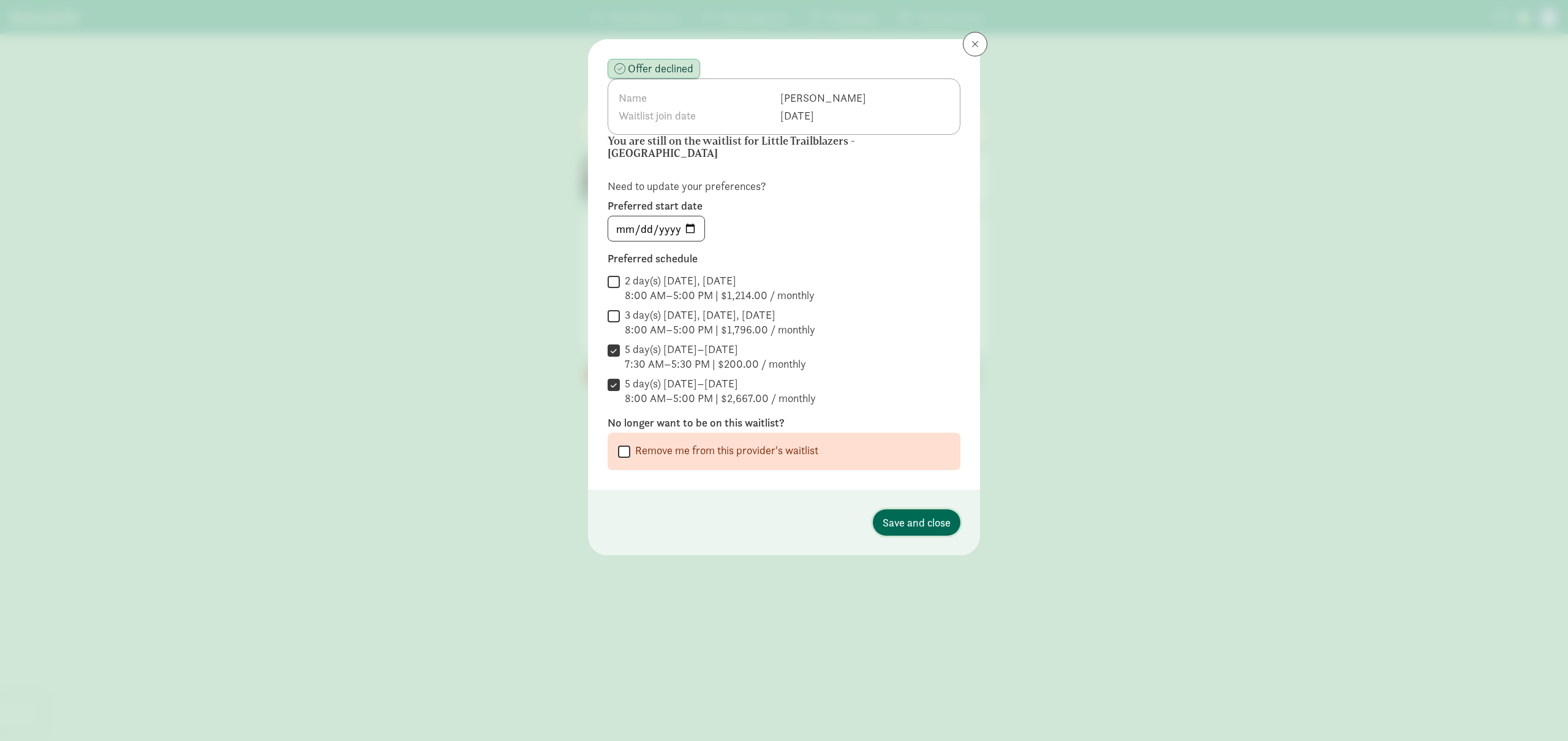
click at [906, 509] on button "Save and close" at bounding box center [917, 521] width 88 height 26
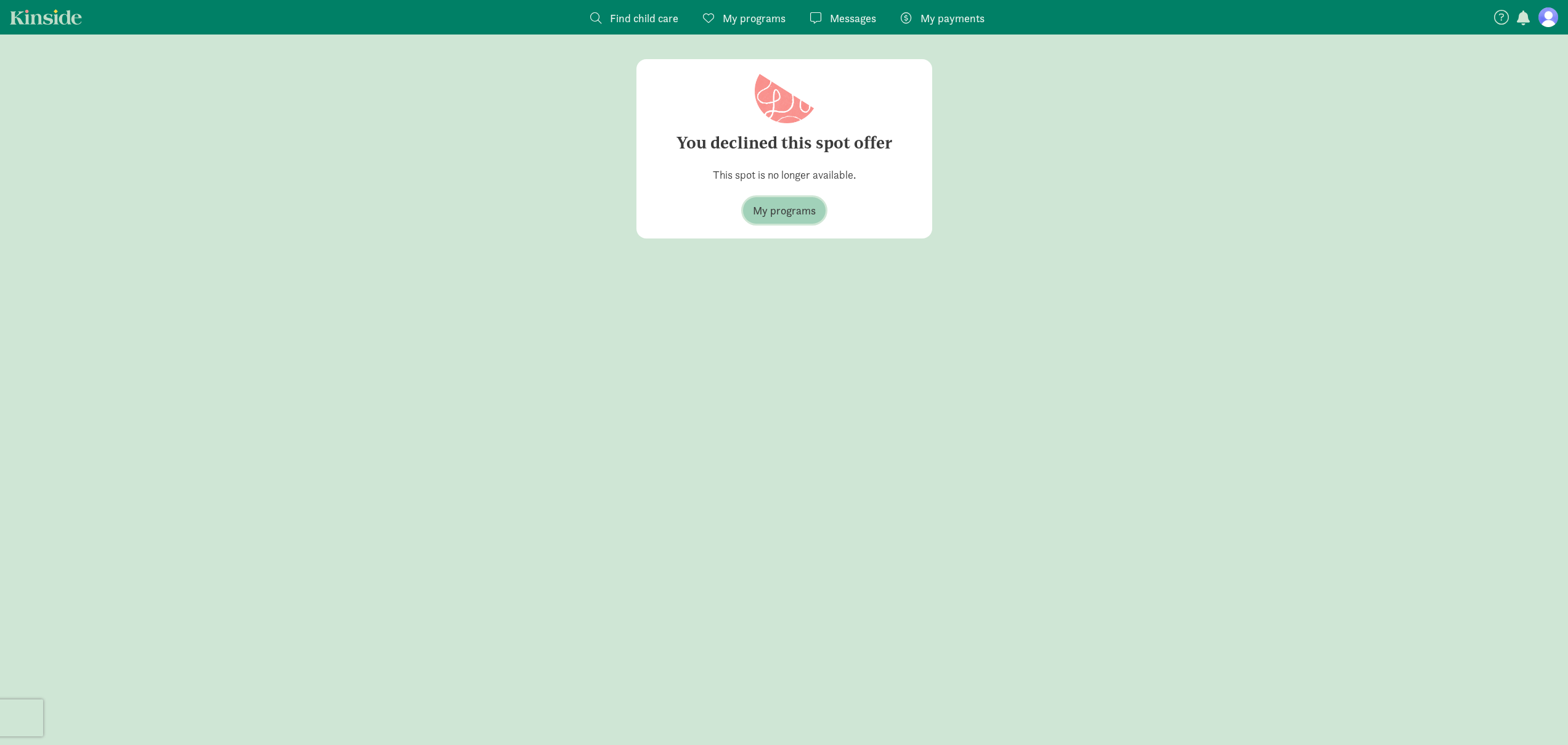
click at [788, 217] on span "My programs" at bounding box center [784, 210] width 63 height 16
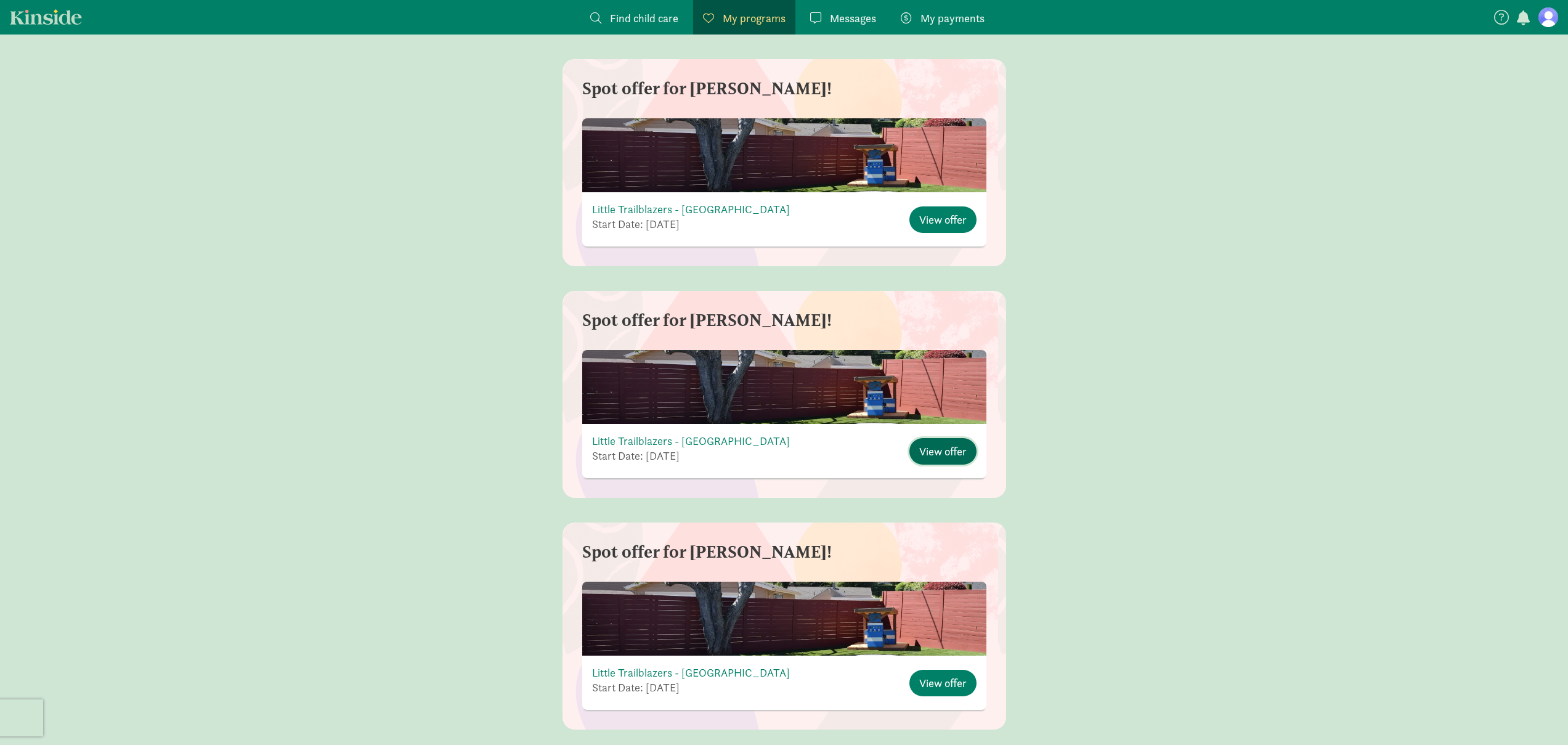
click at [950, 459] on button "View offer" at bounding box center [943, 450] width 68 height 26
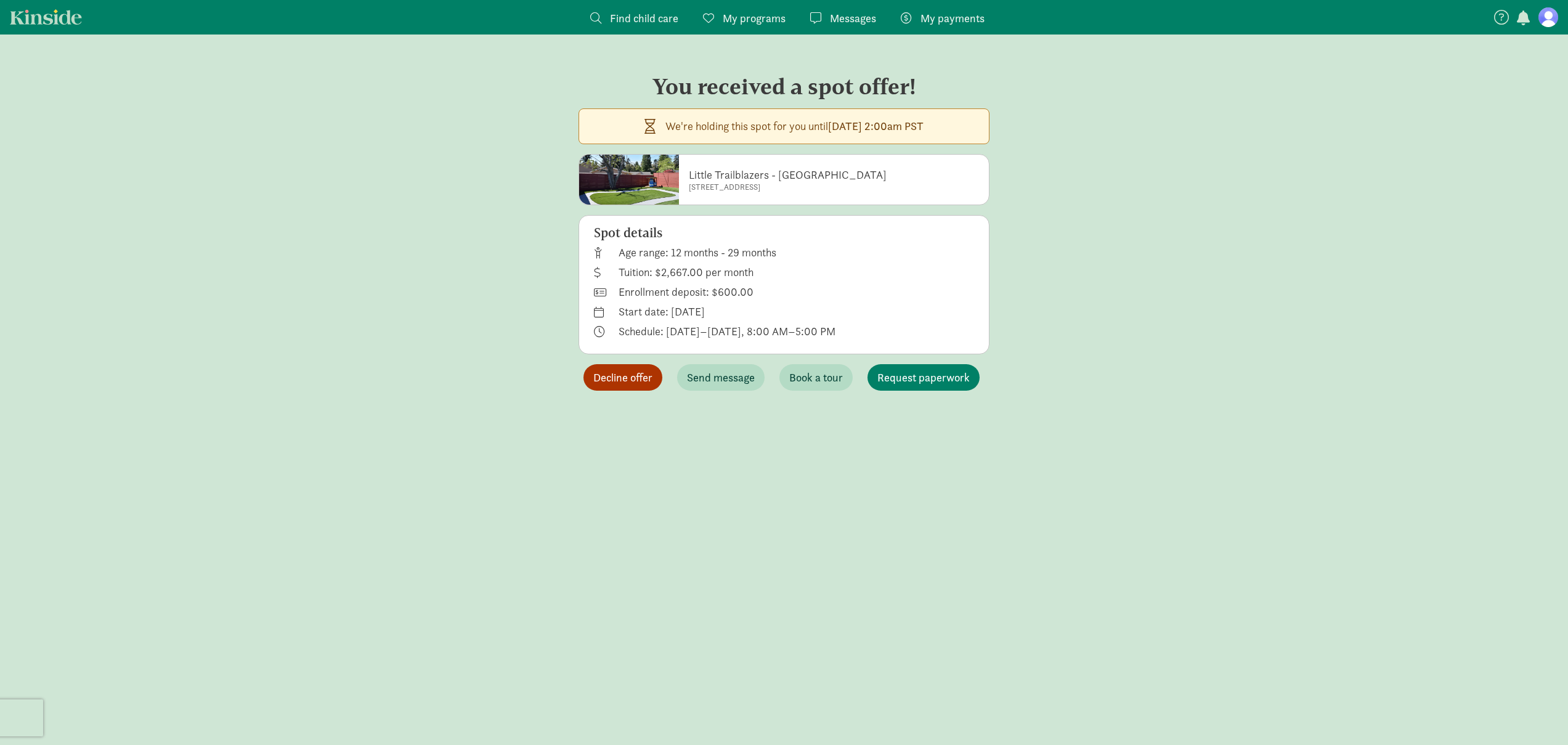
click at [610, 367] on button "Decline offer" at bounding box center [623, 377] width 79 height 26
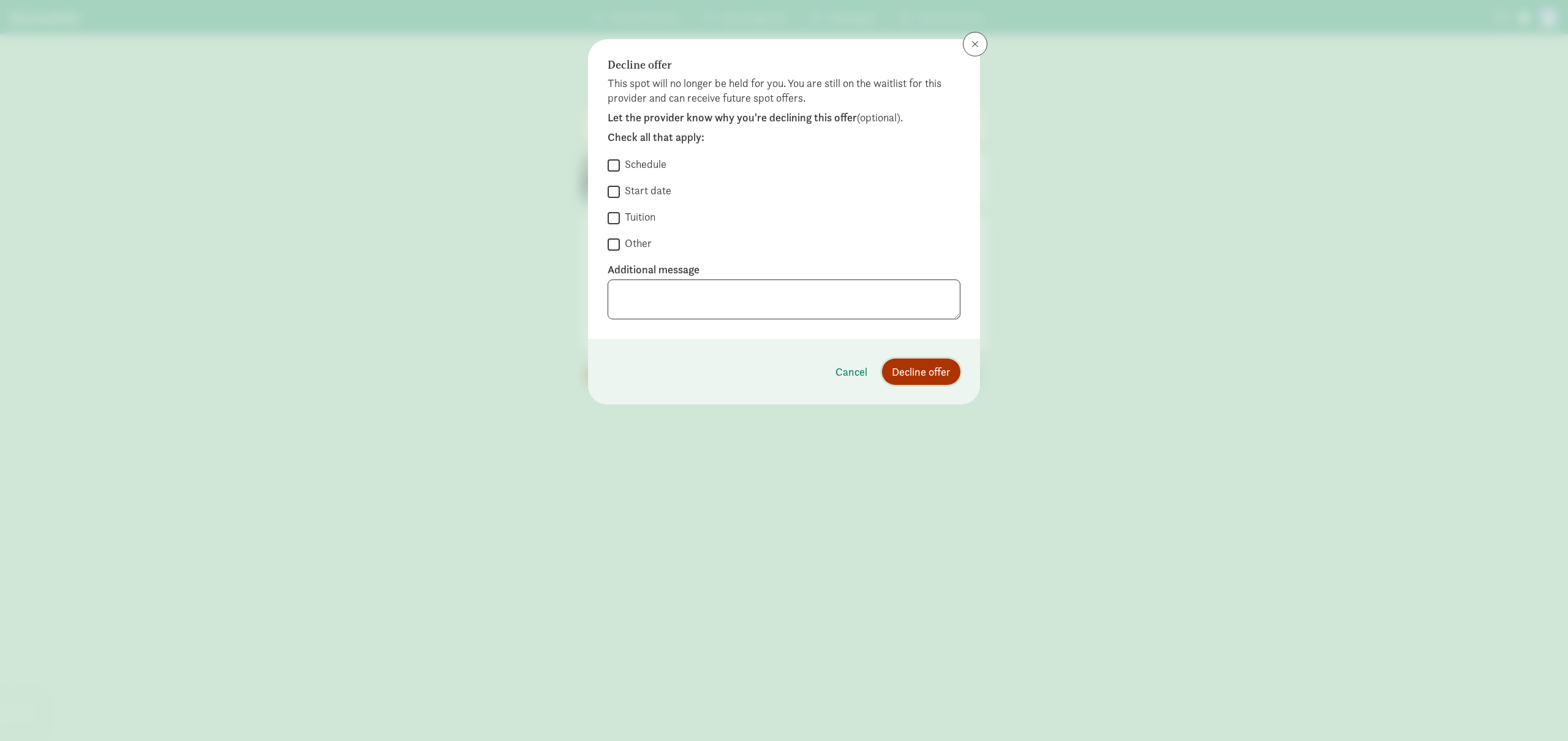
click at [922, 365] on span "Decline offer" at bounding box center [921, 371] width 59 height 16
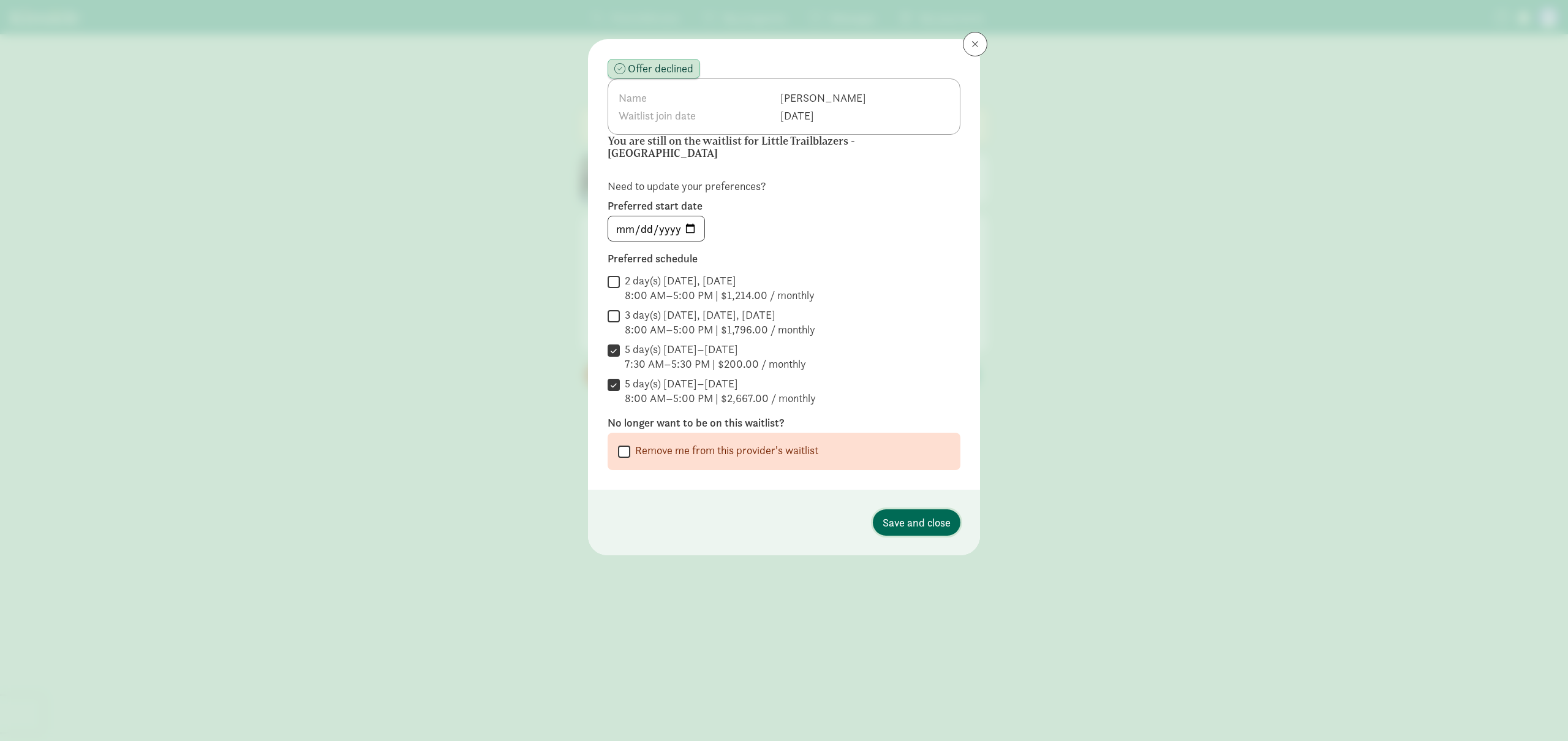
click at [928, 514] on span "Save and close" at bounding box center [917, 522] width 68 height 16
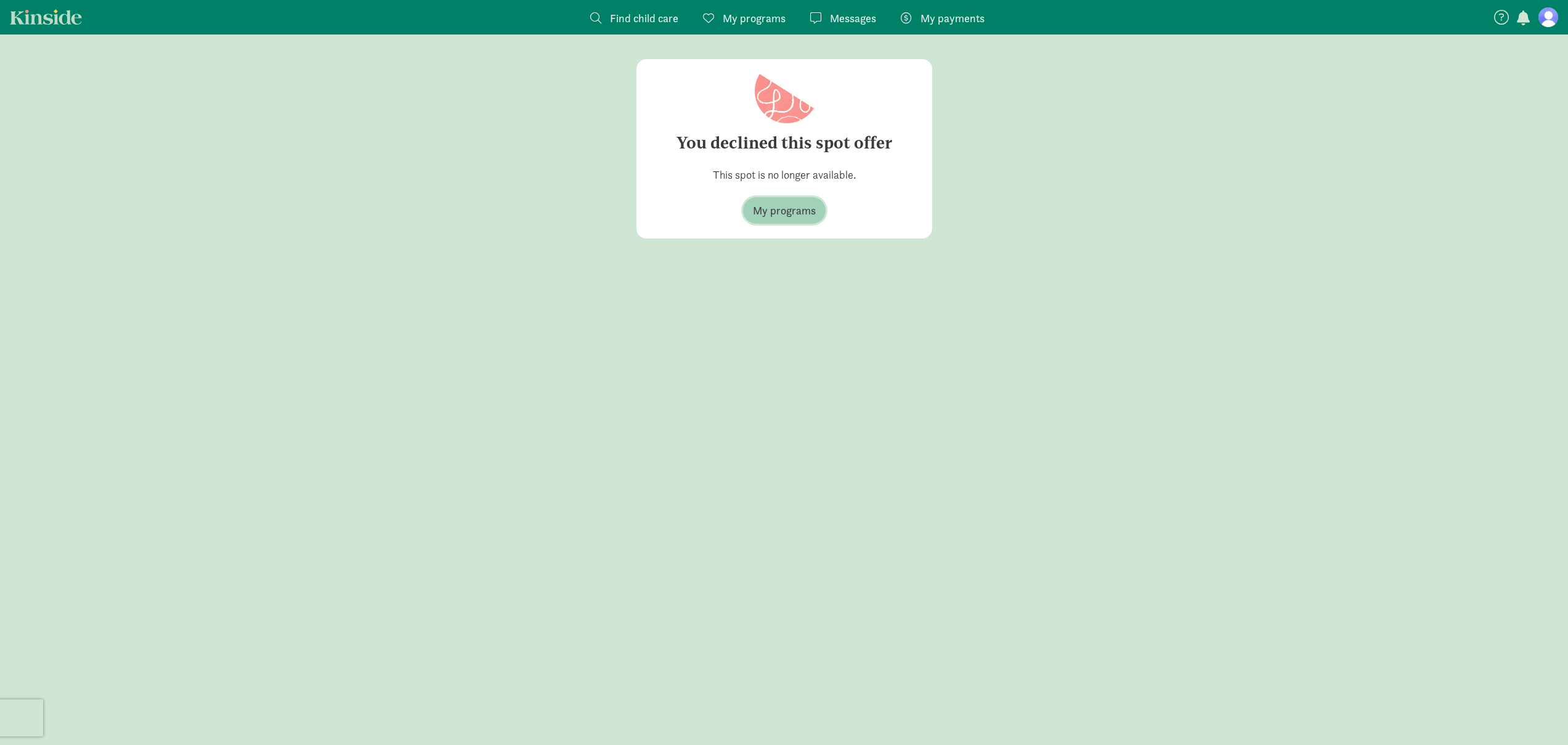
click at [786, 211] on span "My programs" at bounding box center [784, 210] width 63 height 16
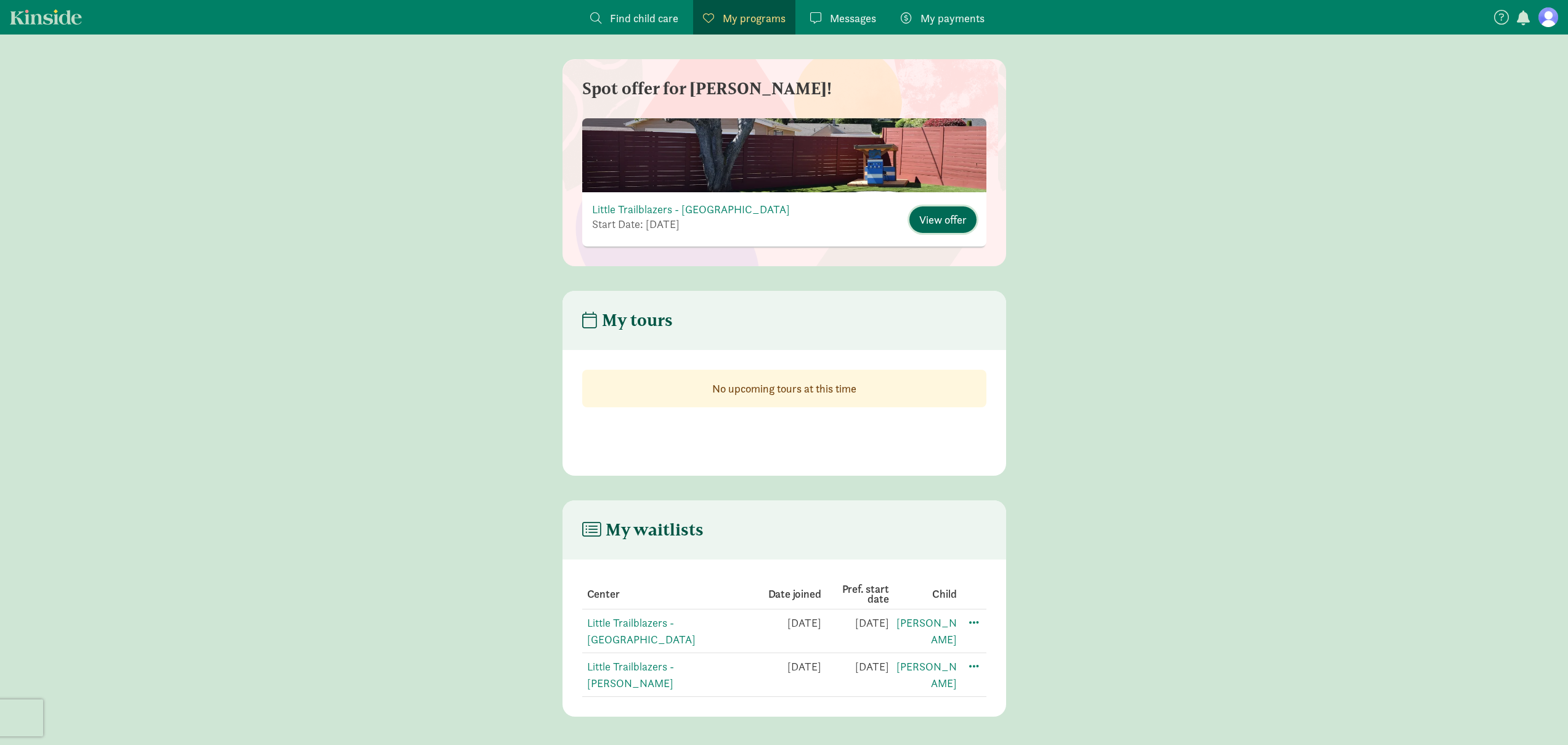
click at [938, 226] on span "View offer" at bounding box center [943, 219] width 48 height 16
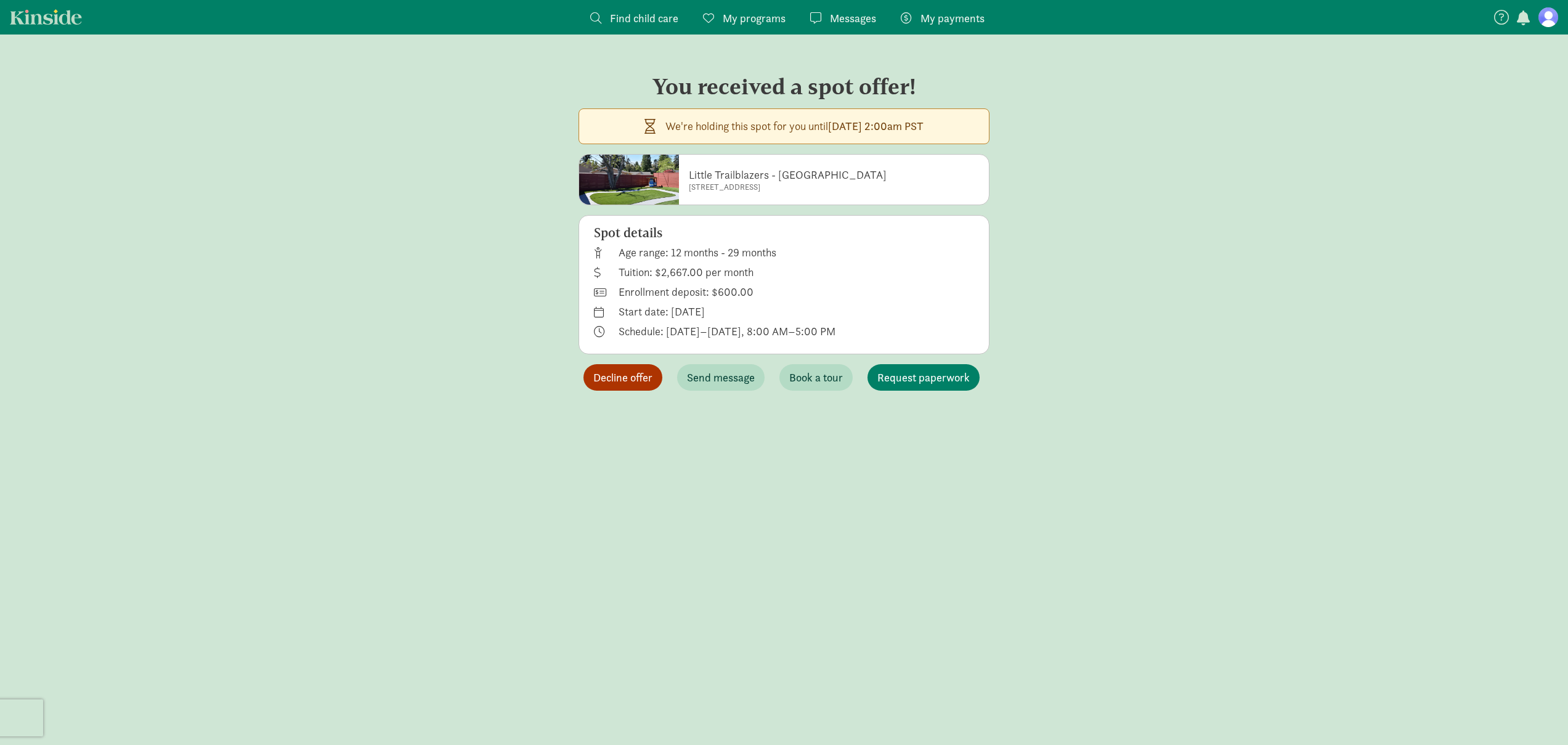
click at [628, 374] on span "Decline offer" at bounding box center [623, 377] width 59 height 16
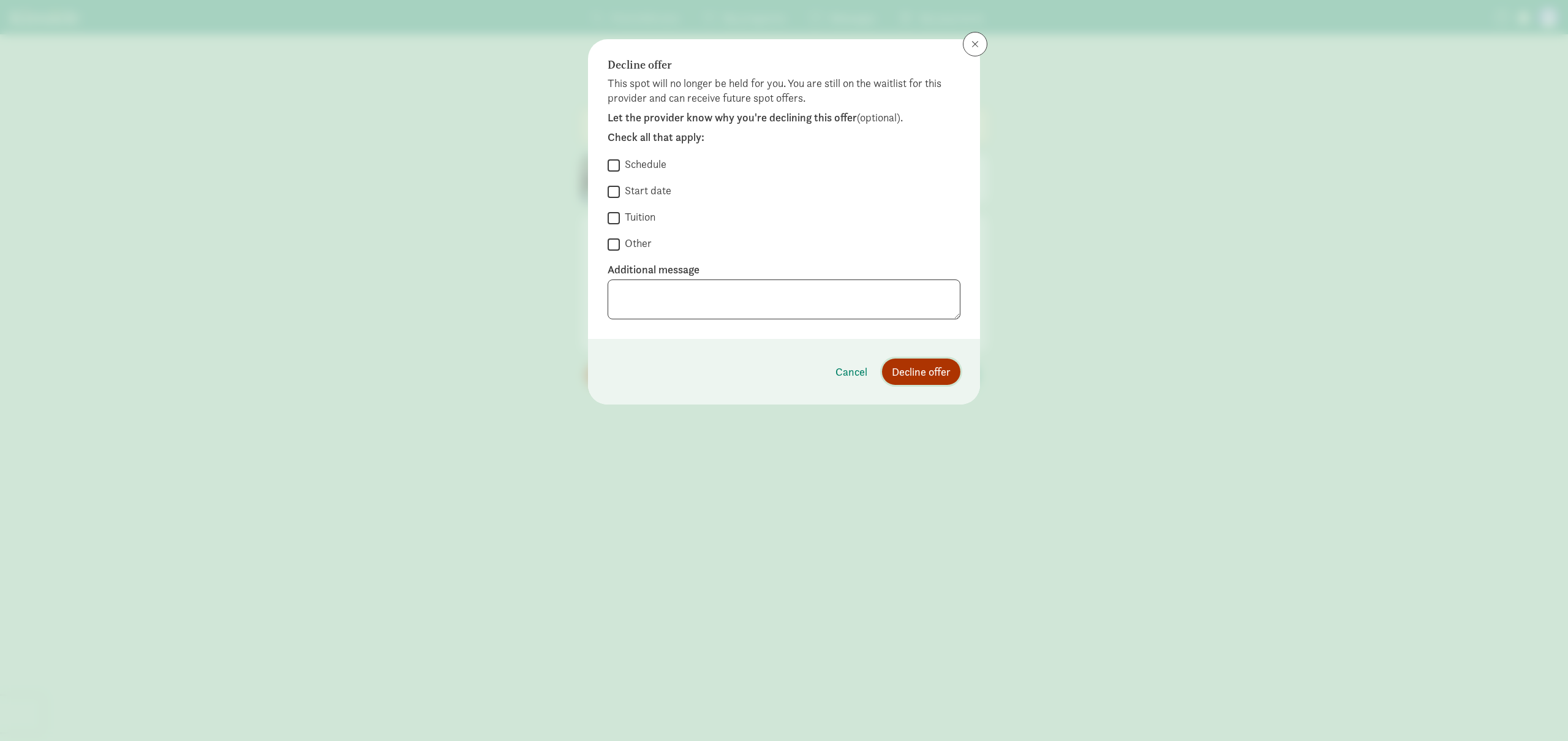
click at [928, 367] on span "Decline offer" at bounding box center [921, 371] width 59 height 16
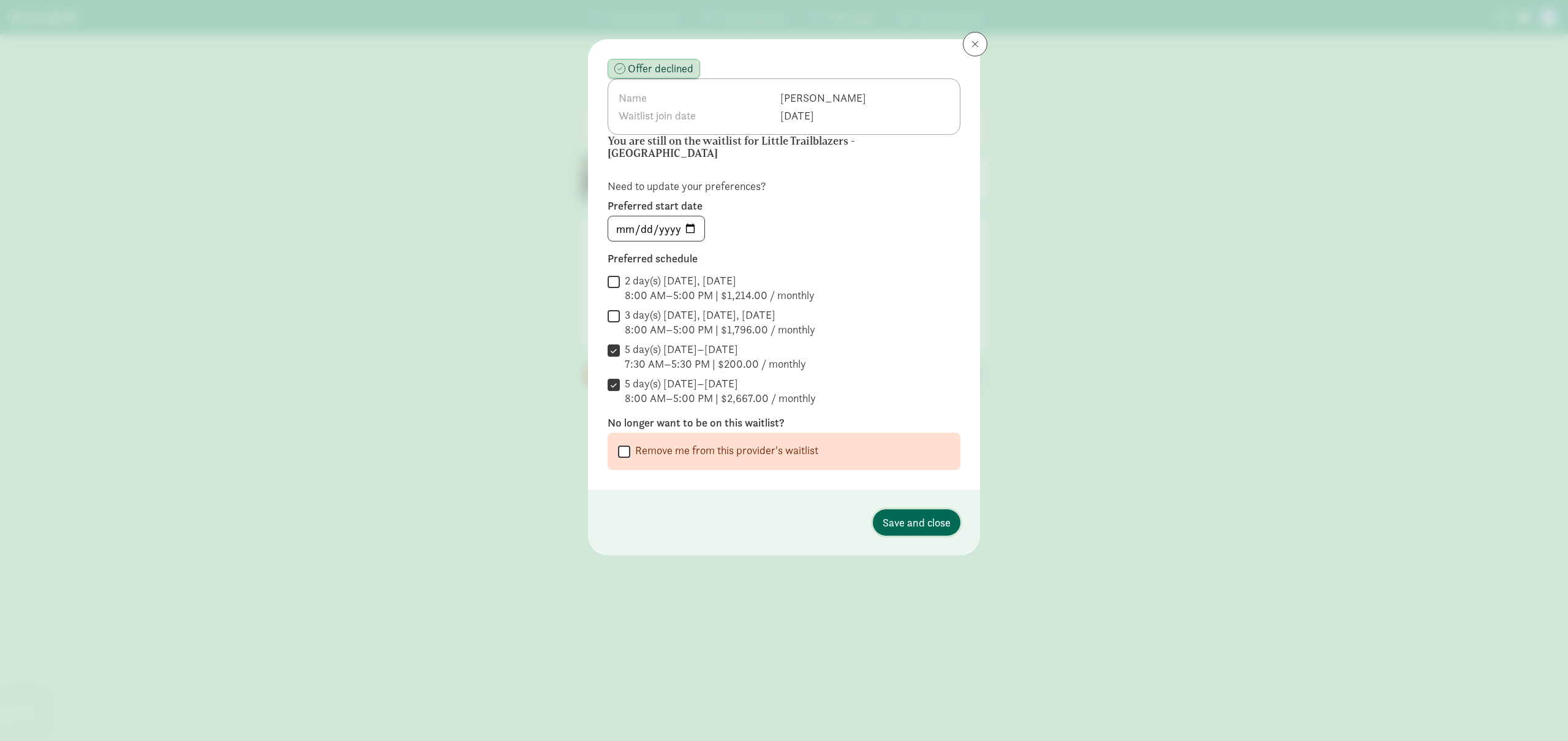
click at [923, 514] on span "Save and close" at bounding box center [917, 522] width 68 height 16
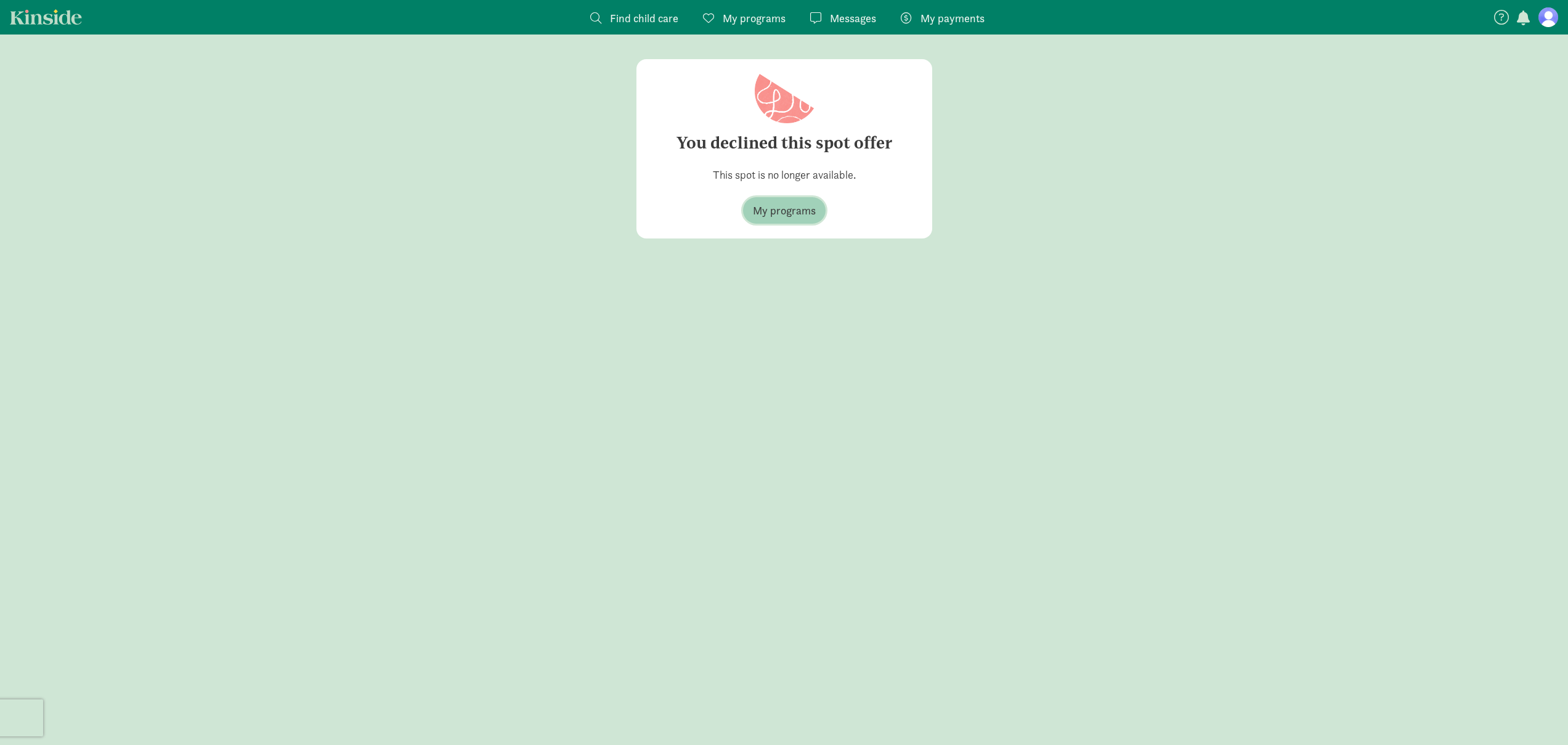
click at [806, 209] on span "My programs" at bounding box center [784, 210] width 63 height 16
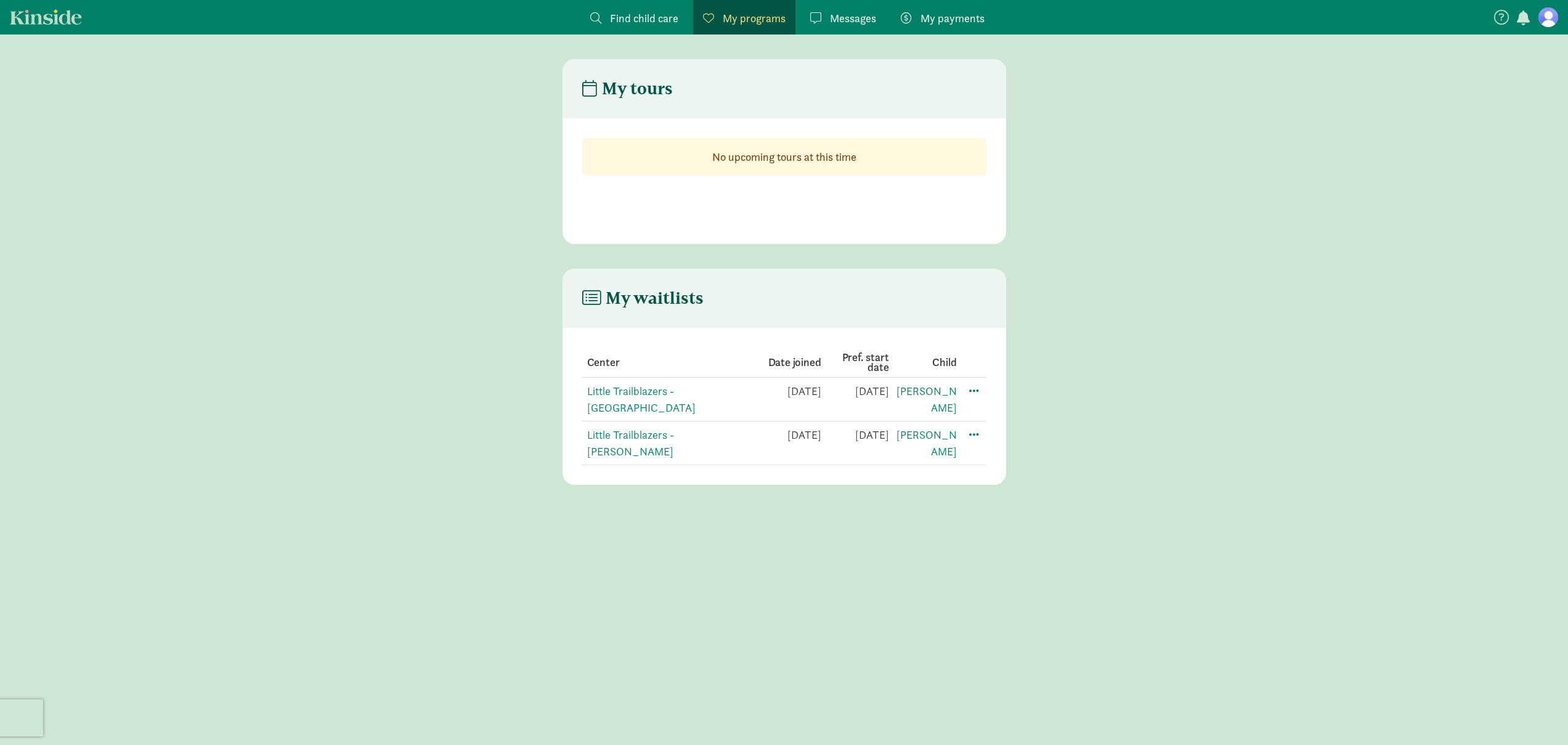
click at [1286, 178] on main "My tours No upcoming tours at this time" at bounding box center [784, 151] width 1568 height 185
click at [628, 23] on span "Find child care" at bounding box center [644, 18] width 68 height 16
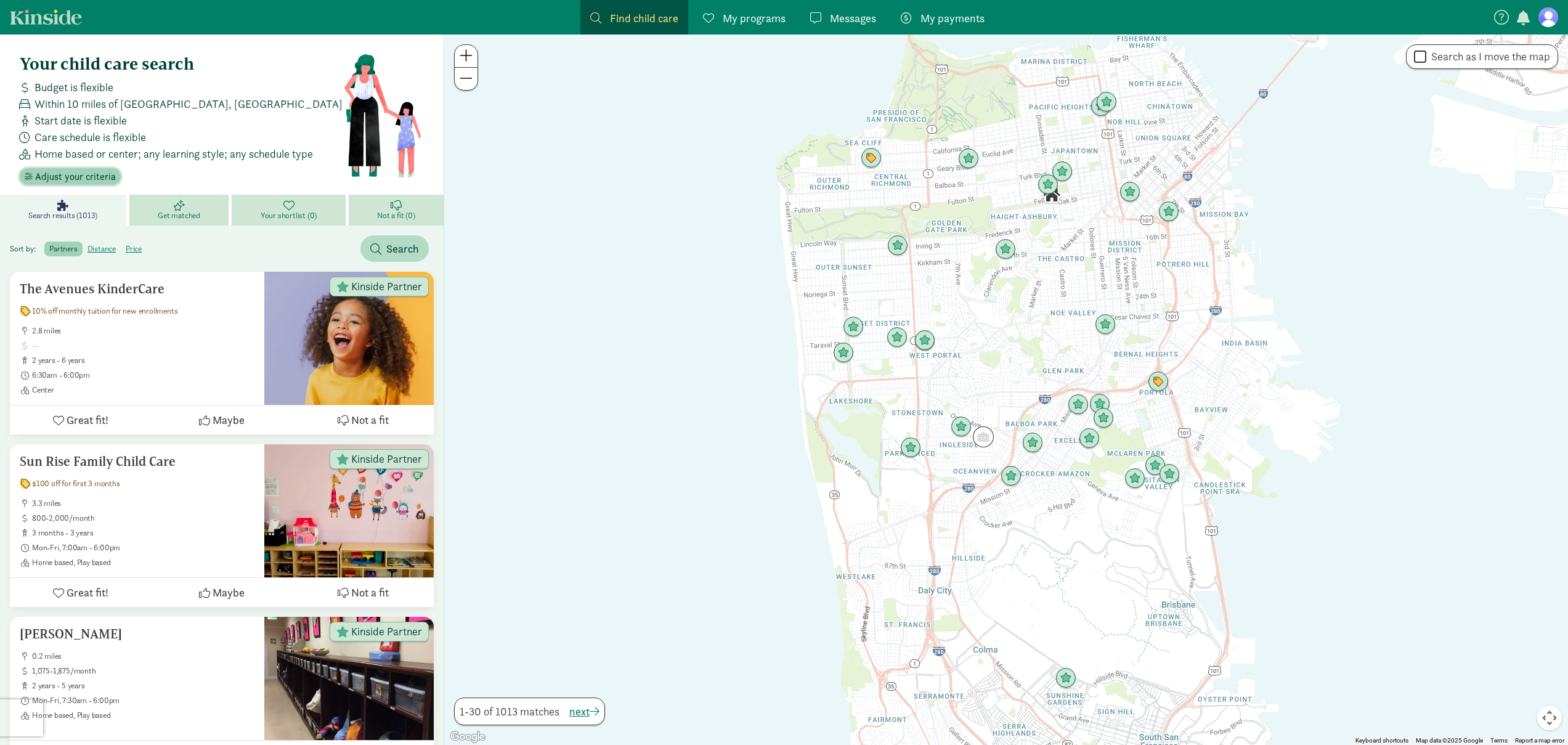
click at [68, 176] on span "Adjust your criteria" at bounding box center [76, 177] width 81 height 14
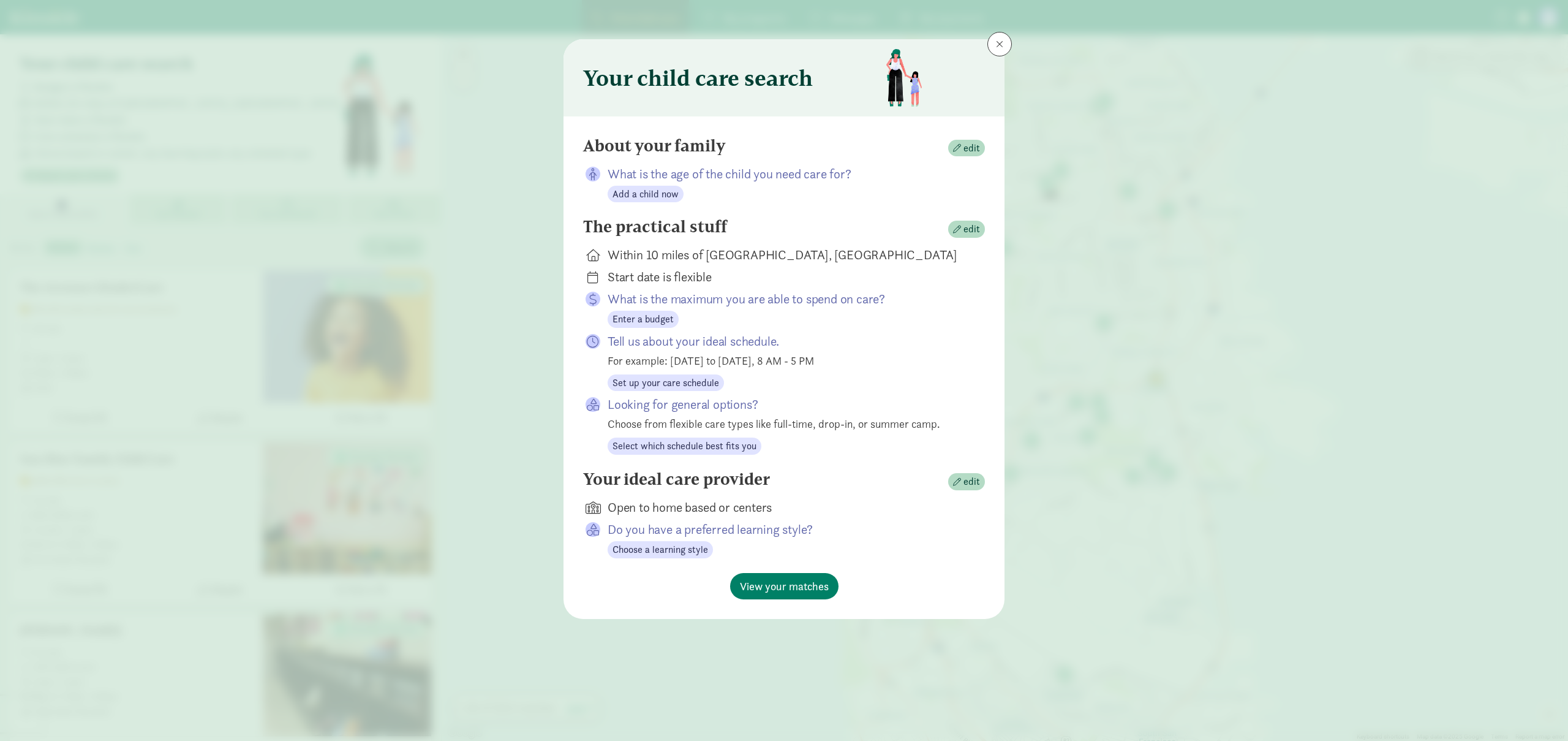
click at [773, 176] on p "What is the age of the child you need care for?" at bounding box center [786, 174] width 358 height 17
click at [861, 177] on p "What is the age of the child you need care for?" at bounding box center [786, 174] width 358 height 17
click at [963, 149] on span "edit" at bounding box center [967, 148] width 27 height 14
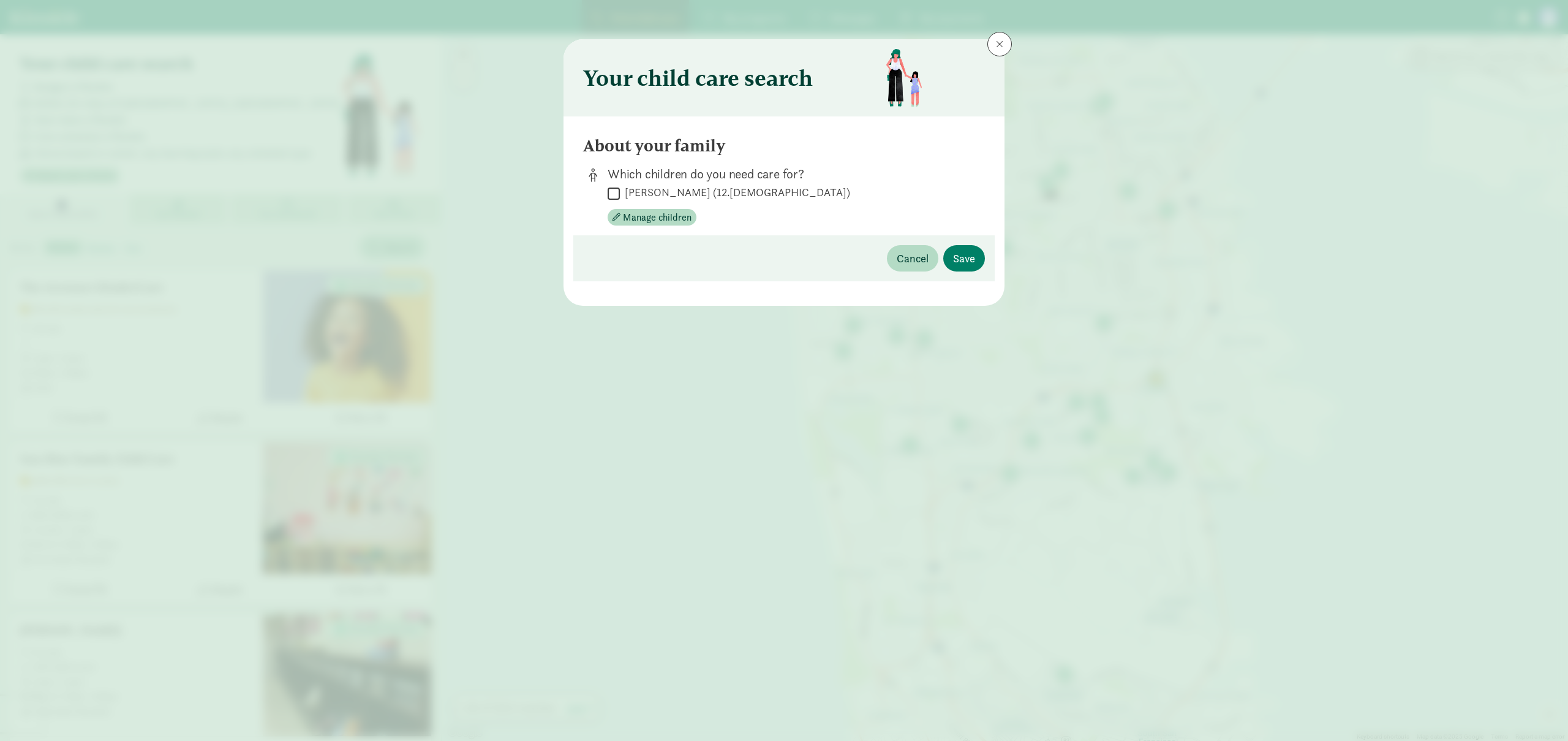
click at [901, 194] on div " Keanu Bajwa (12.0 months old)" at bounding box center [786, 193] width 358 height 16
click at [926, 258] on span "Cancel" at bounding box center [913, 258] width 32 height 16
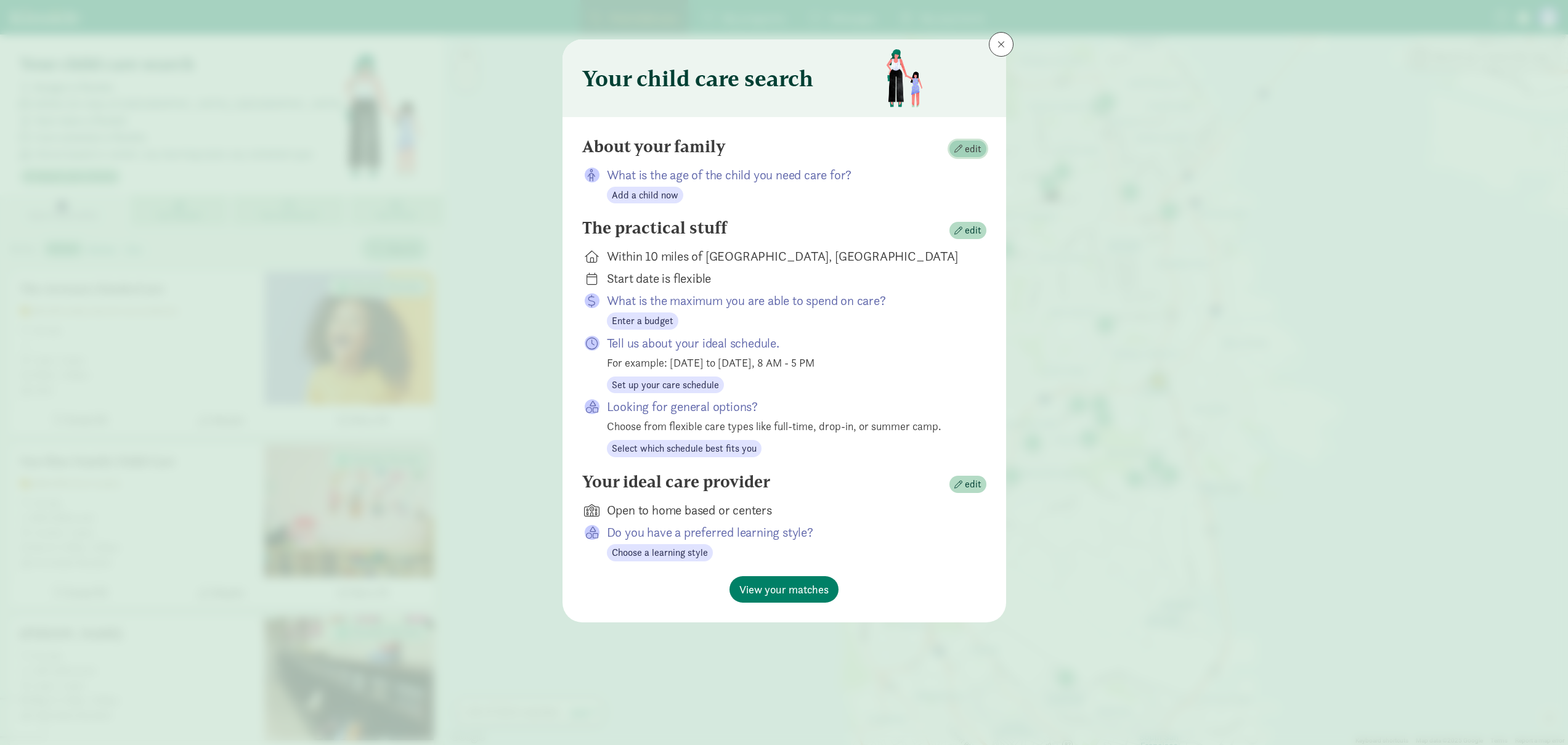
click at [974, 149] on span "edit" at bounding box center [973, 149] width 16 height 14
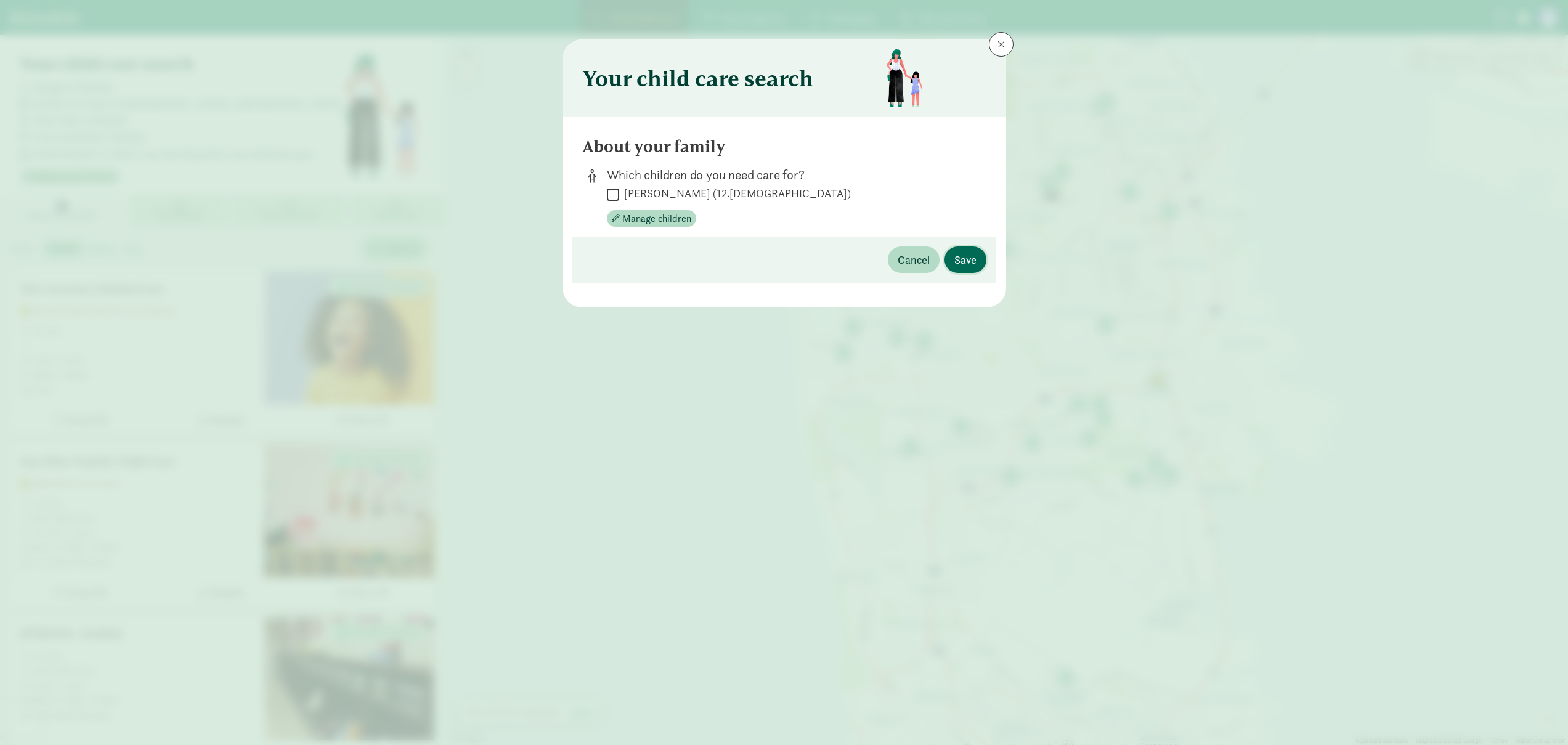
click at [980, 264] on button "Save" at bounding box center [965, 259] width 41 height 26
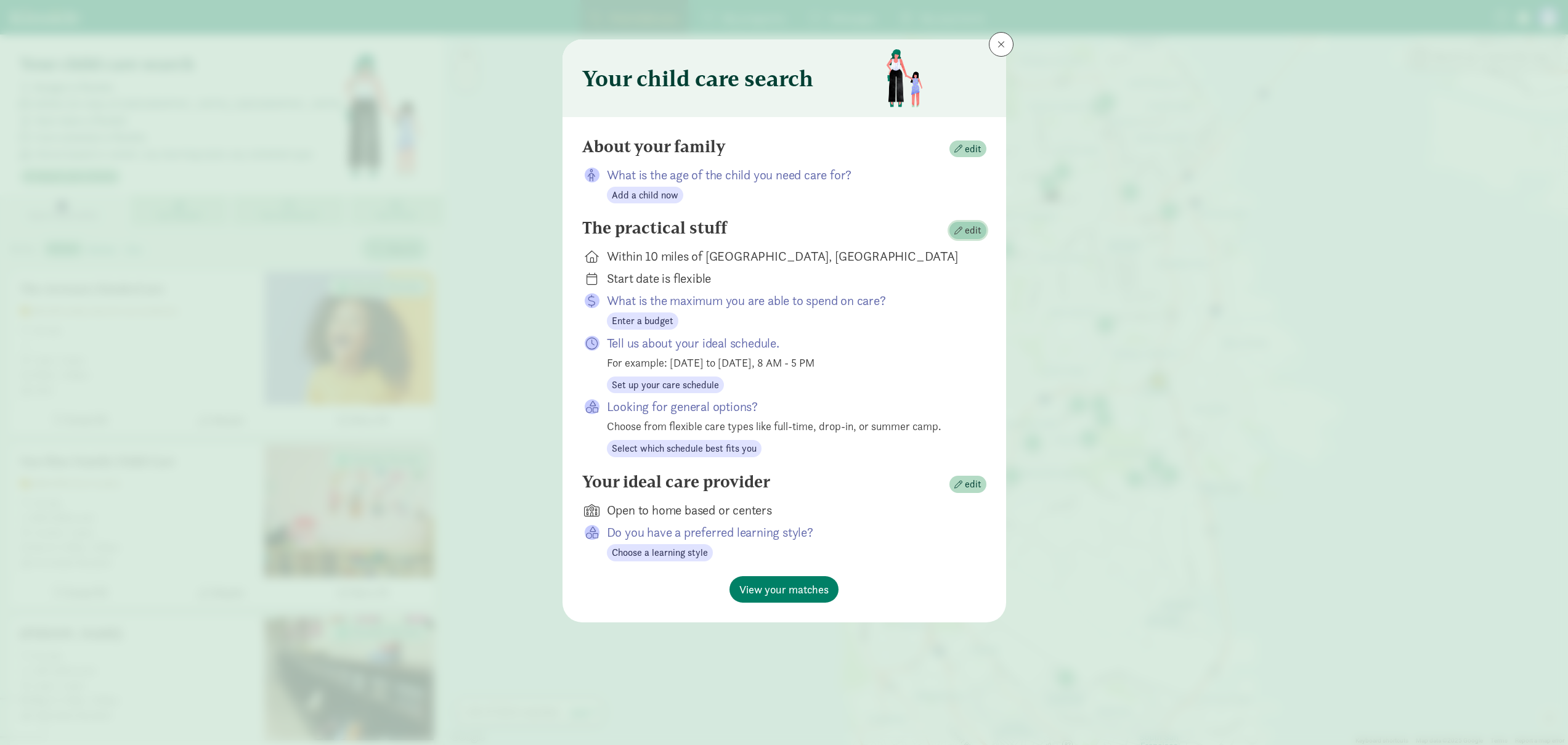
click at [979, 233] on span "edit" at bounding box center [973, 230] width 16 height 14
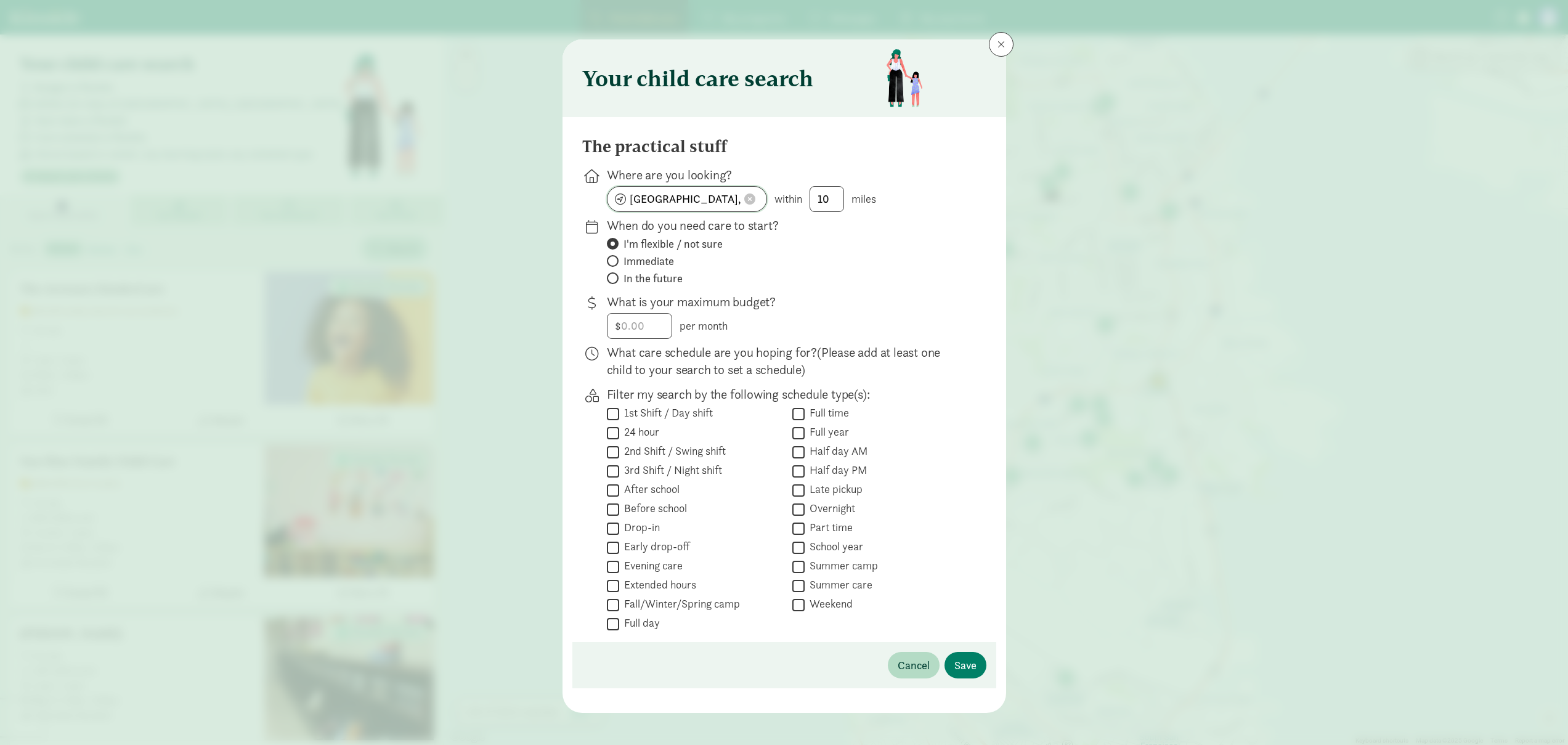
click at [733, 203] on input "San Francisco, CA" at bounding box center [687, 198] width 159 height 24
click at [741, 201] on button at bounding box center [750, 199] width 19 height 13
click at [738, 201] on input at bounding box center [687, 198] width 159 height 24
type input "Seattle, WA 98115, USA"
click at [643, 281] on span "In the future" at bounding box center [653, 278] width 59 height 14
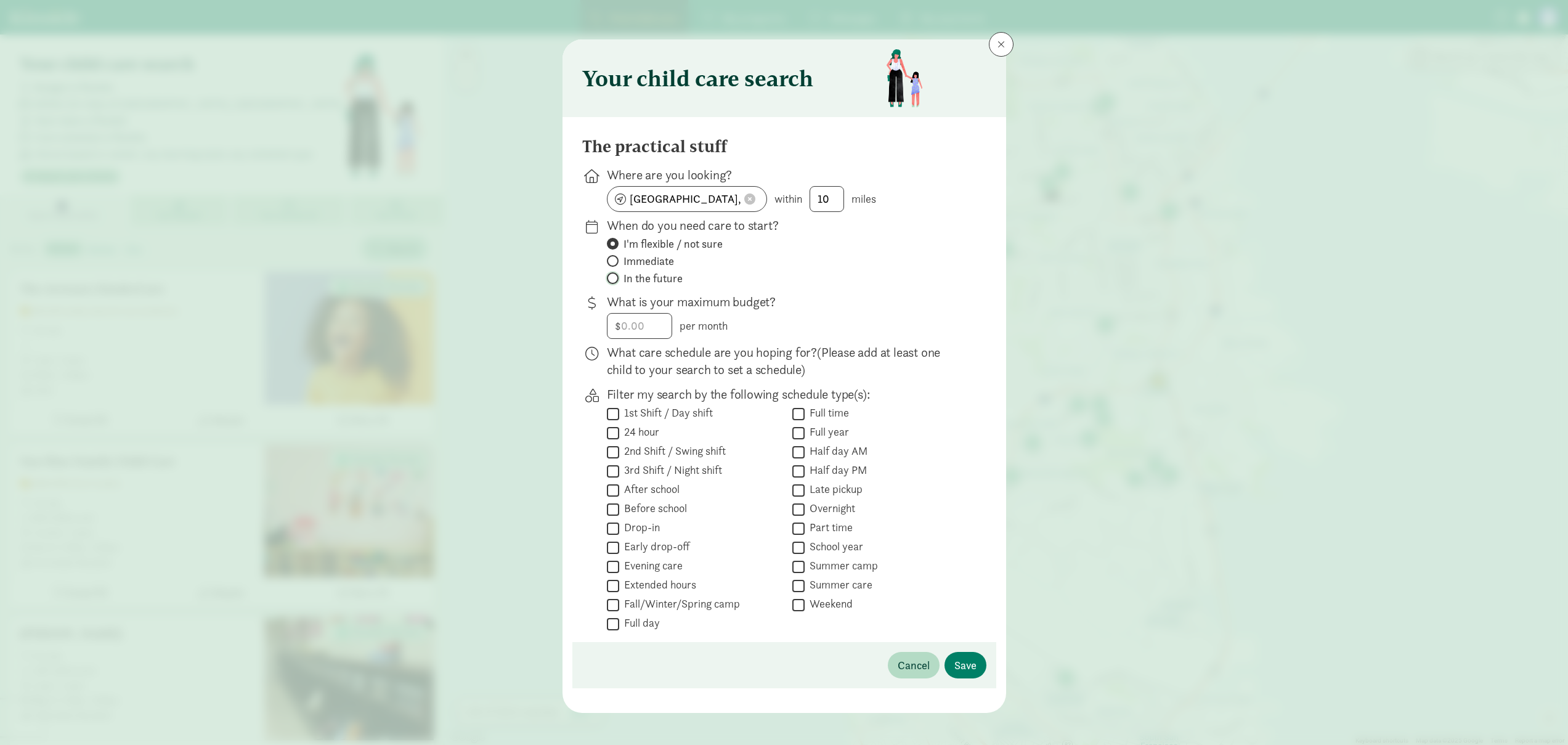
click at [615, 281] on input "In the future" at bounding box center [610, 277] width 8 height 8
radio input "true"
radio input "false"
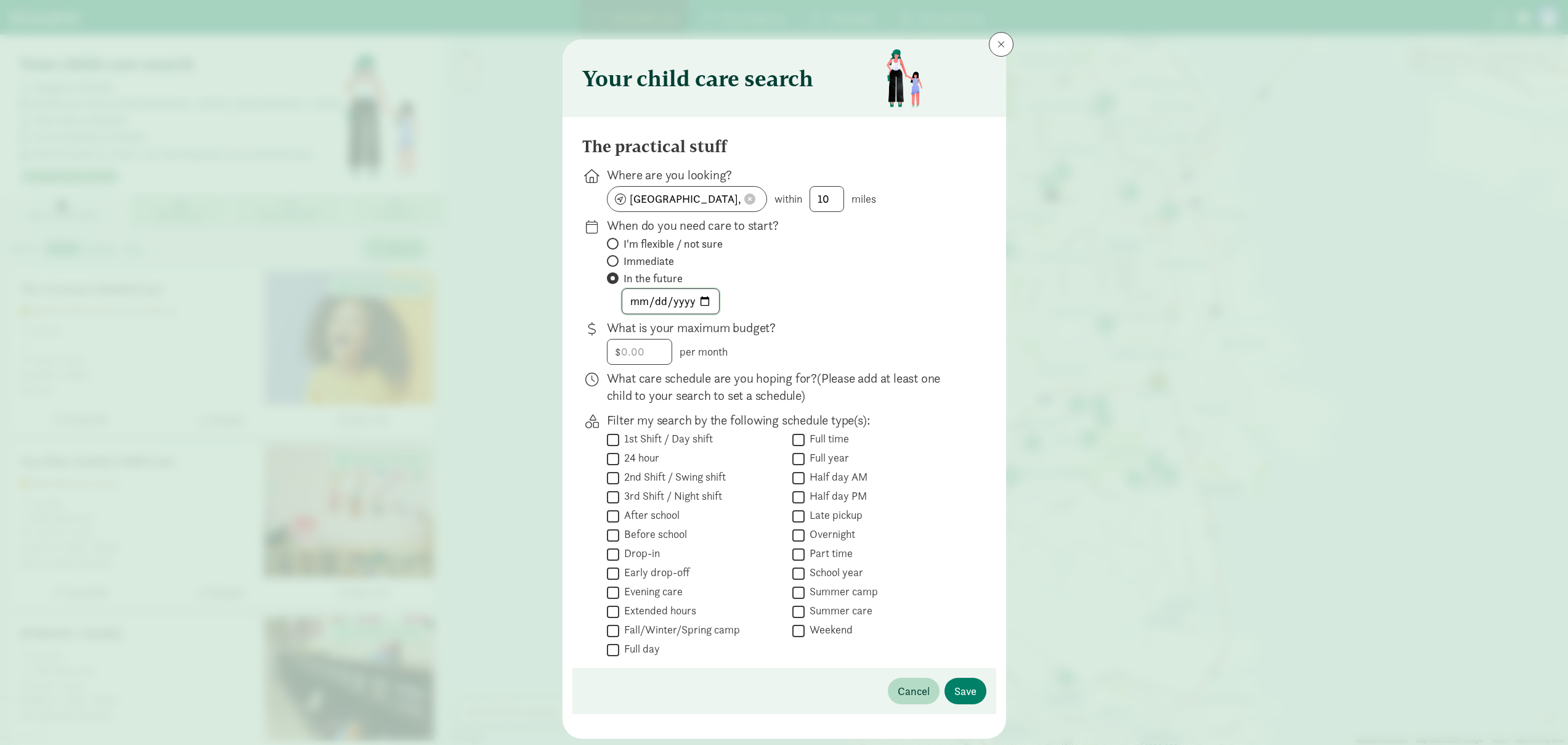
click at [703, 301] on input "date" at bounding box center [670, 301] width 96 height 24
type input "2026-09-21"
click at [876, 297] on div "2026-09-21" at bounding box center [786, 301] width 360 height 26
click at [963, 689] on span "Save" at bounding box center [965, 690] width 23 height 16
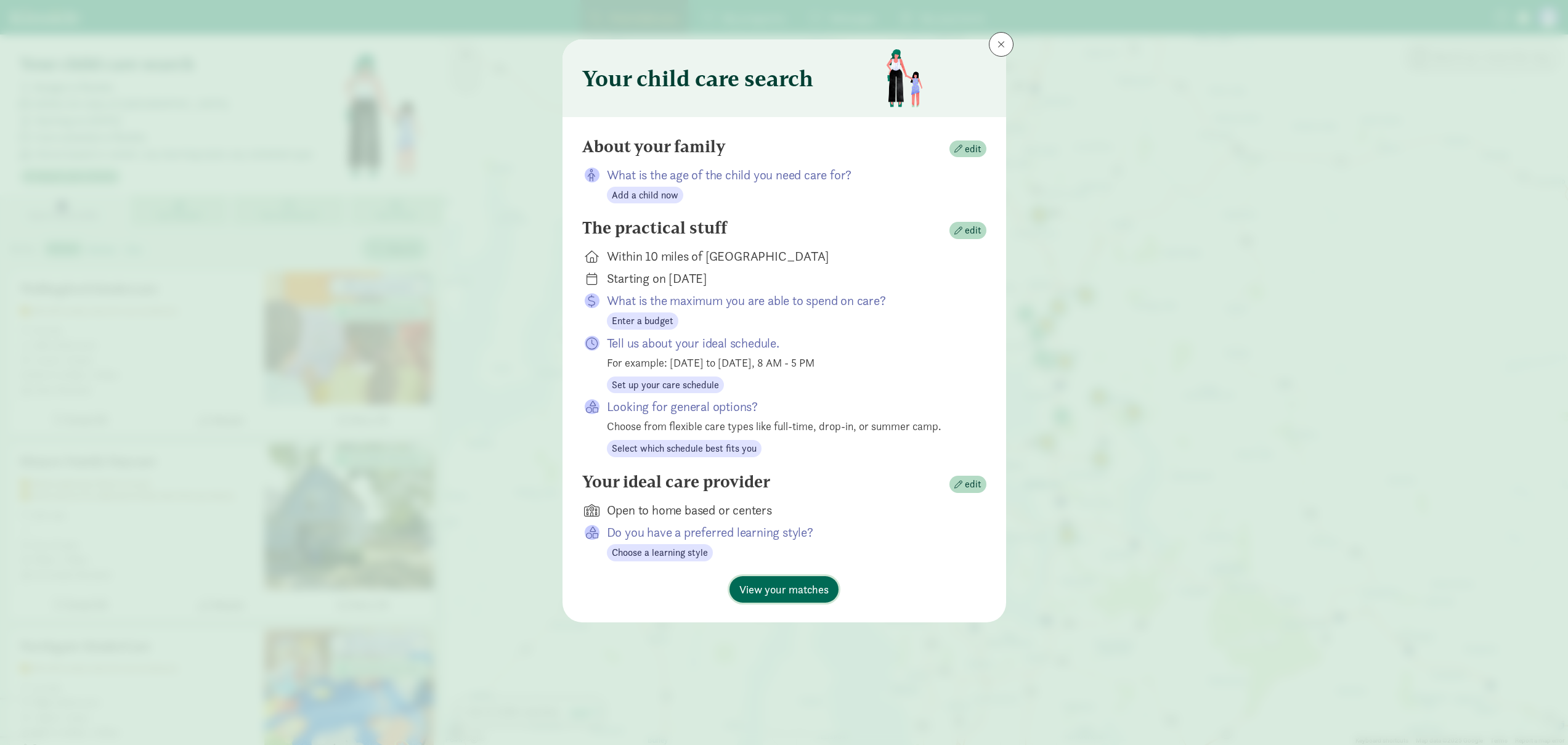
click at [794, 594] on span "View your matches" at bounding box center [783, 589] width 89 height 16
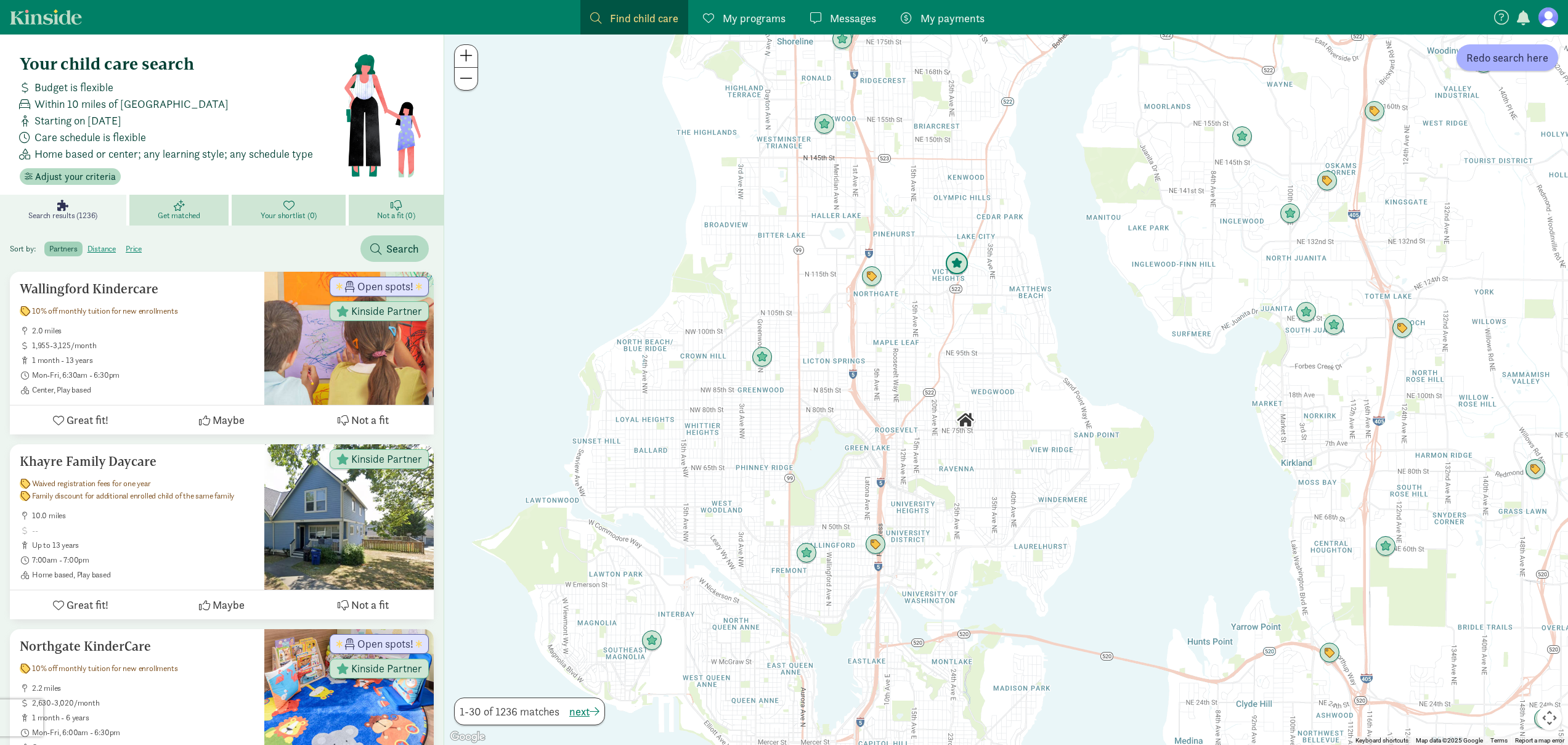
click at [955, 264] on img "Click to see details" at bounding box center [957, 264] width 23 height 23
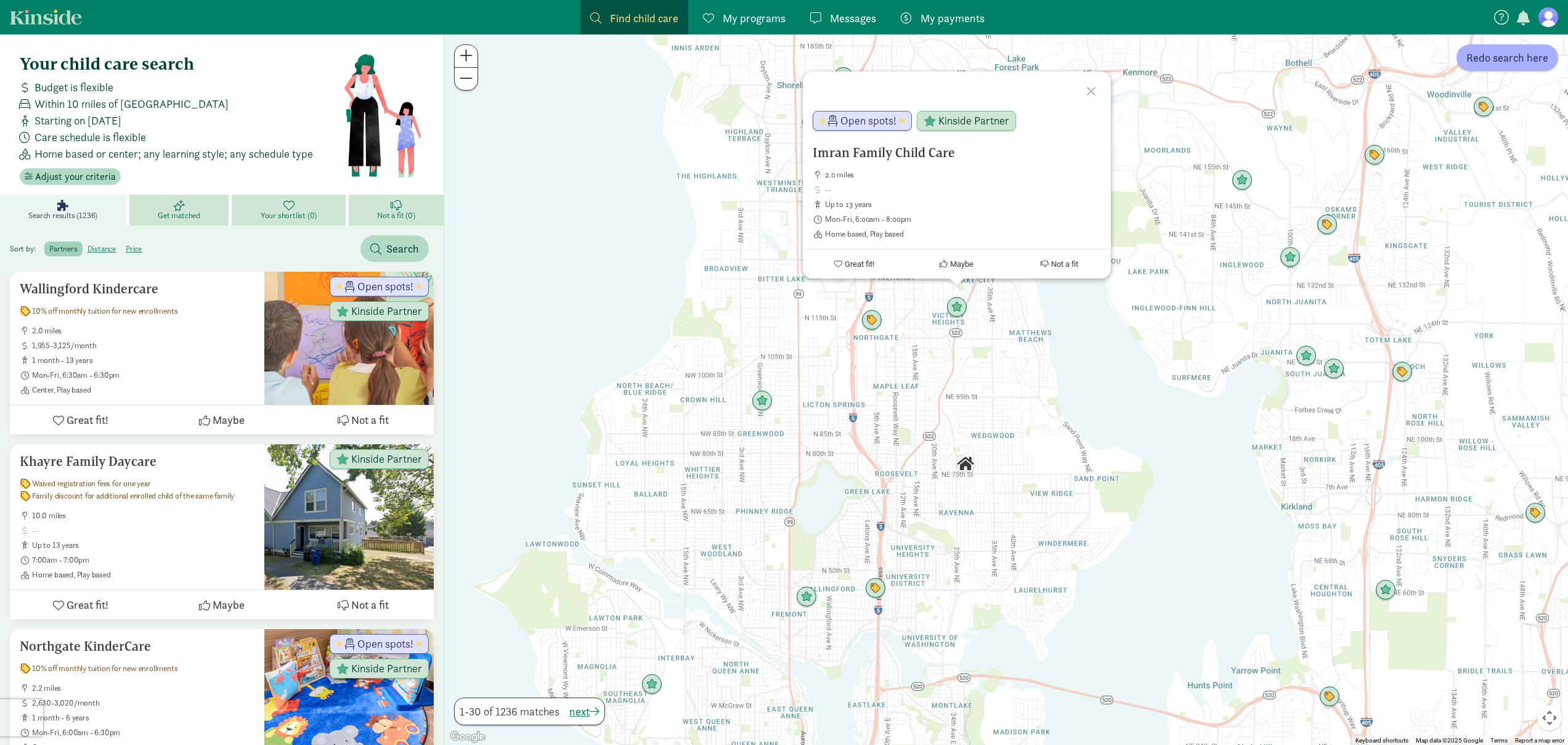
click at [1104, 365] on div "Imran Family Child Care 2.0 miles up to 13 years Mon-Fri, 6:00am - 8:00pm Home …" at bounding box center [1006, 389] width 1124 height 710
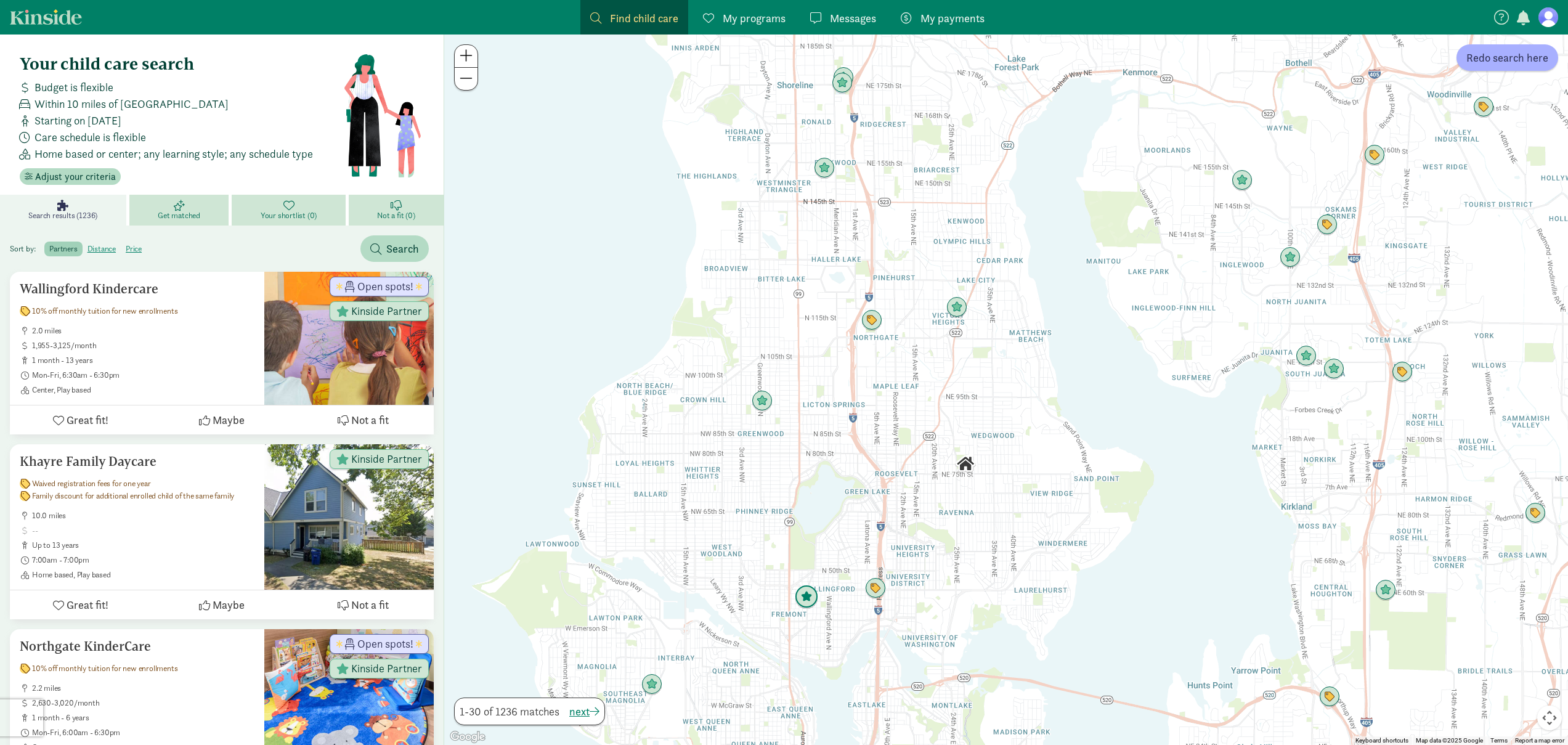
click at [800, 598] on img "Click to see details" at bounding box center [807, 596] width 23 height 23
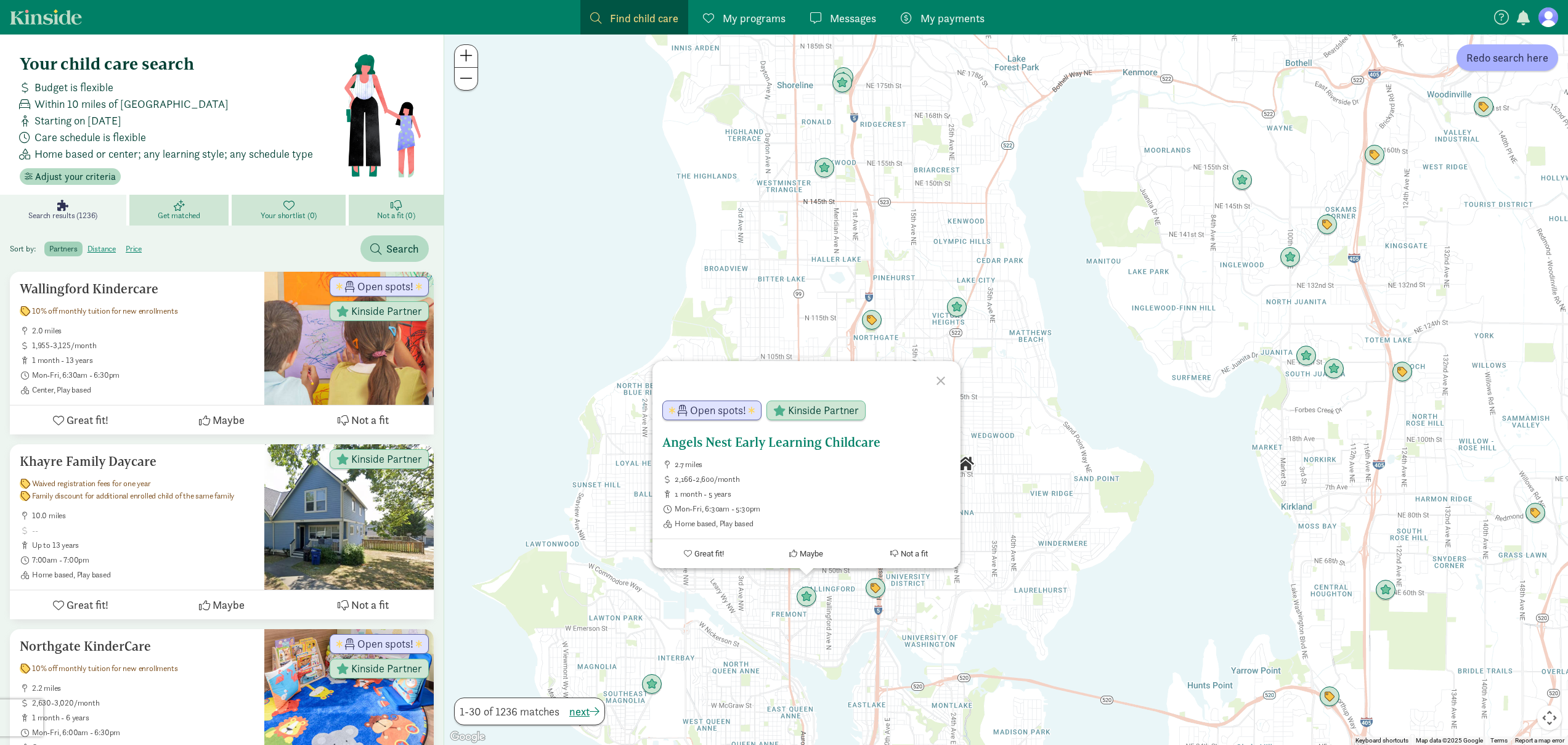
click at [810, 450] on div "Angels Nest Early Learning Childcare 2.7 miles 2,166-2,600/month 1 month - 5 ye…" at bounding box center [807, 482] width 288 height 94
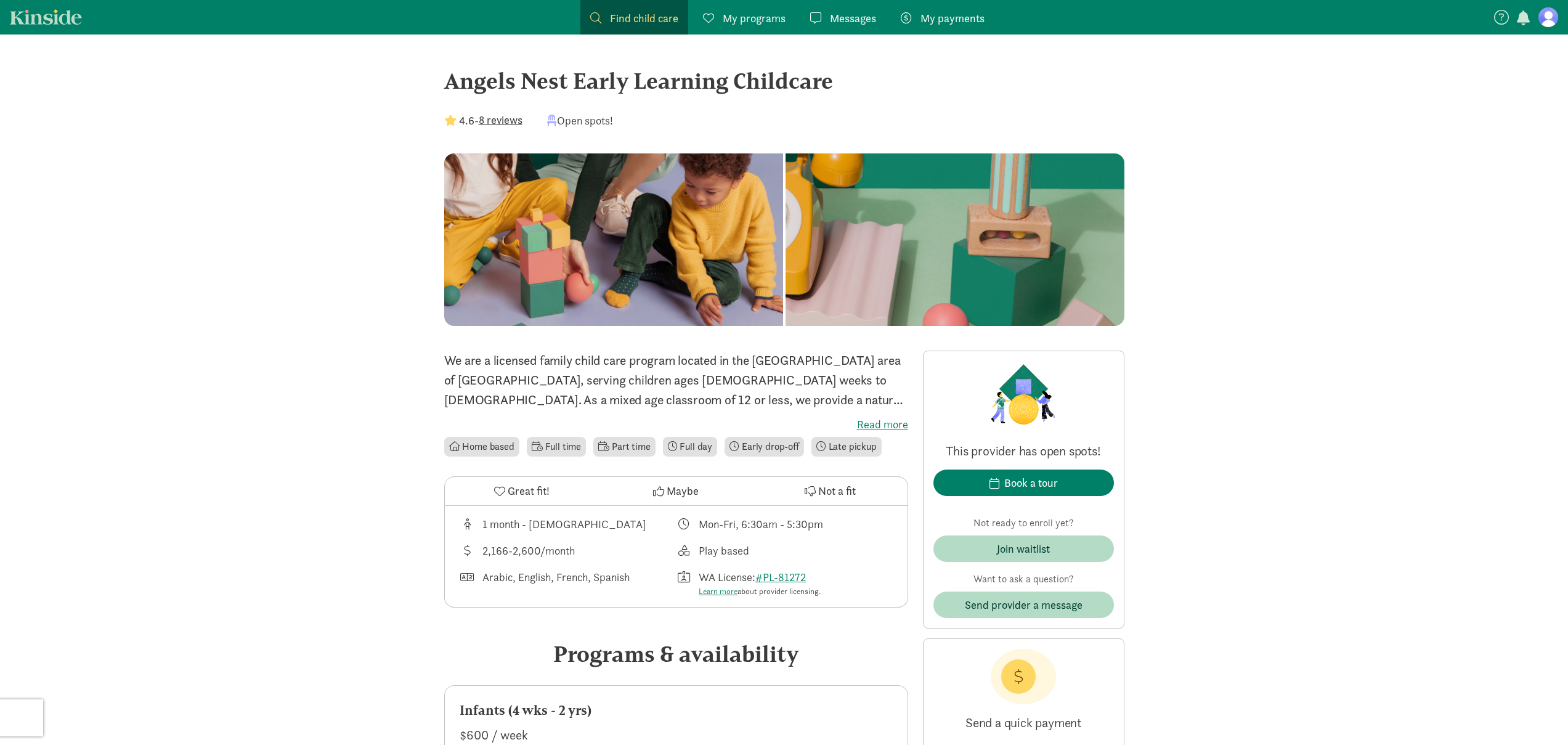
click at [506, 121] on button "8 reviews" at bounding box center [500, 120] width 44 height 16
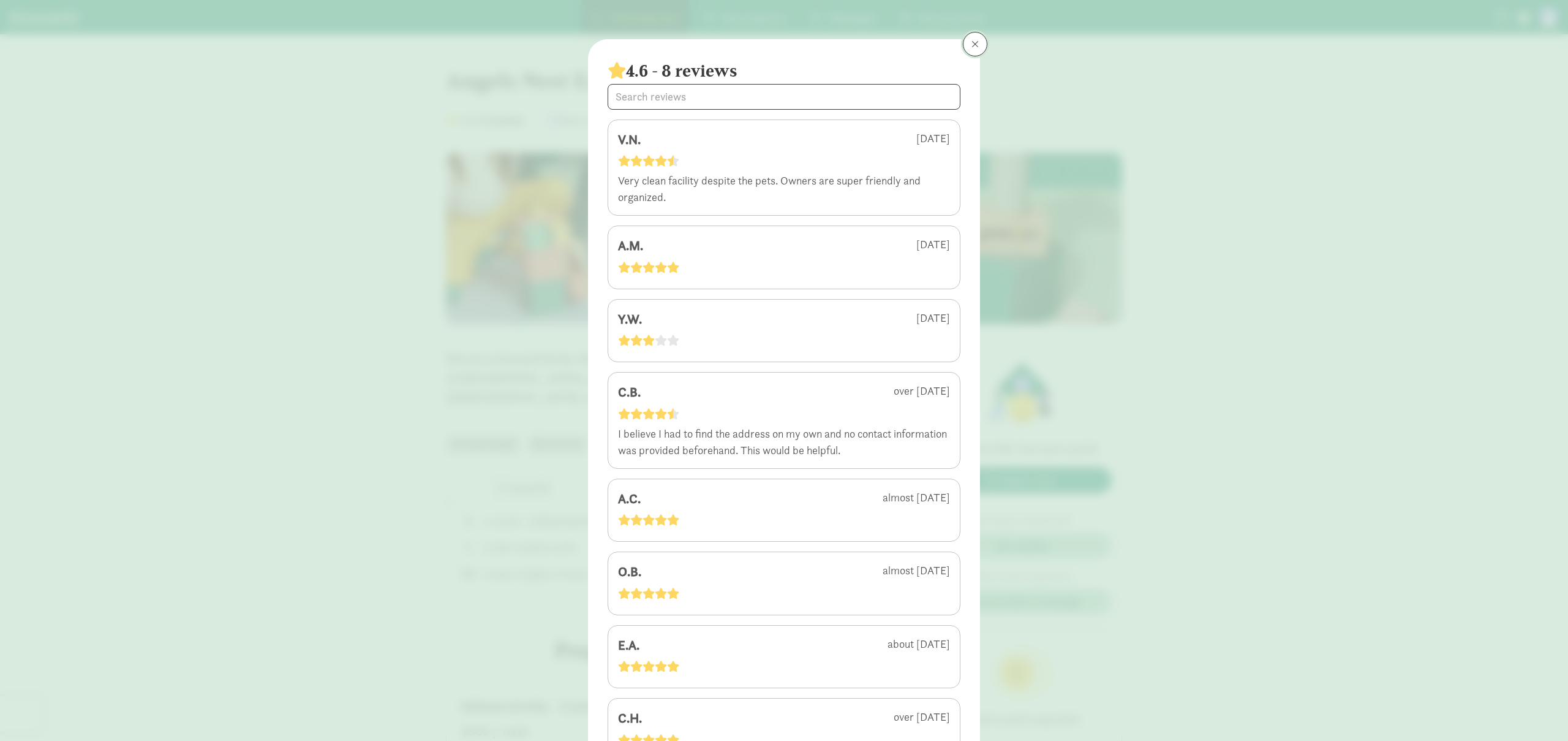
click at [973, 39] on span at bounding box center [975, 44] width 7 height 10
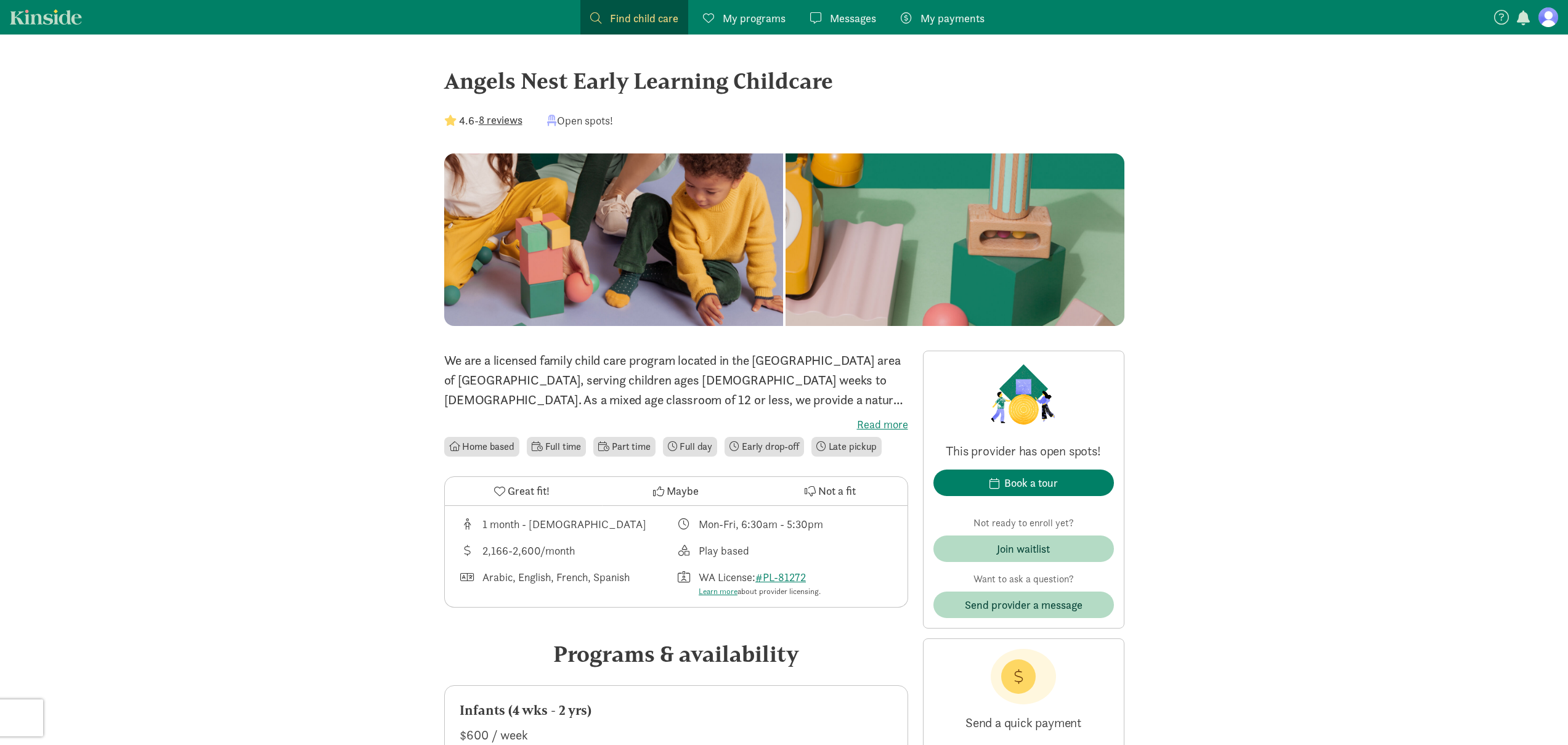
click at [734, 88] on div "Angels Nest Early Learning Childcare" at bounding box center [784, 80] width 680 height 33
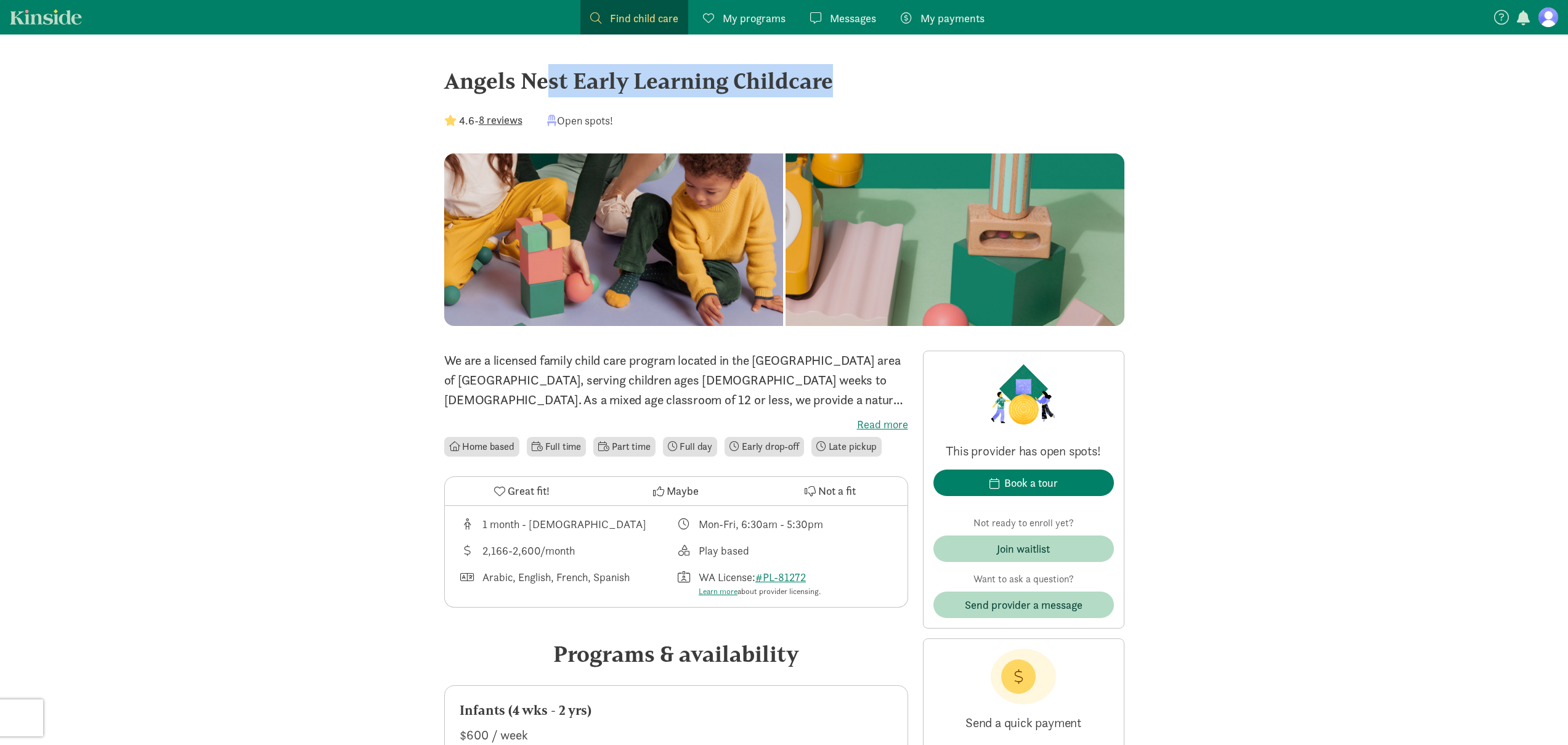
click at [734, 88] on div "Angels Nest Early Learning Childcare" at bounding box center [784, 80] width 680 height 33
